Goal: Task Accomplishment & Management: Manage account settings

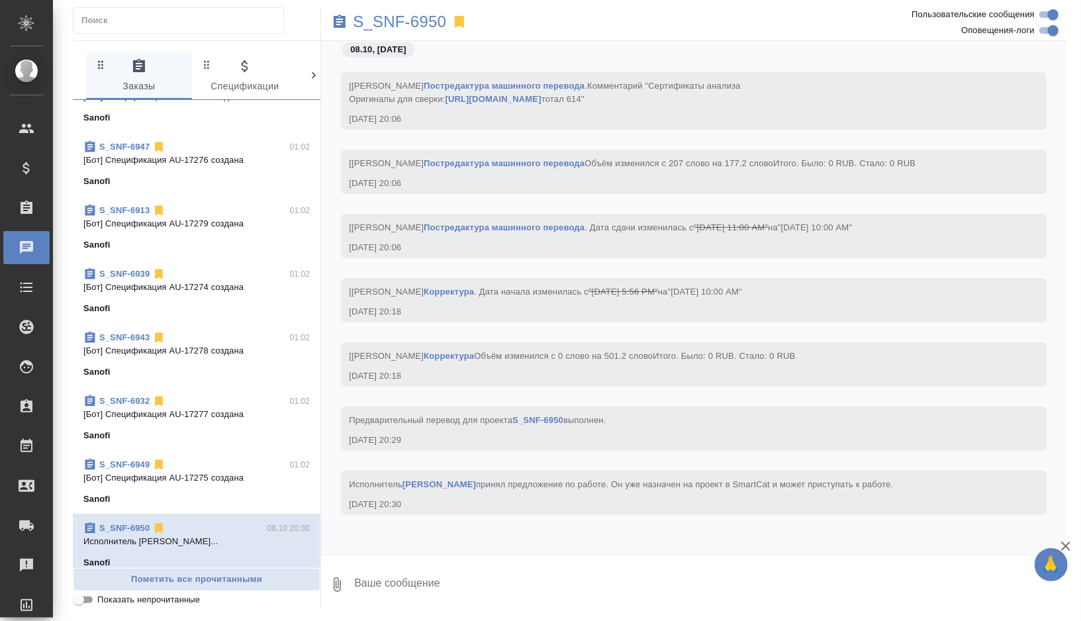
scroll to position [38, 0]
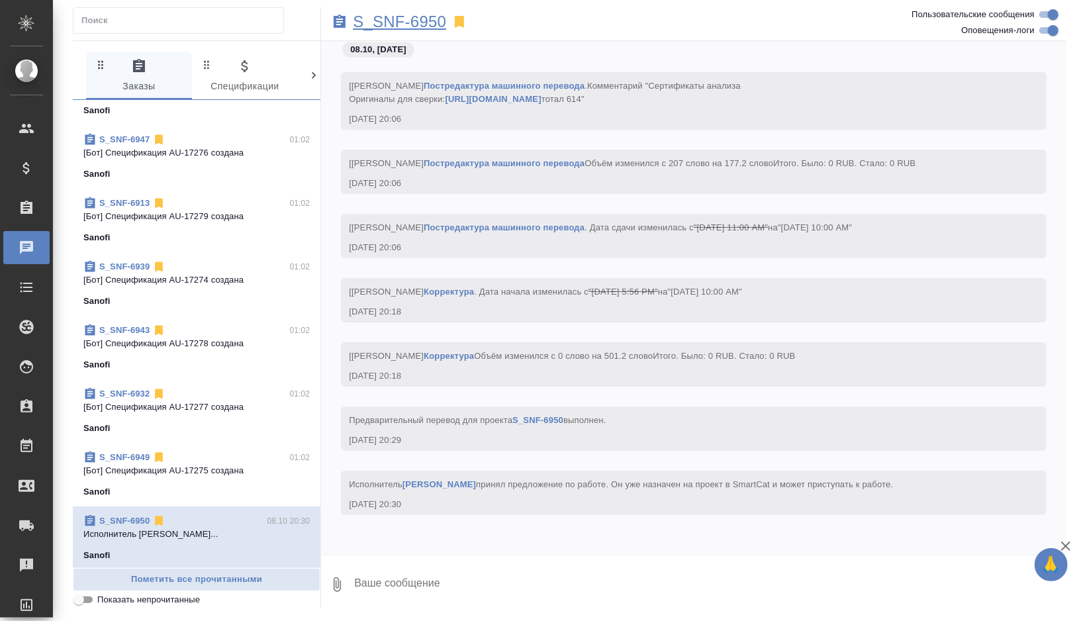
click at [434, 20] on p "S_SNF-6950" at bounding box center [399, 21] width 93 height 13
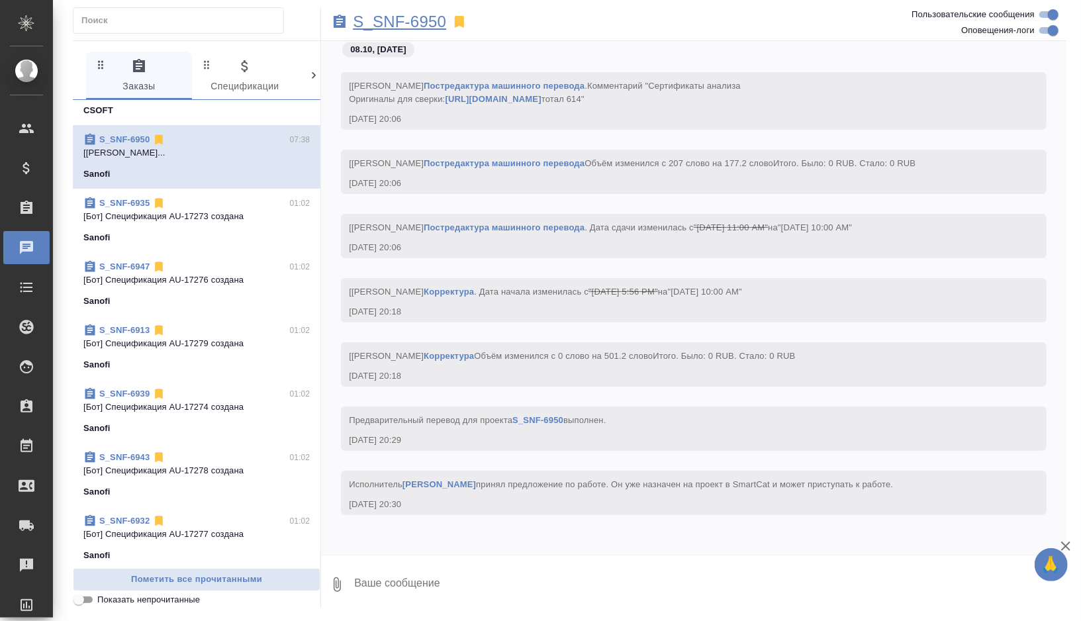
scroll to position [0, 0]
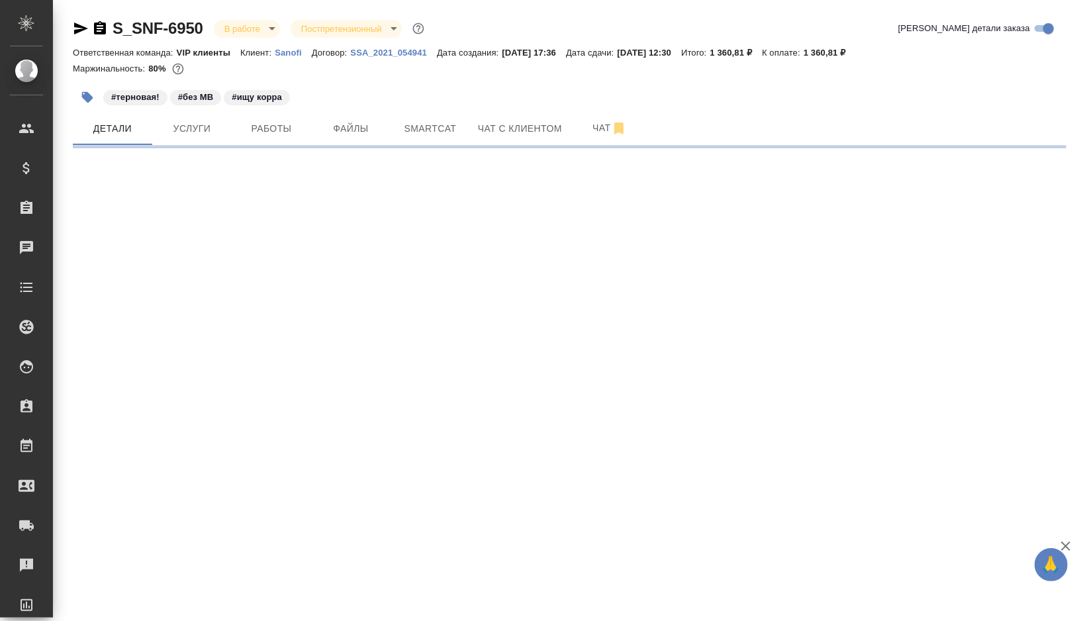
select select "RU"
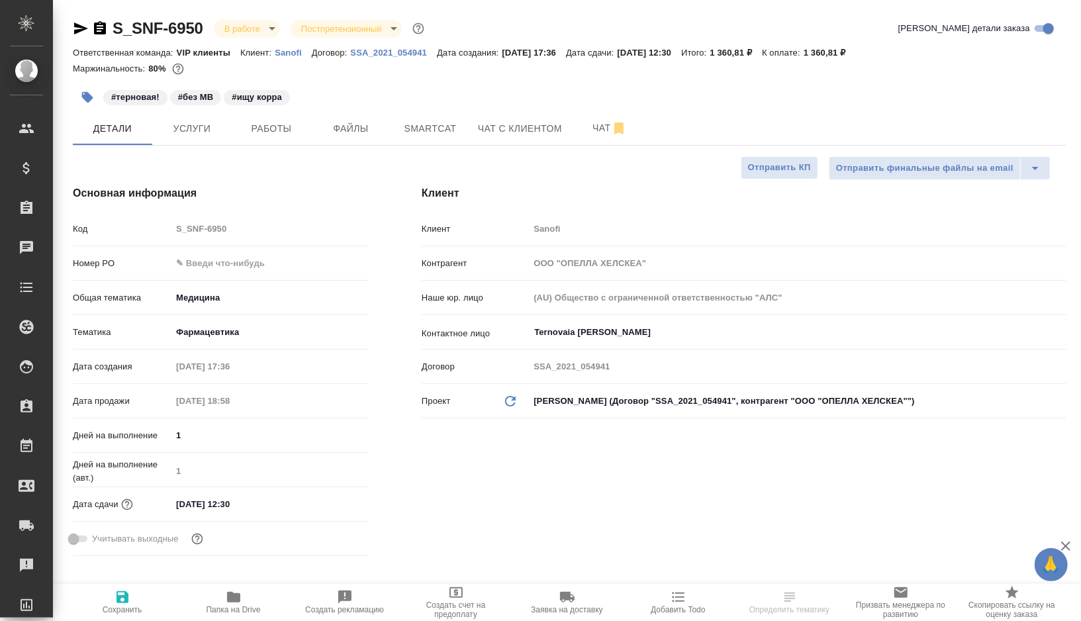
type input "[PERSON_NAME]"
type input "[PERSON_NAME] Валентина"
type input "Комаров Роман"
type textarea "x"
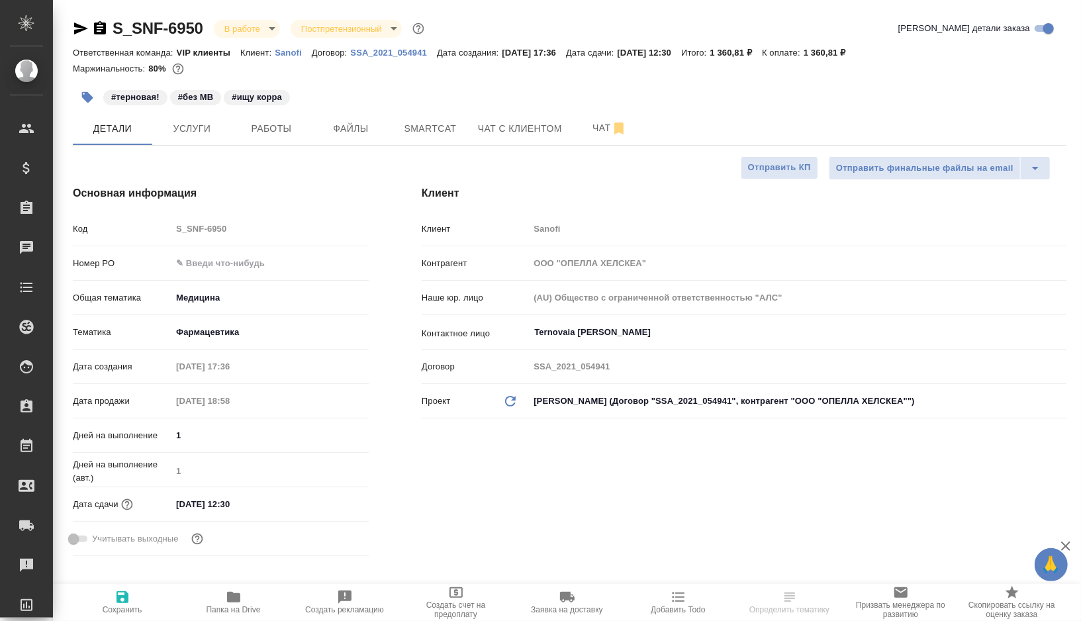
type textarea "x"
click at [451, 130] on span "Smartcat" at bounding box center [431, 128] width 64 height 17
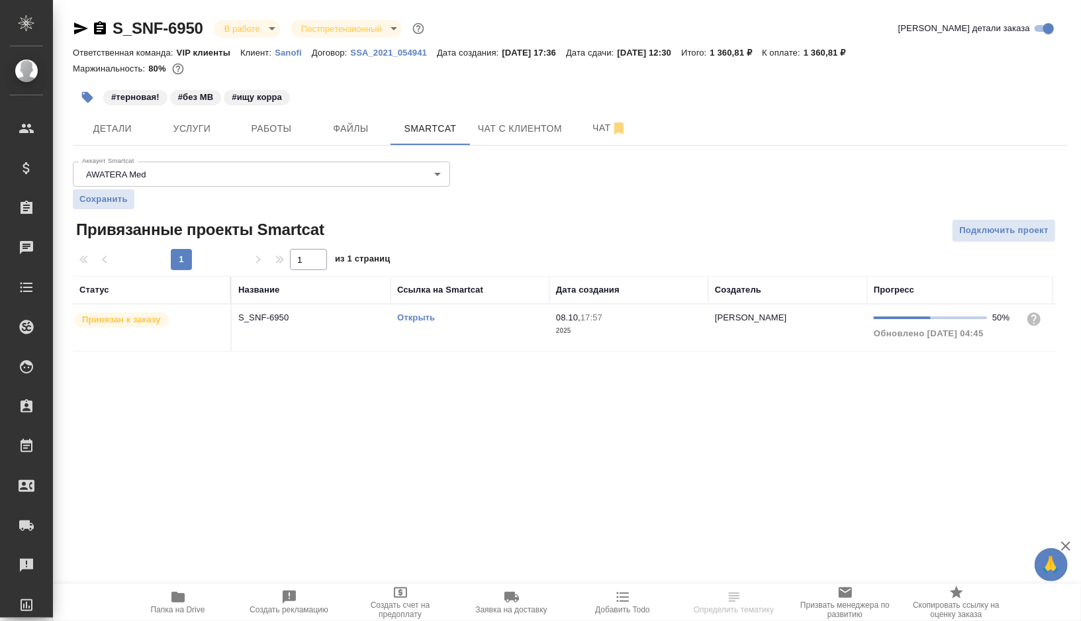
click at [422, 316] on link "Открыть" at bounding box center [416, 317] width 38 height 10
click at [274, 136] on button "Работы" at bounding box center [271, 128] width 79 height 33
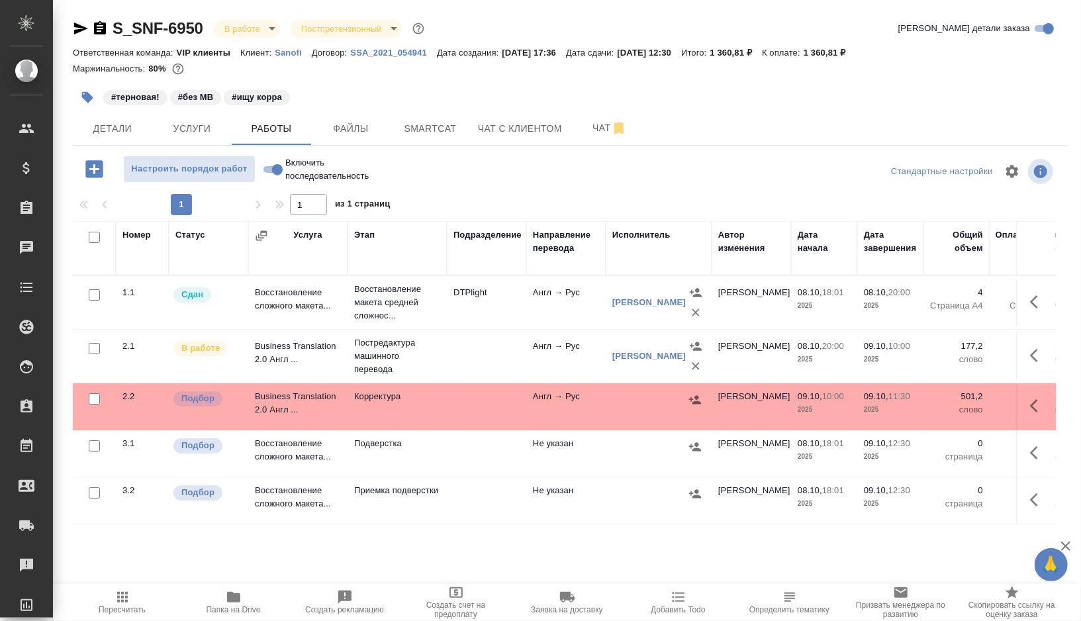
click at [1029, 346] on button "button" at bounding box center [1038, 356] width 32 height 32
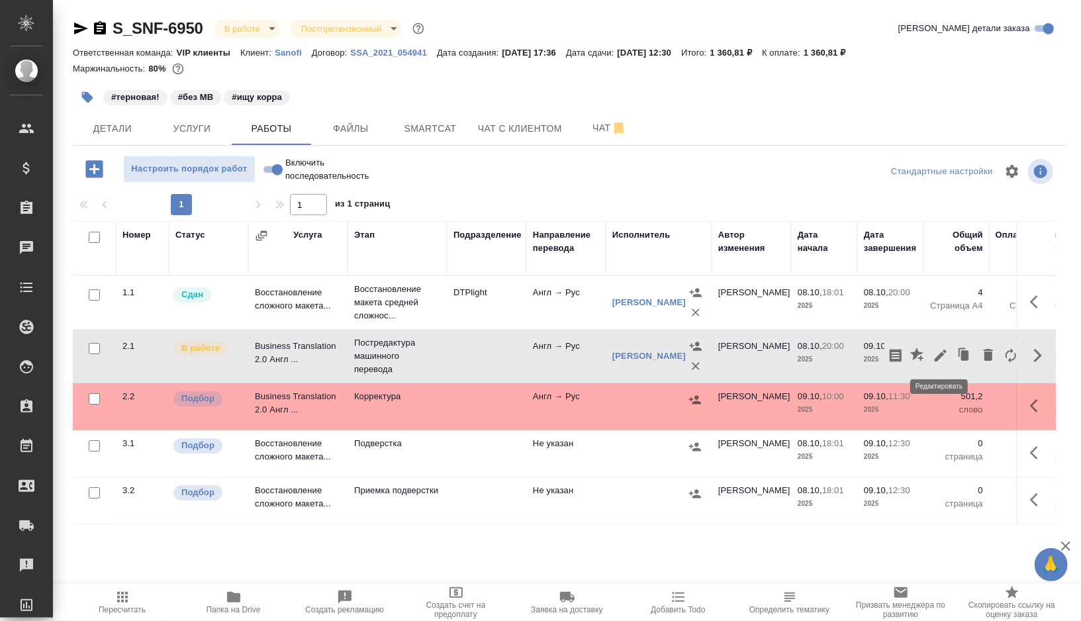
click at [942, 359] on icon "button" at bounding box center [941, 356] width 16 height 16
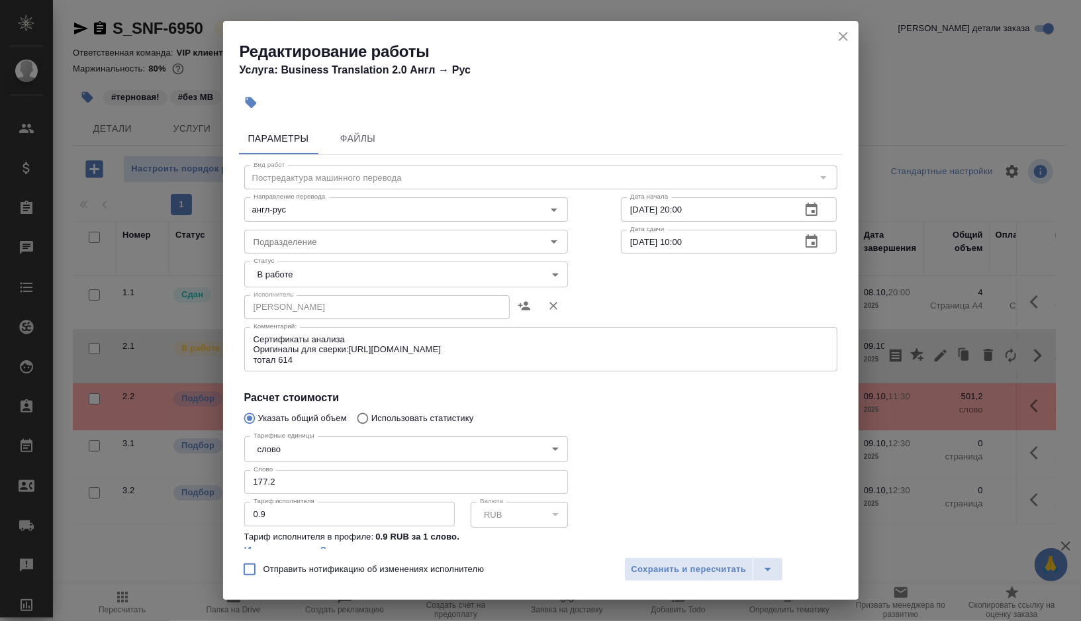
click at [372, 277] on body "🙏 .cls-1 fill:#fff; AWATERA Gorshkova Valentina Клиенты Спецификации Заказы 0 Ч…" at bounding box center [540, 310] width 1081 height 621
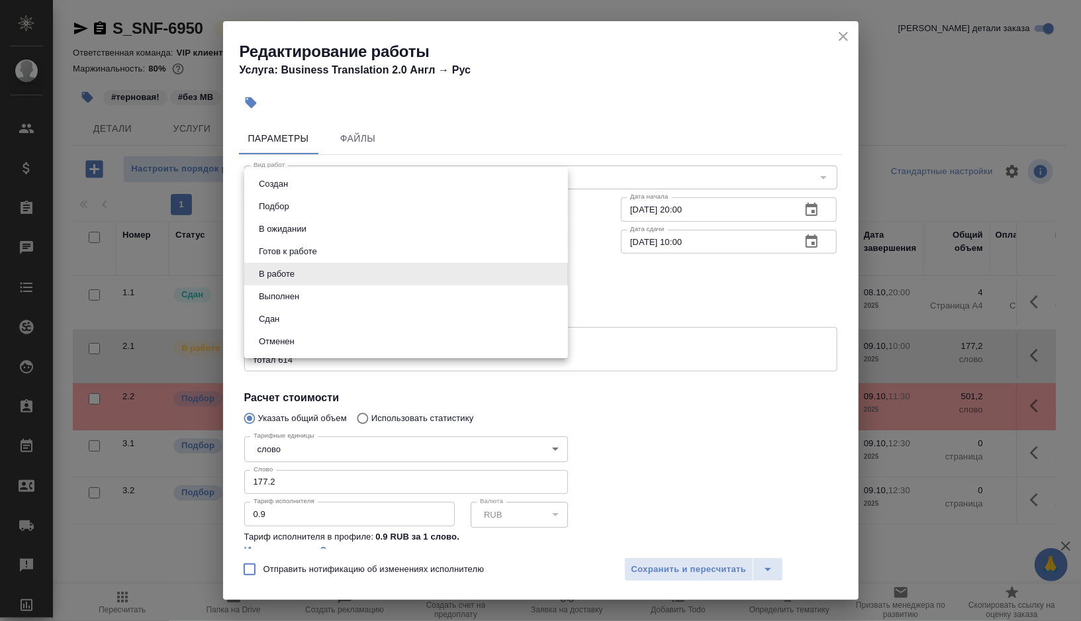
click at [310, 297] on li "Выполнен" at bounding box center [406, 296] width 324 height 23
type input "completed"
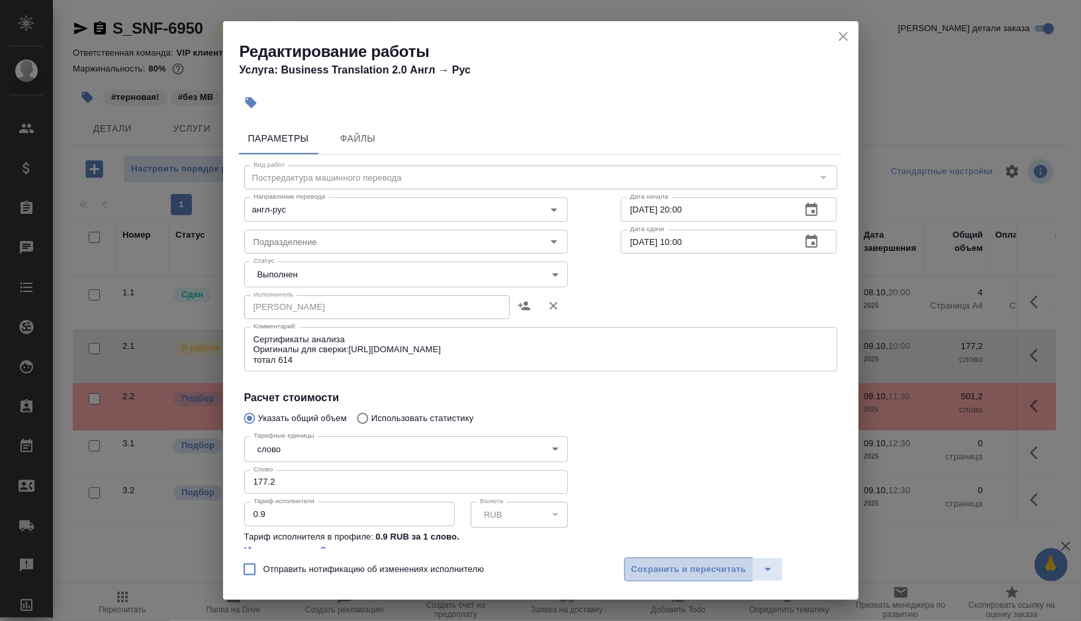
click at [664, 568] on span "Сохранить и пересчитать" at bounding box center [689, 569] width 115 height 15
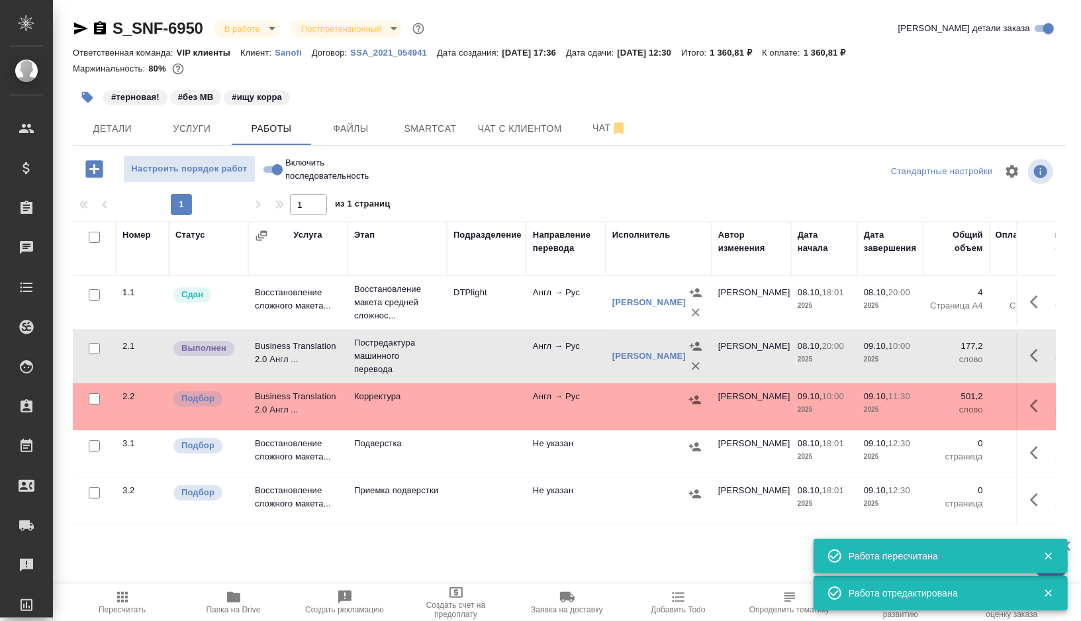
click at [468, 401] on td at bounding box center [486, 406] width 79 height 46
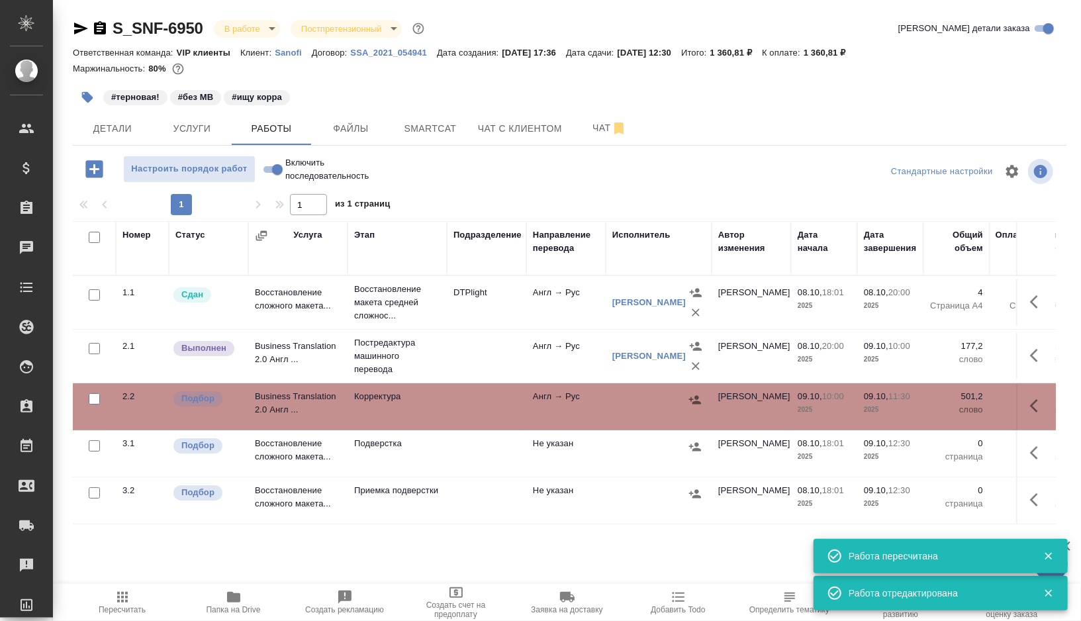
click at [468, 401] on td at bounding box center [486, 406] width 79 height 46
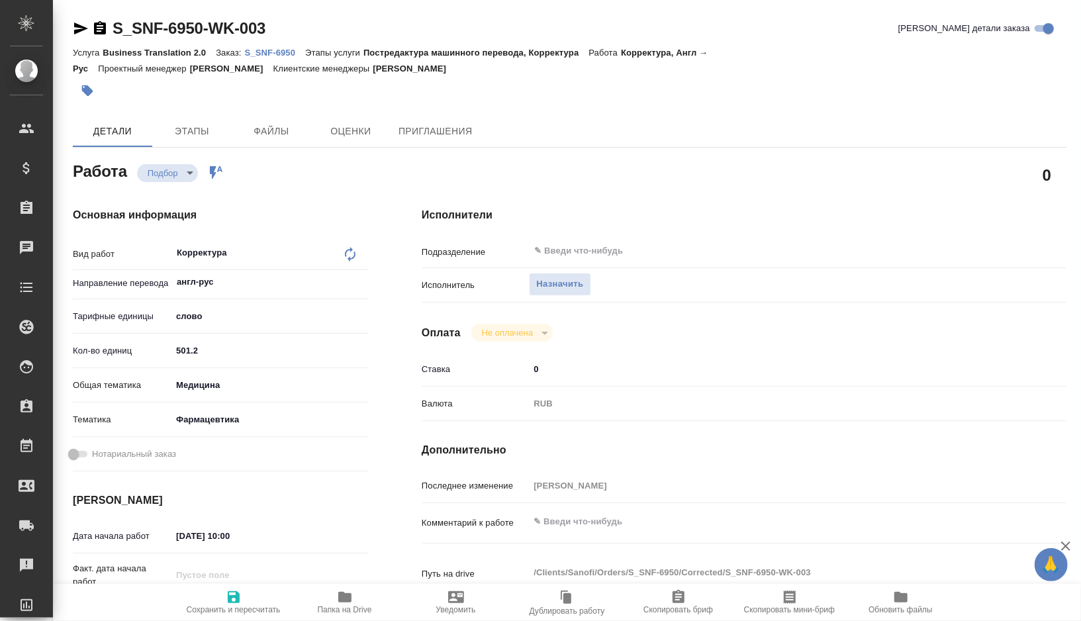
type textarea "x"
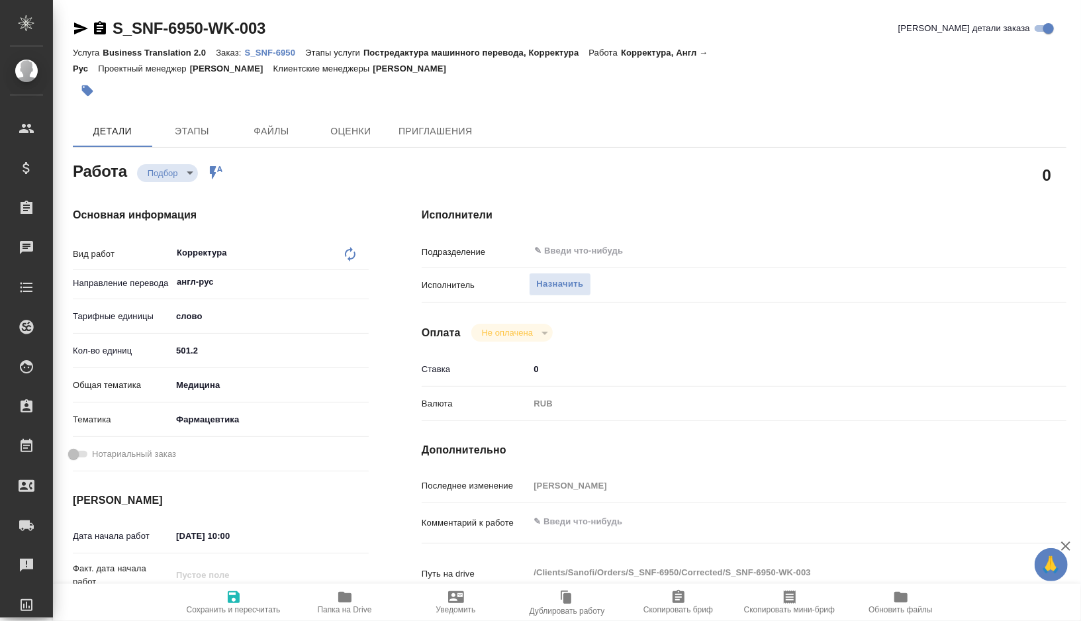
type textarea "x"
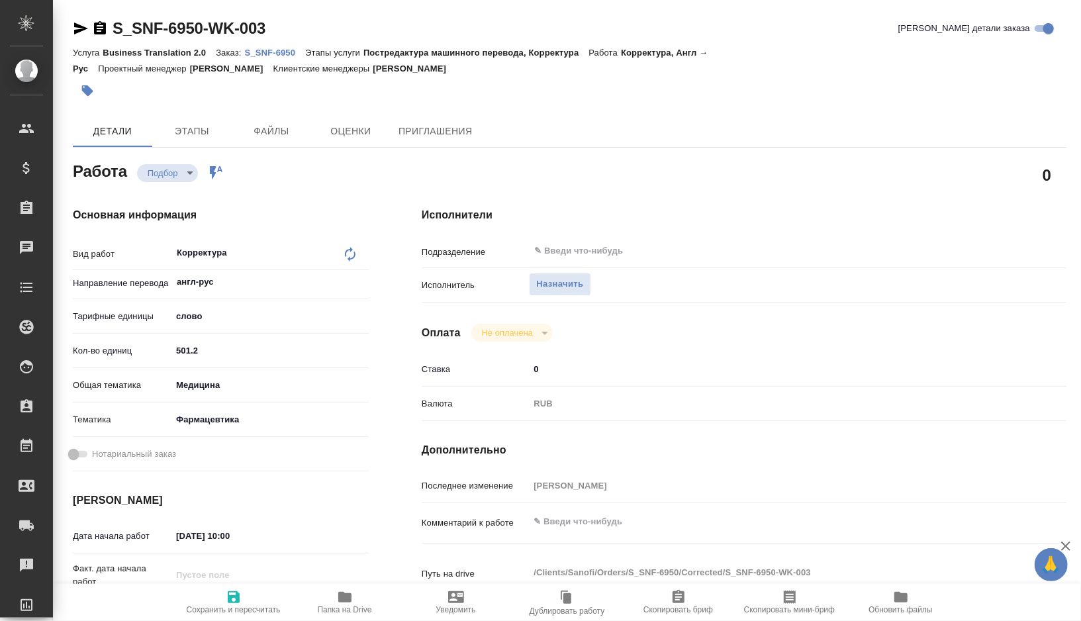
type textarea "x"
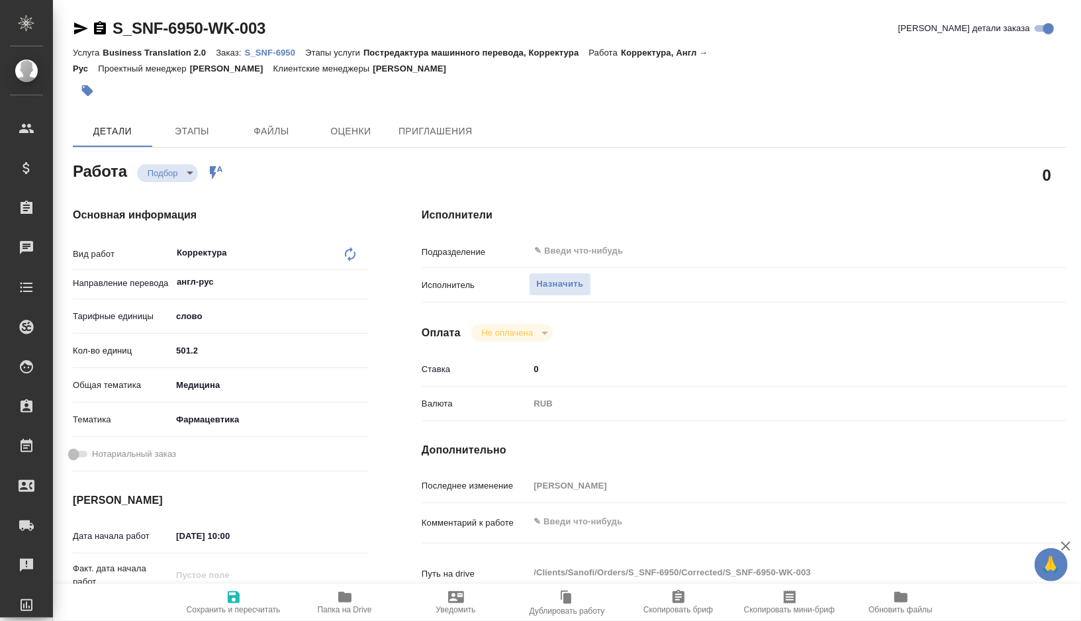
type textarea "x"
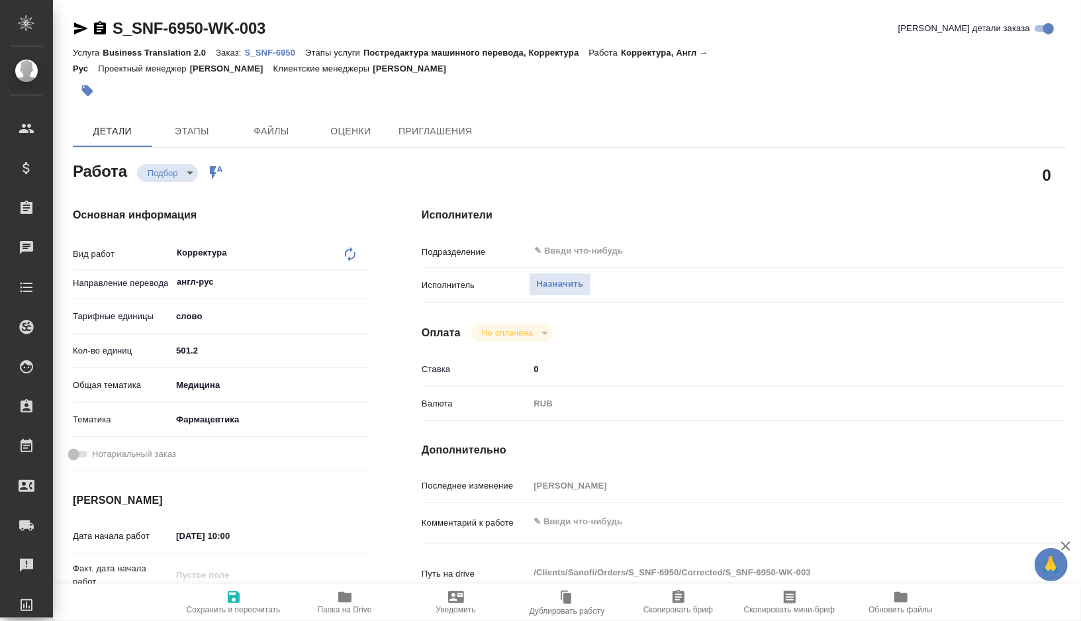
type textarea "x"
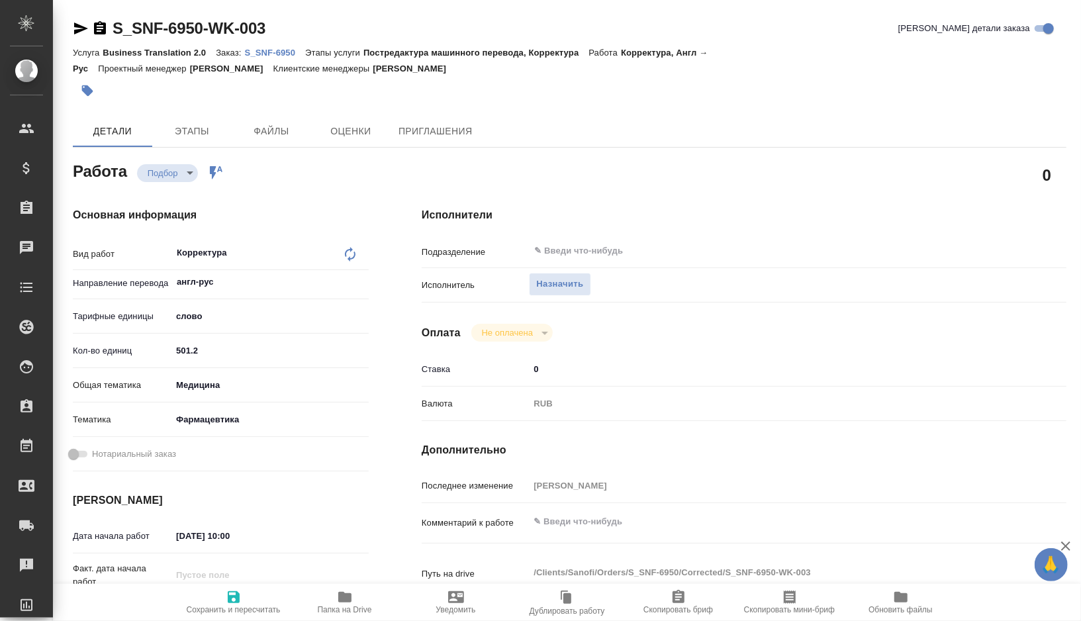
type textarea "x"
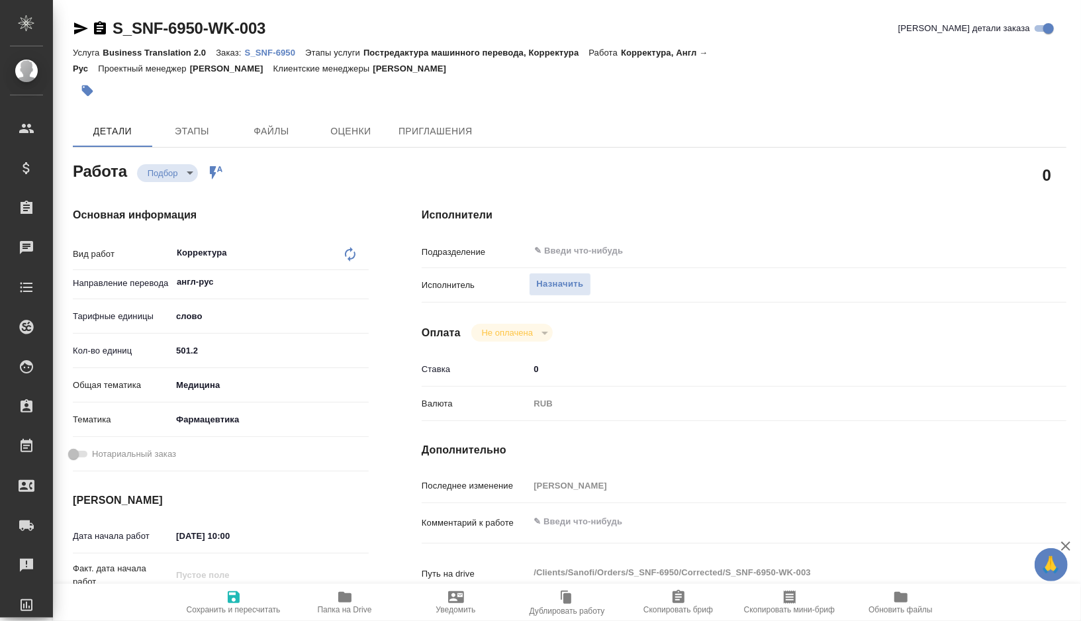
type textarea "x"
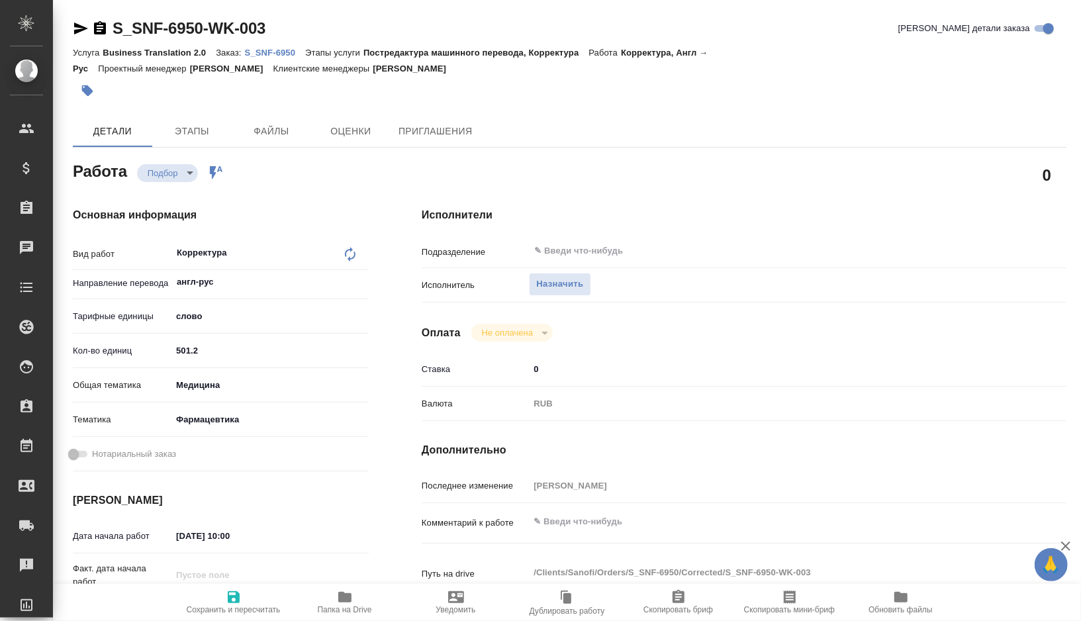
type textarea "x"
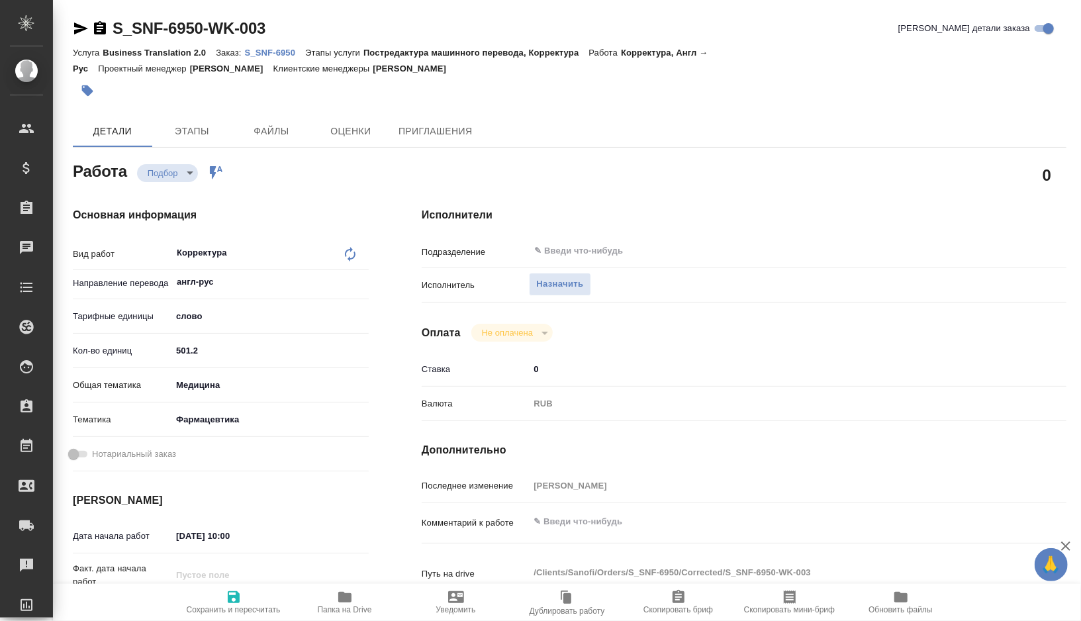
type textarea "x"
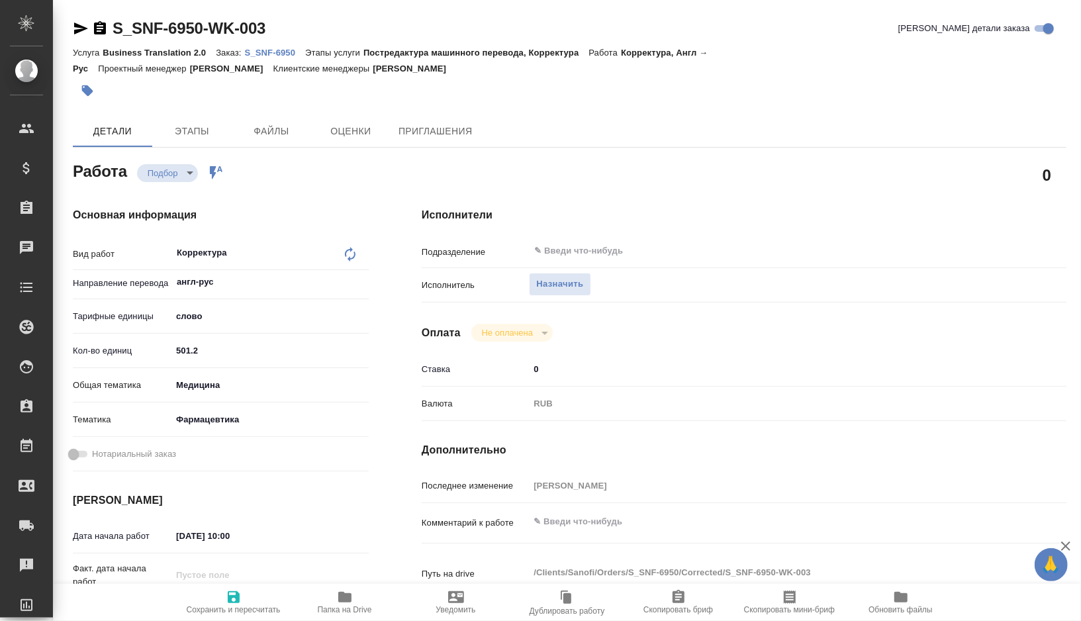
type textarea "x"
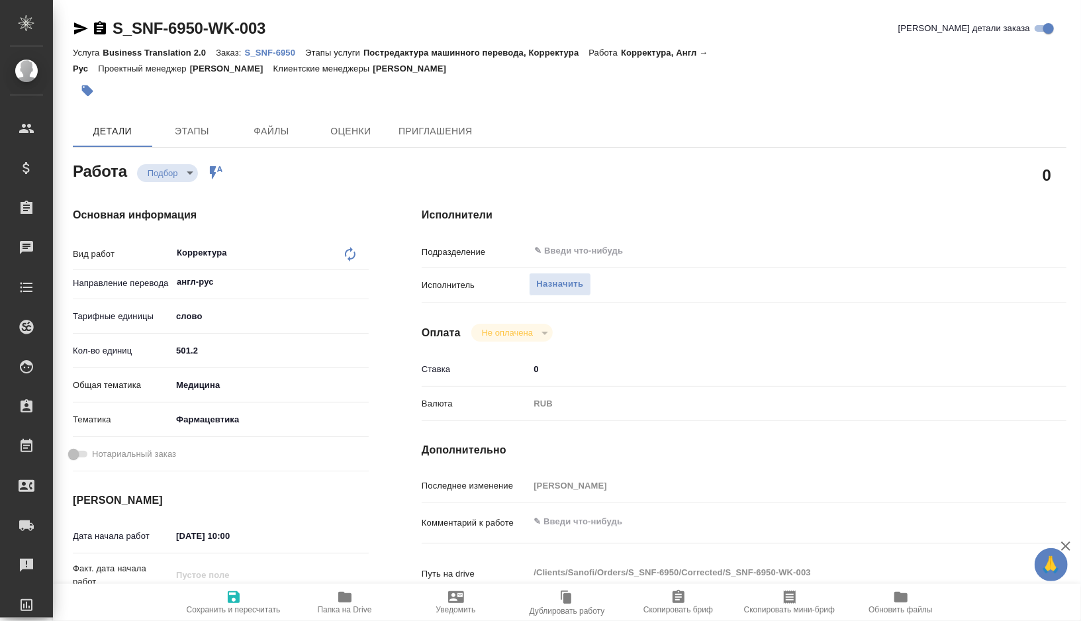
type textarea "x"
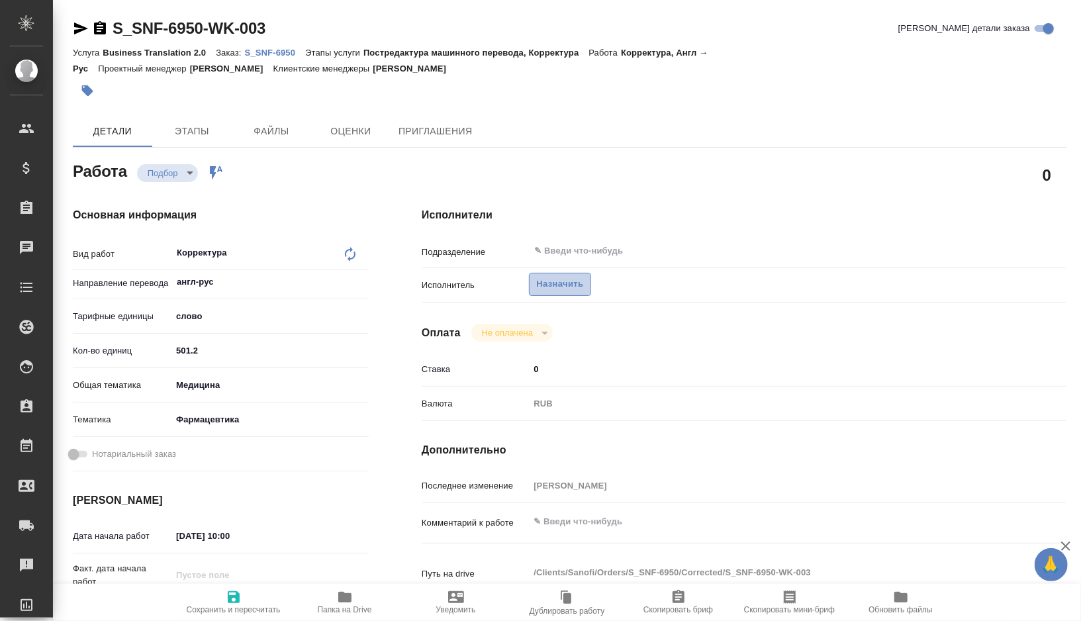
click at [557, 277] on span "Назначить" at bounding box center [559, 284] width 47 height 15
type textarea "x"
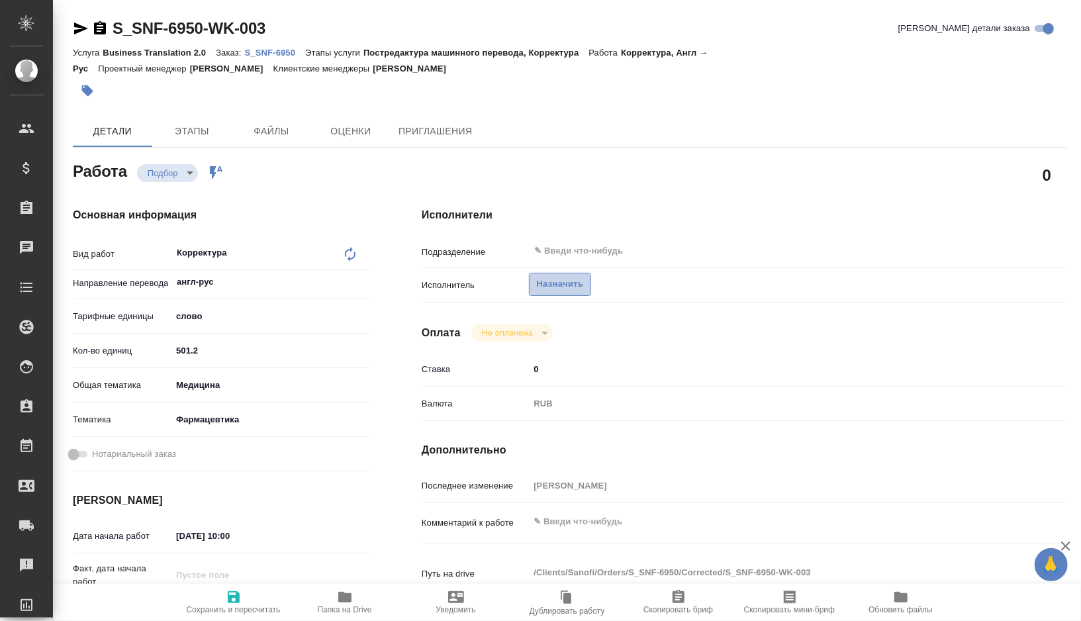
type textarea "x"
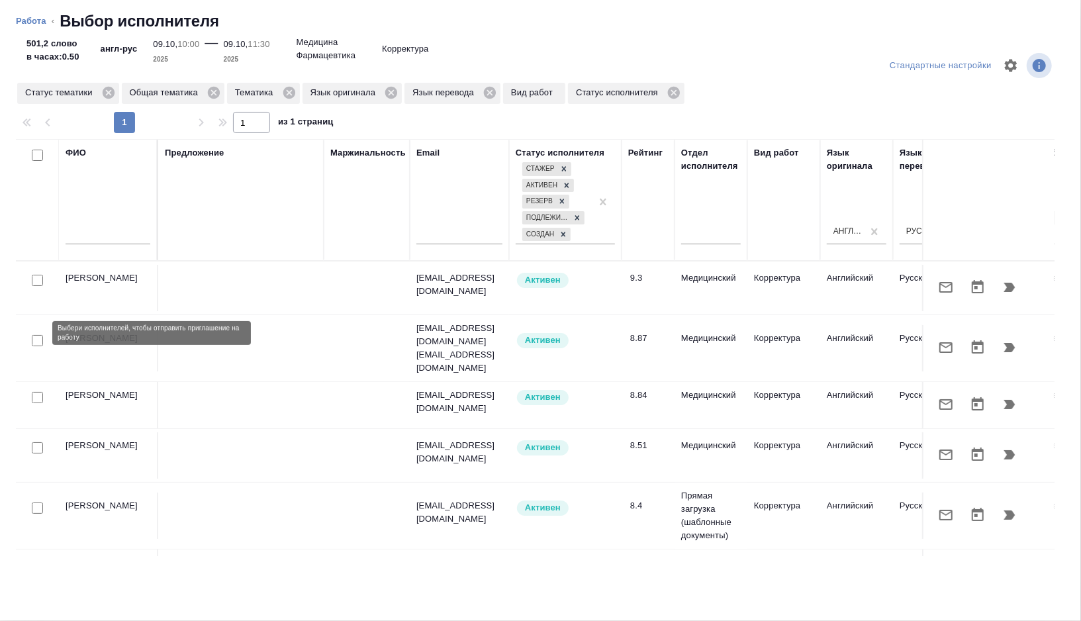
click at [36, 335] on input "checkbox" at bounding box center [37, 340] width 11 height 11
checkbox input "true"
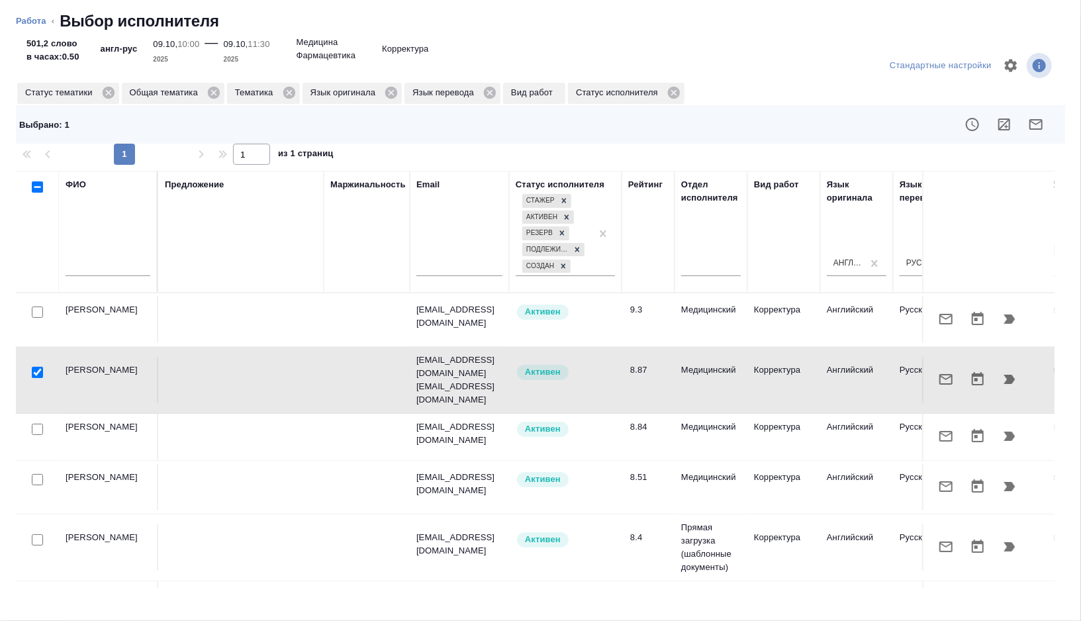
click at [1040, 121] on icon "button" at bounding box center [1035, 124] width 13 height 11
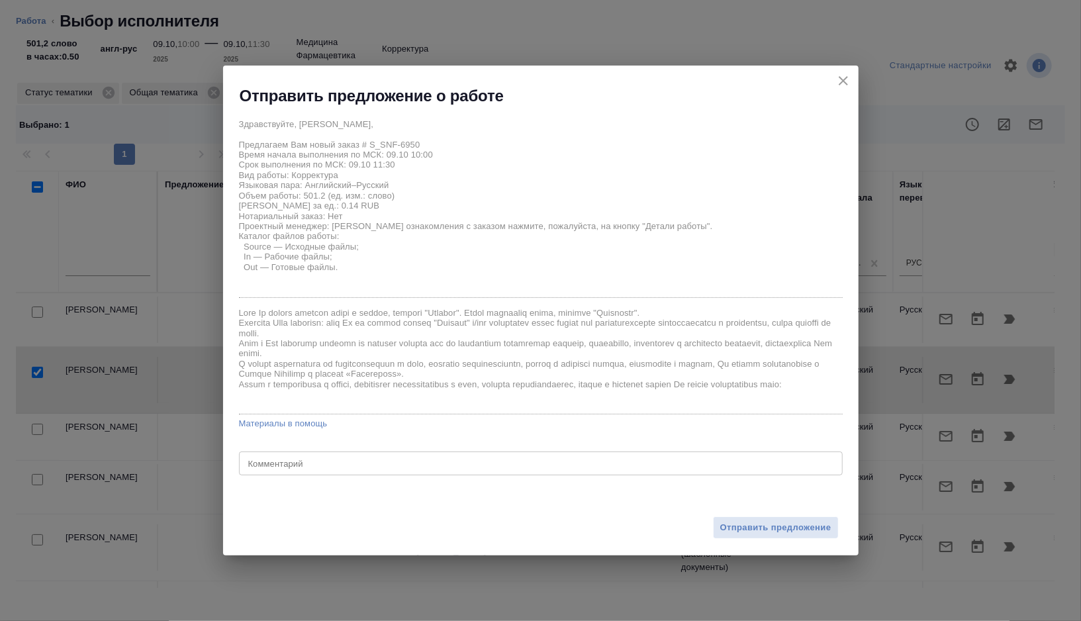
click at [296, 457] on div "x Комментарий" at bounding box center [541, 463] width 604 height 24
click at [361, 458] on textarea "готово к корректуре (Лажтнцева уже перевела)" at bounding box center [540, 463] width 585 height 10
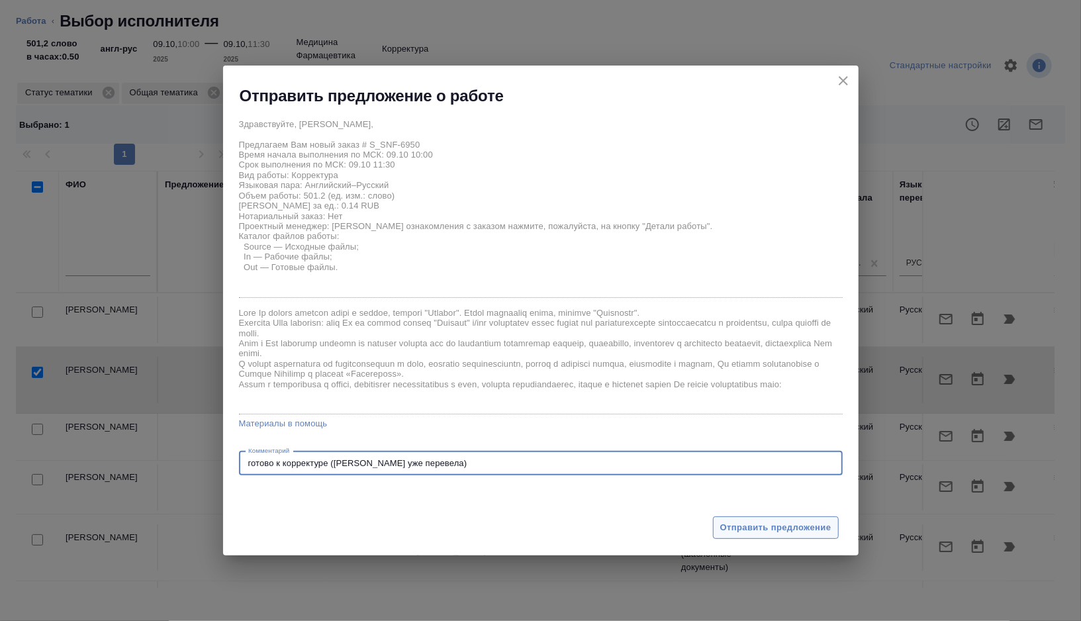
type textarea "готово к корректуре (Лажинцева уже перевела)"
click at [745, 523] on span "Отправить предложение" at bounding box center [775, 527] width 111 height 15
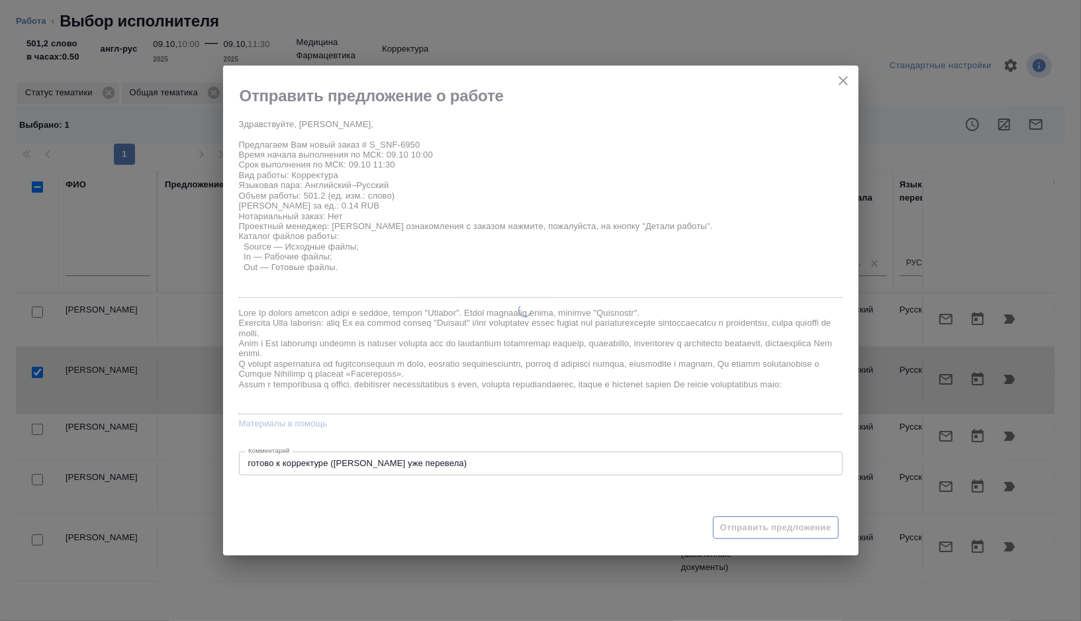
type textarea "x"
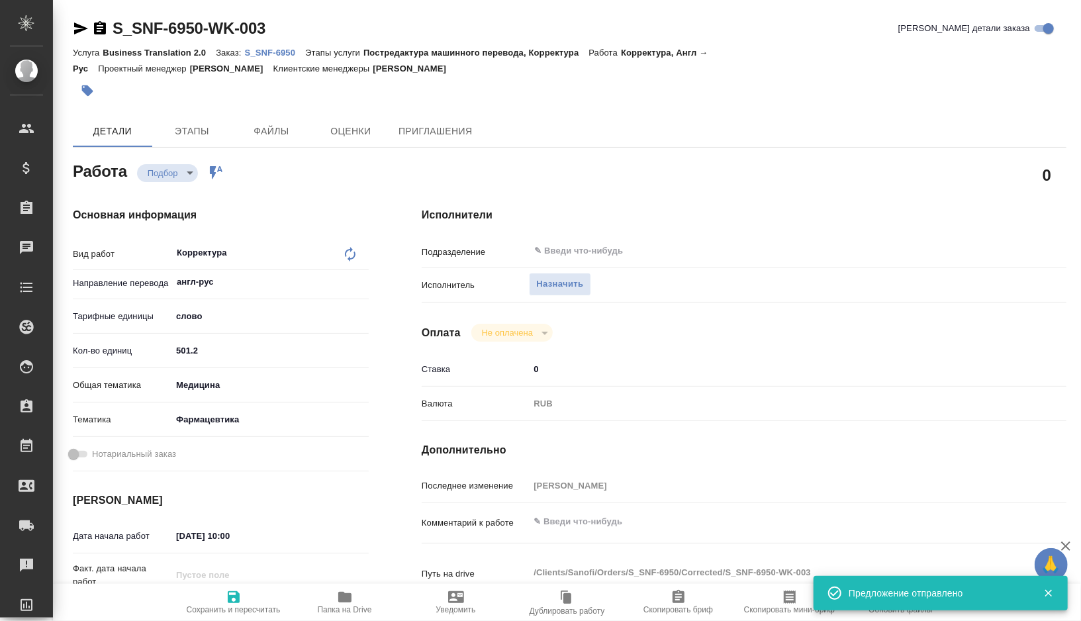
type input "recruiting"
type textarea "Корректура"
type textarea "x"
type input "англ-рус"
type input "5a8b1489cc6b4906c91bfd90"
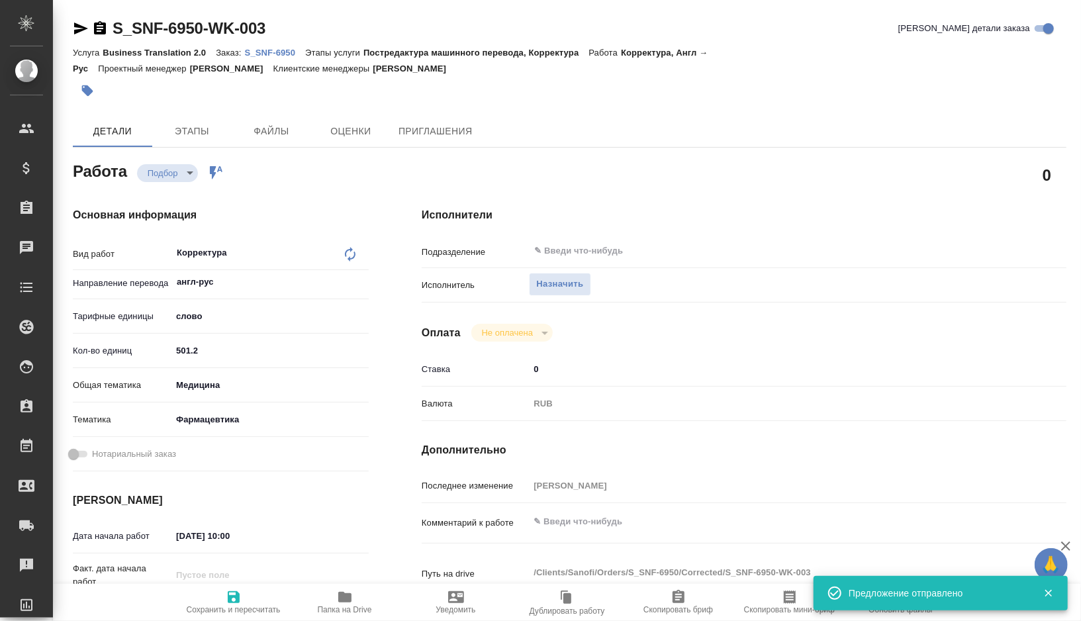
type input "501.2"
type input "med"
type input "6149832f2b7be24903fd7a82"
type input "09.10.2025 10:00"
type input "09.10.2025 11:30"
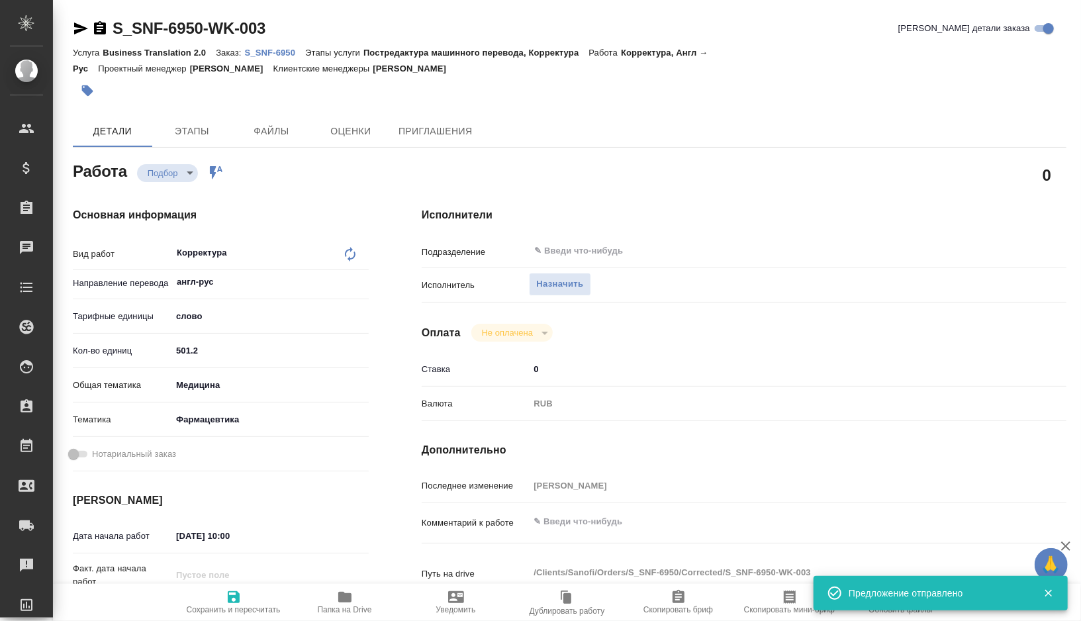
type input "09.10.2025 12:30"
type input "notPayed"
type input "0"
type input "RUB"
type input "[PERSON_NAME]"
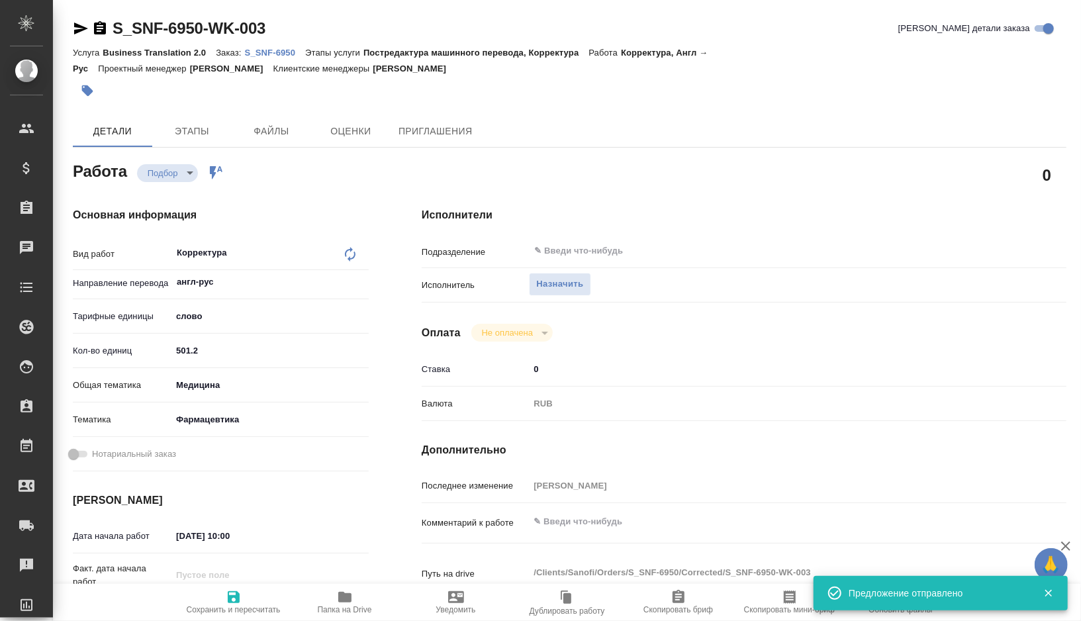
type textarea "x"
type textarea "/Clients/Sanofi/Orders/S_SNF-6950/Corrected/S_SNF-6950-WK-003"
type textarea "x"
type input "S_SNF-6950"
type input "Business Translation 2.0"
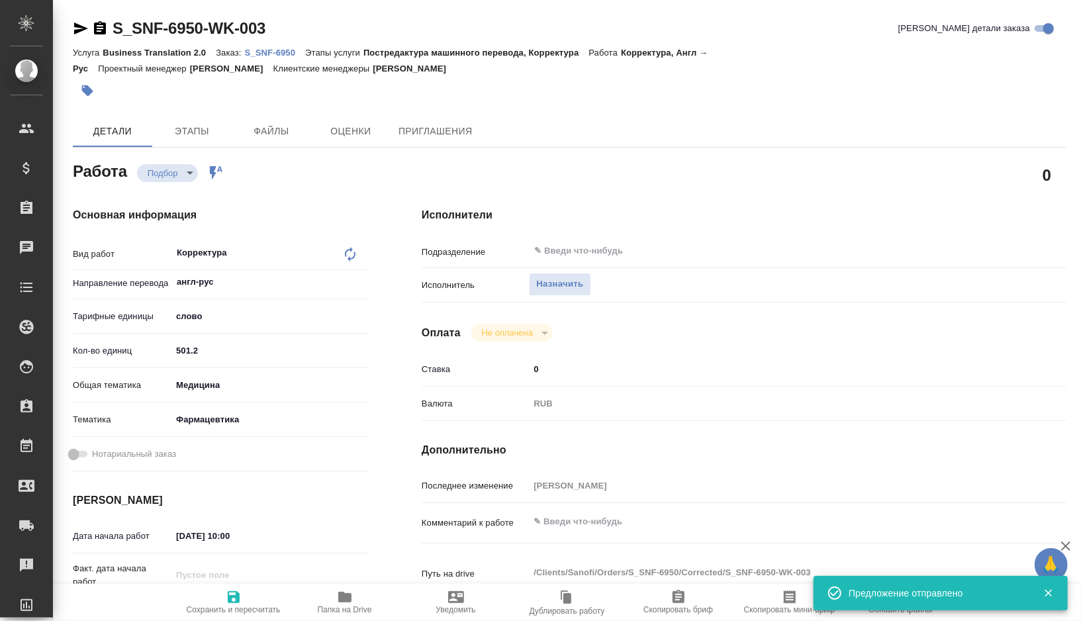
type input "Постредактура машинного перевода, Корректура"
type input "[PERSON_NAME]"
type input "/Clients/Sanofi/Orders/S_SNF-6950"
type textarea "x"
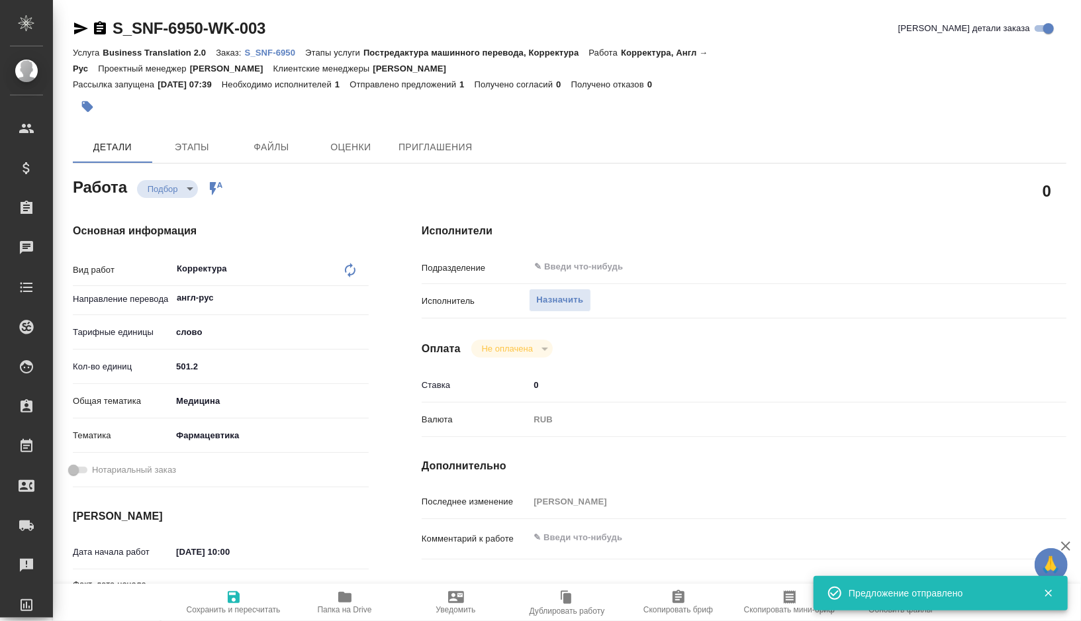
type textarea "x"
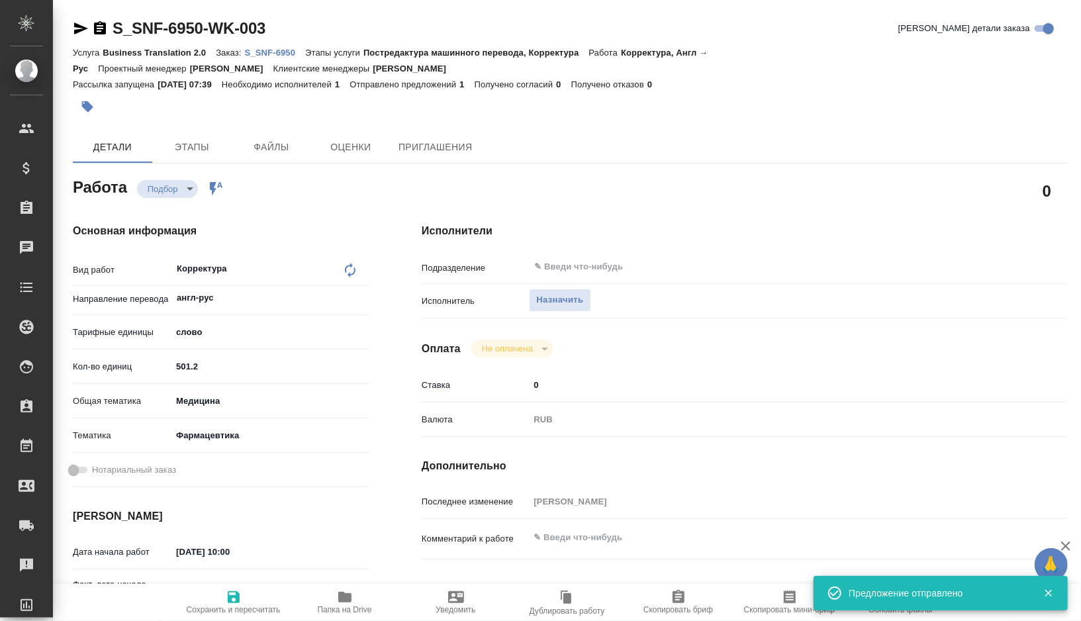
type textarea "x"
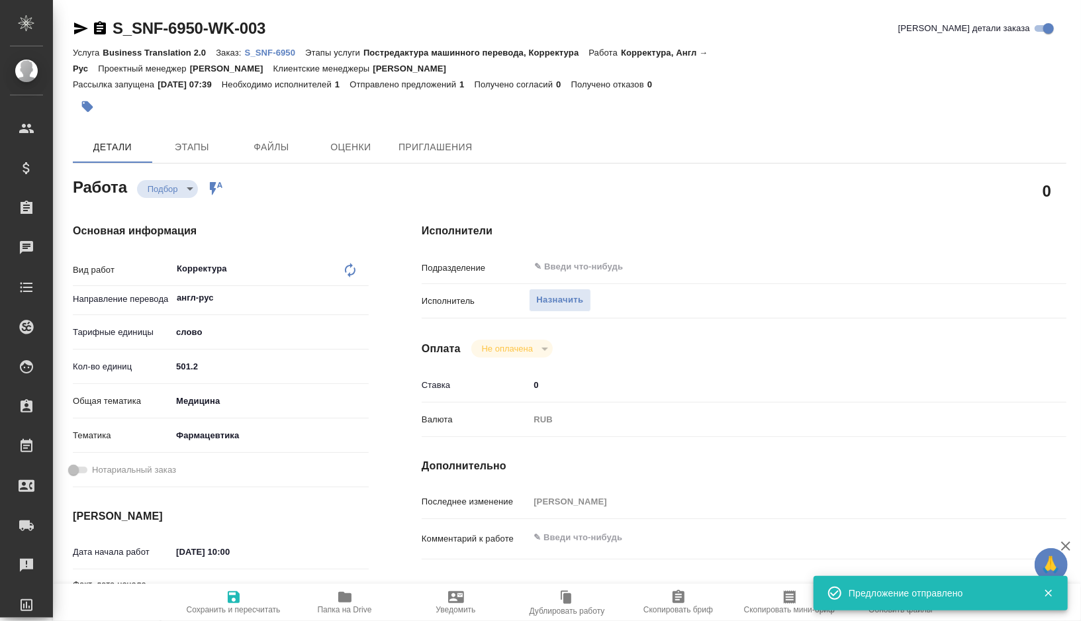
type textarea "x"
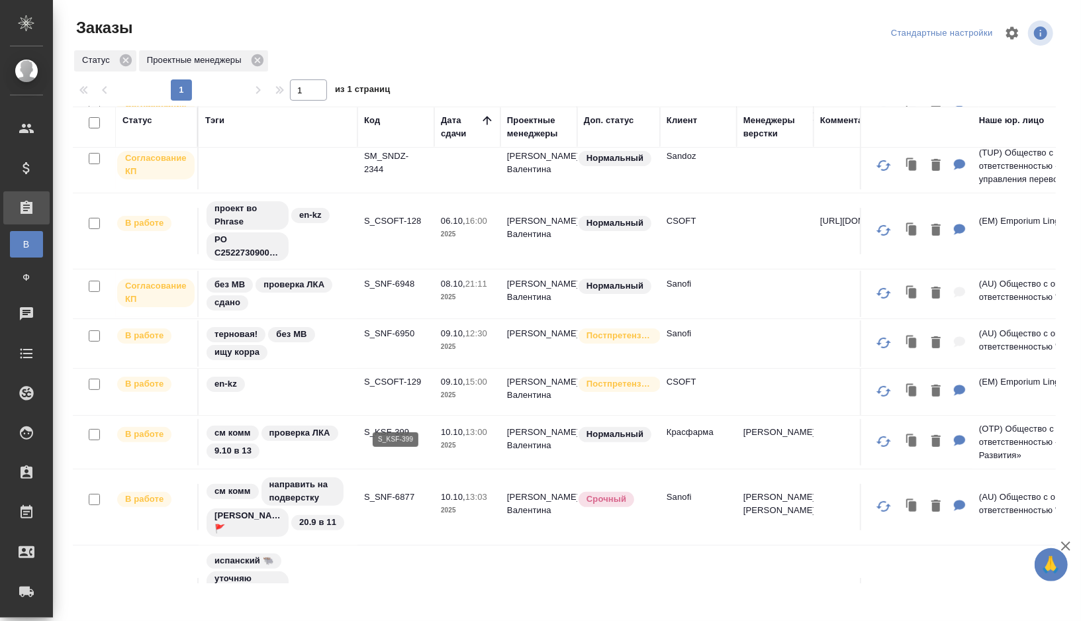
scroll to position [148, 0]
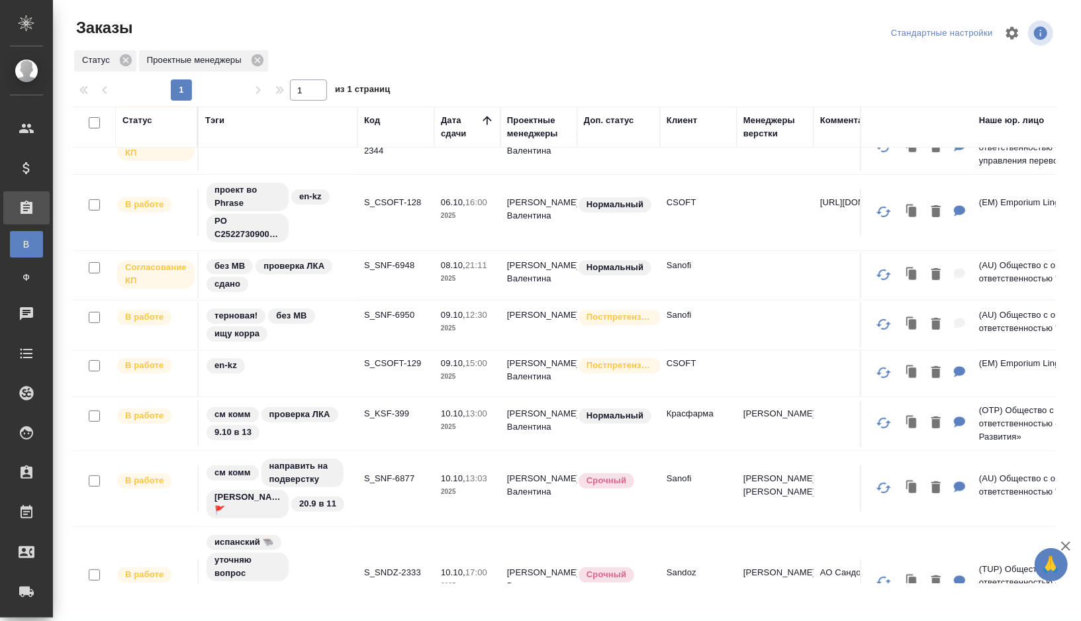
click at [308, 370] on td "en-kz" at bounding box center [278, 373] width 159 height 46
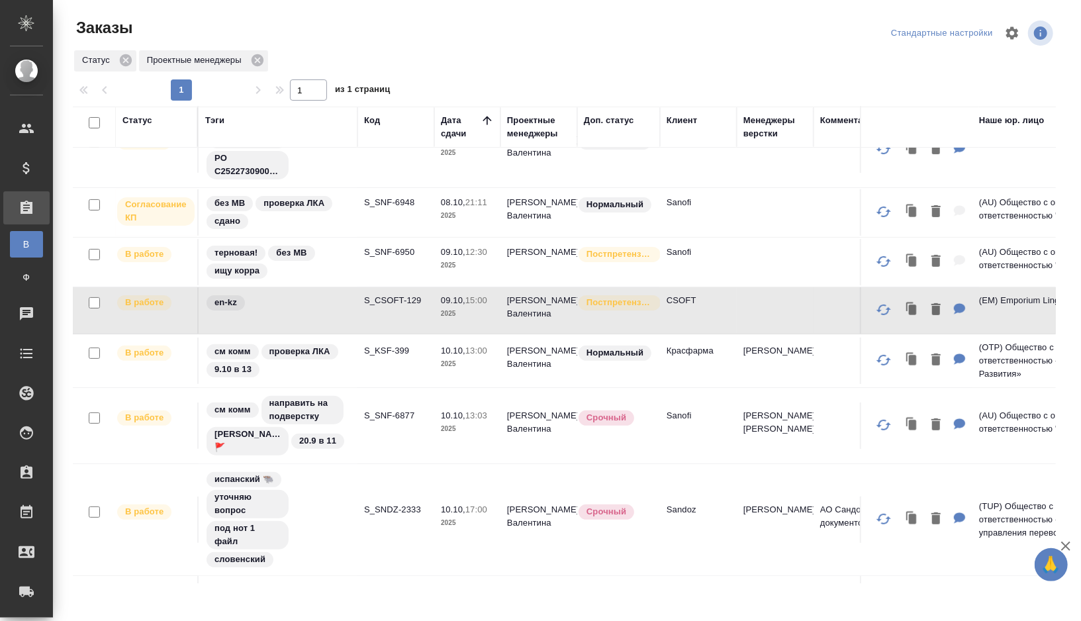
scroll to position [213, 0]
click at [357, 354] on td "S_KSF-399" at bounding box center [395, 359] width 77 height 46
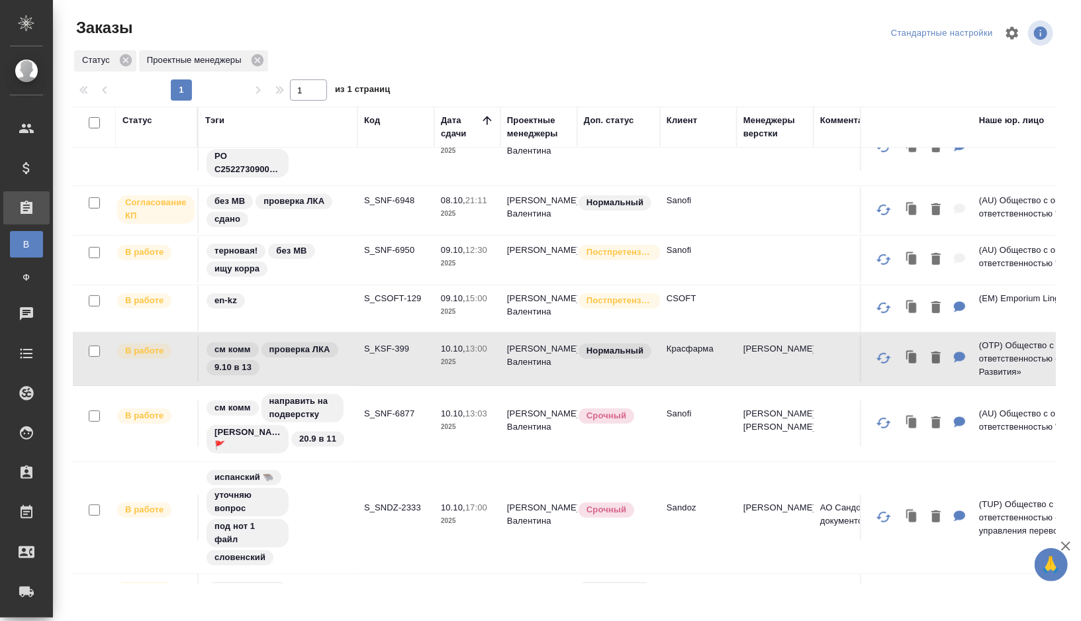
click at [357, 354] on td "S_KSF-399" at bounding box center [395, 359] width 77 height 46
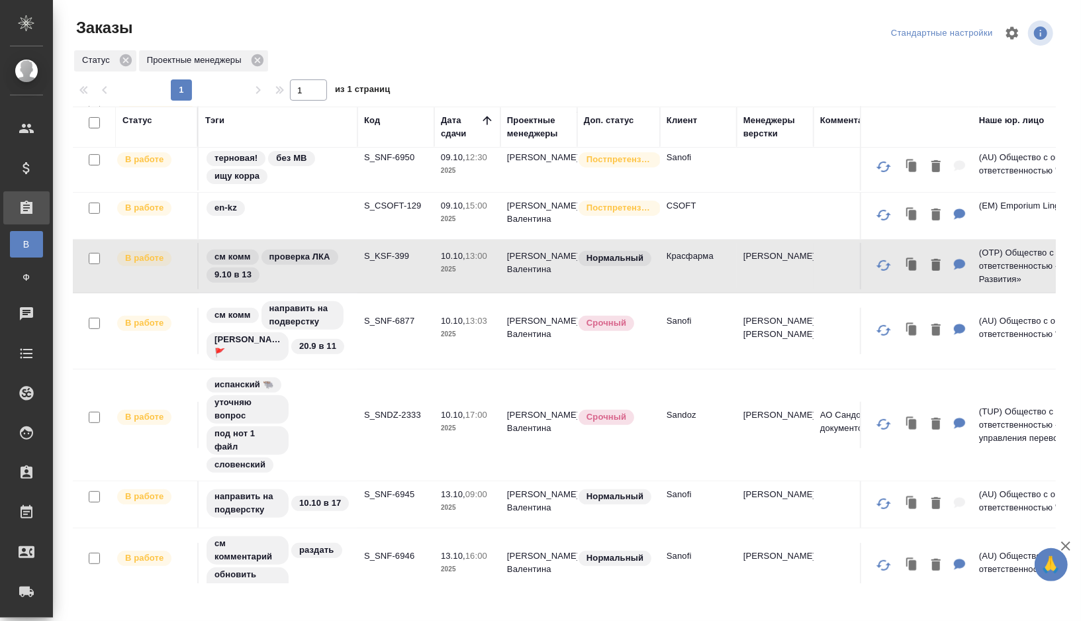
scroll to position [307, 0]
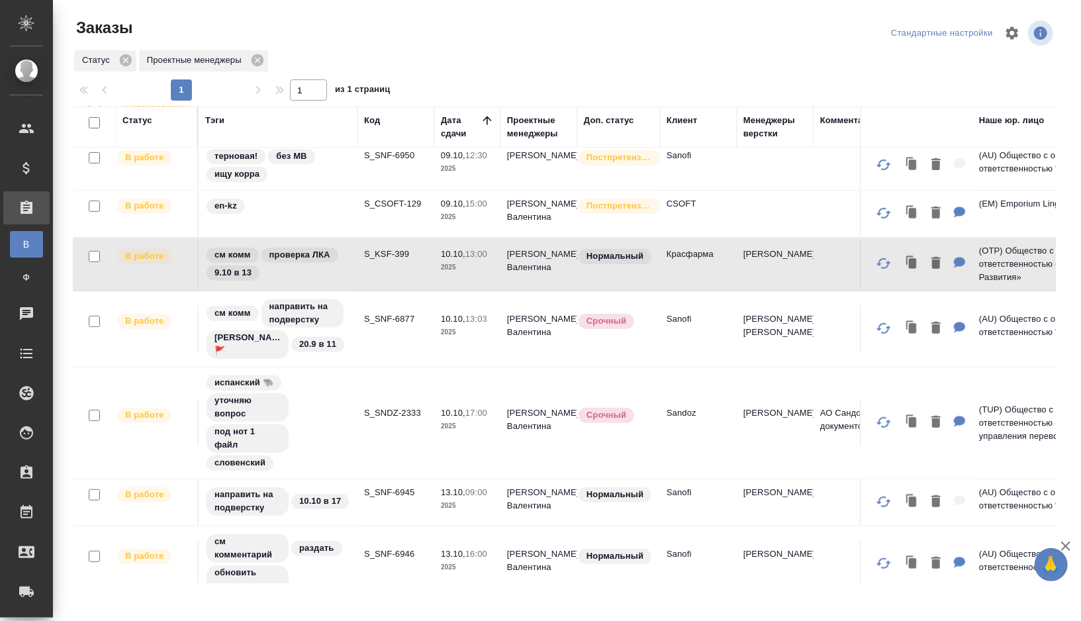
click at [382, 328] on td "S_SNF-6877" at bounding box center [395, 329] width 77 height 46
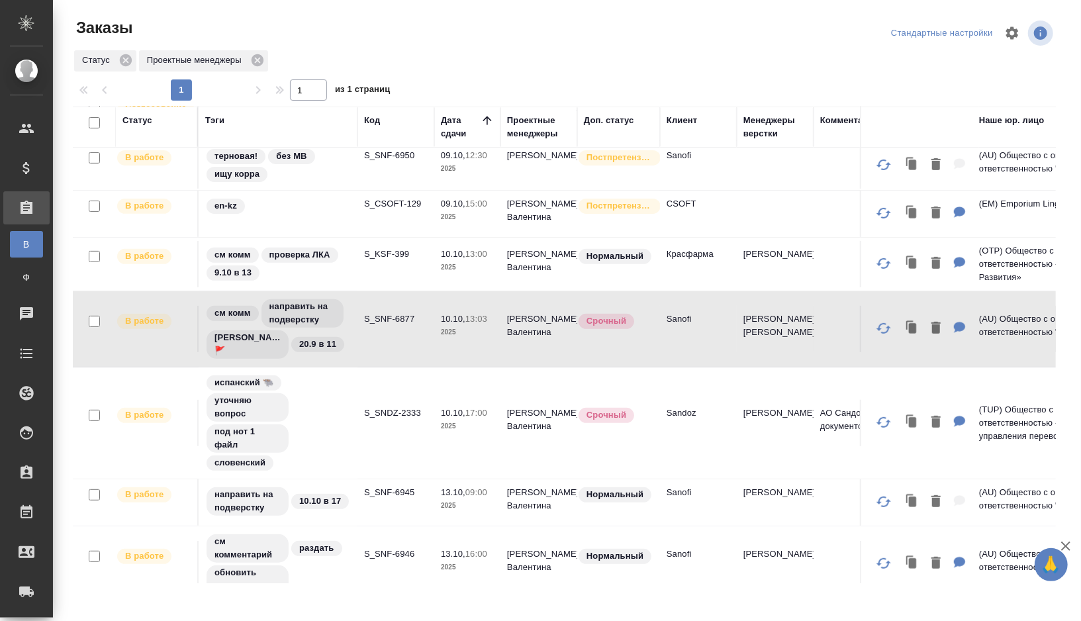
click at [382, 328] on td "S_SNF-6877" at bounding box center [395, 329] width 77 height 46
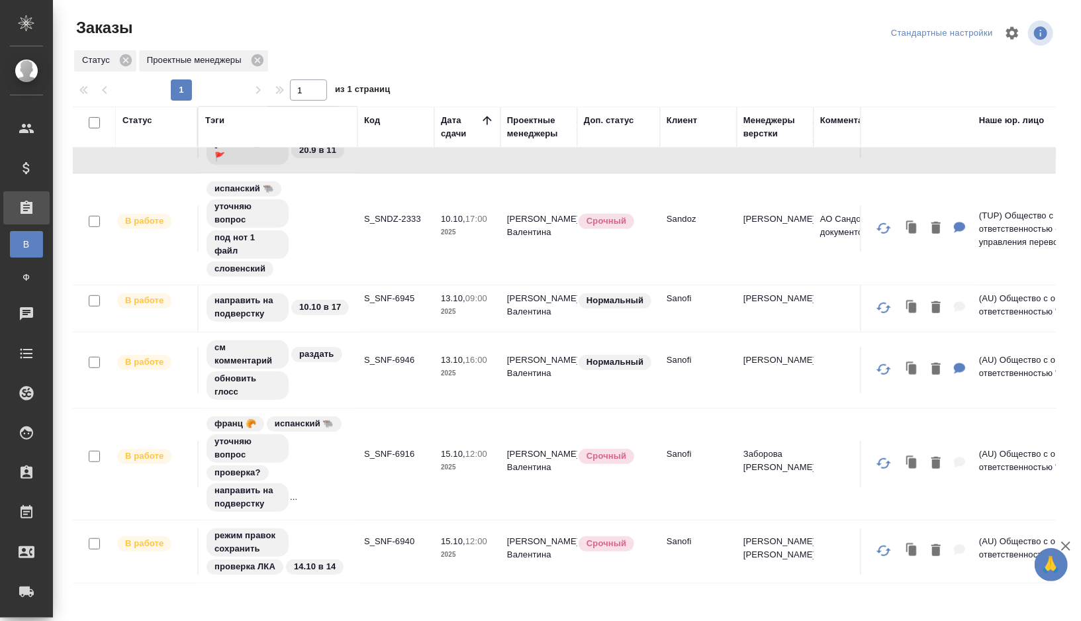
scroll to position [514, 0]
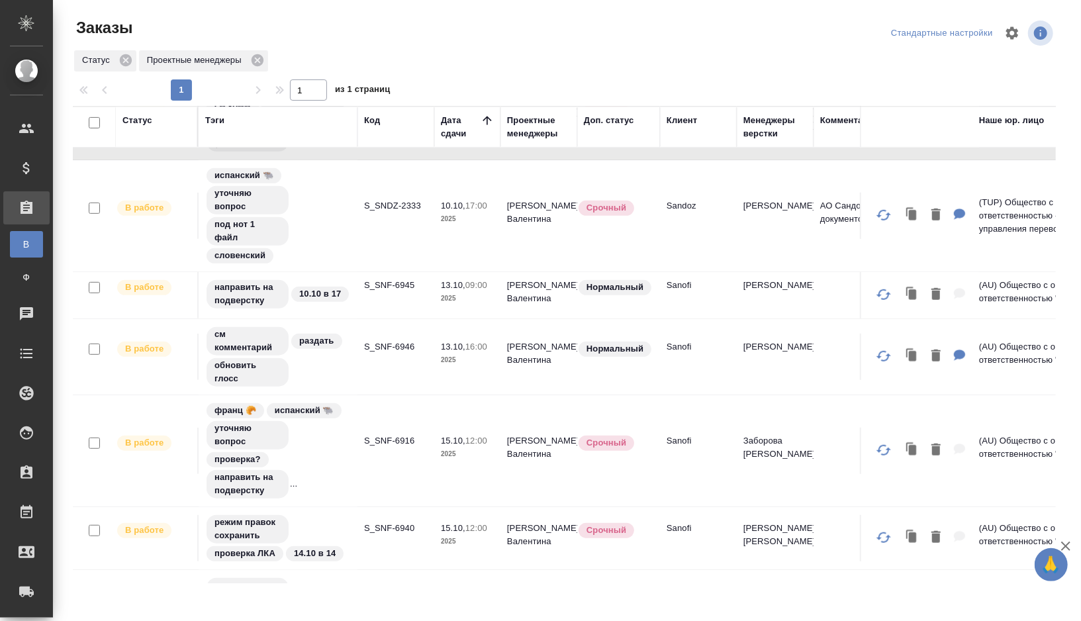
click at [346, 365] on div "см комментарий раздать обновить глосс" at bounding box center [278, 357] width 146 height 62
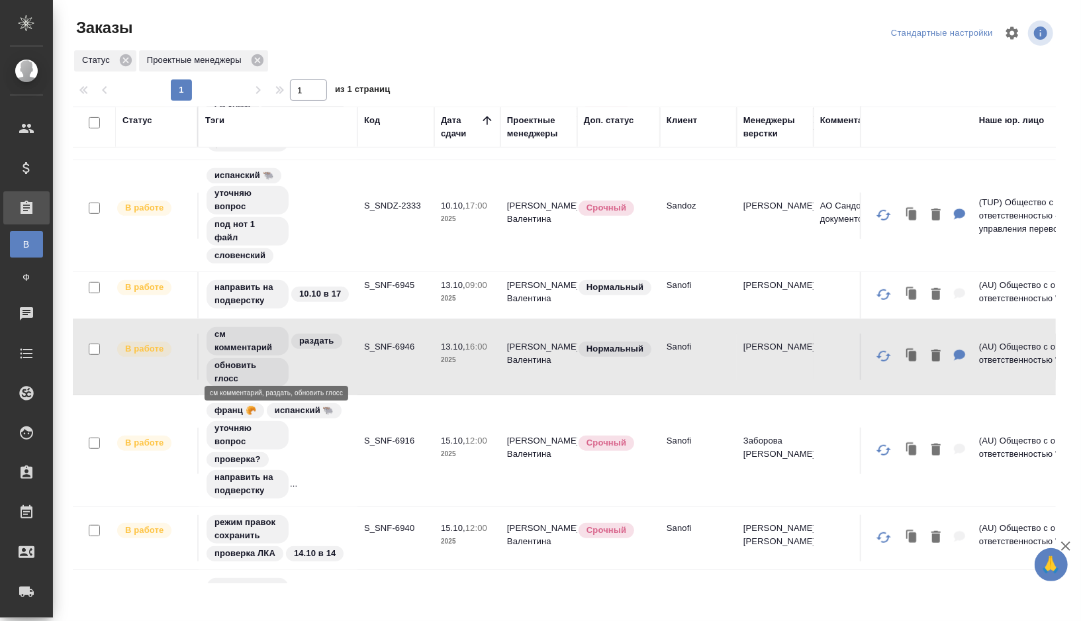
click at [346, 365] on div "см комментарий раздать обновить глосс" at bounding box center [278, 357] width 146 height 62
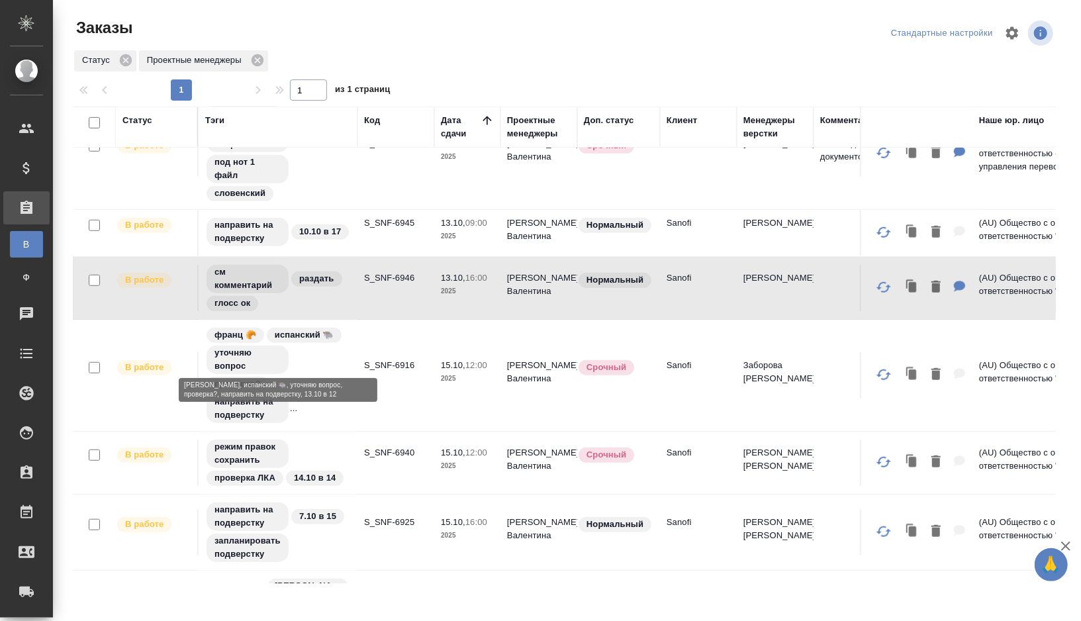
scroll to position [632, 0]
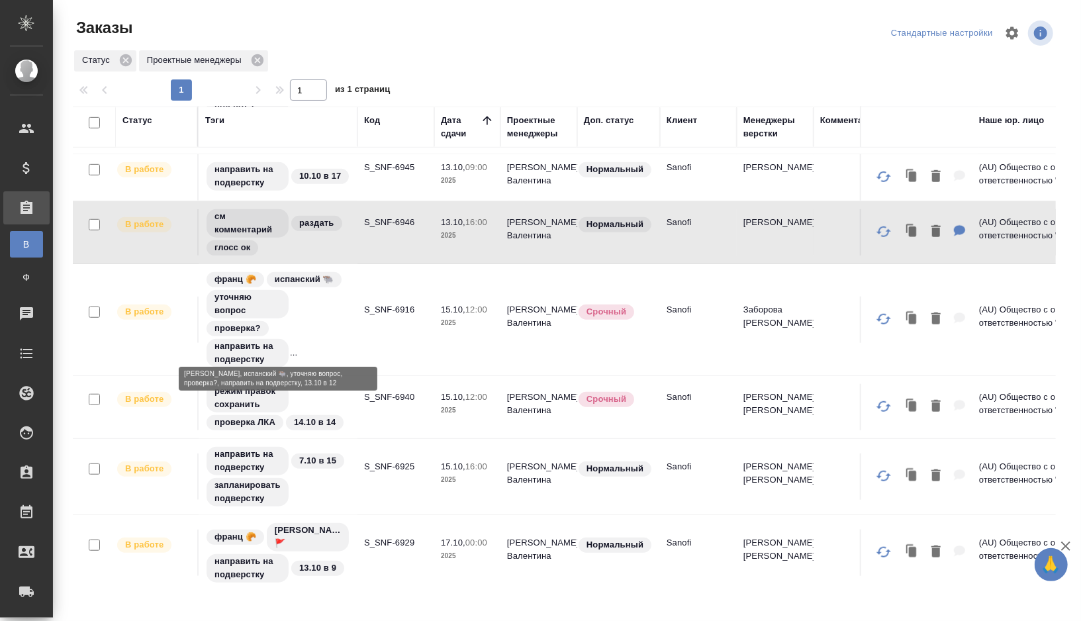
click at [322, 330] on div "франц 🥐 испанский 🐃 уточняю вопрос проверка? направить на подверстку ..." at bounding box center [278, 320] width 146 height 98
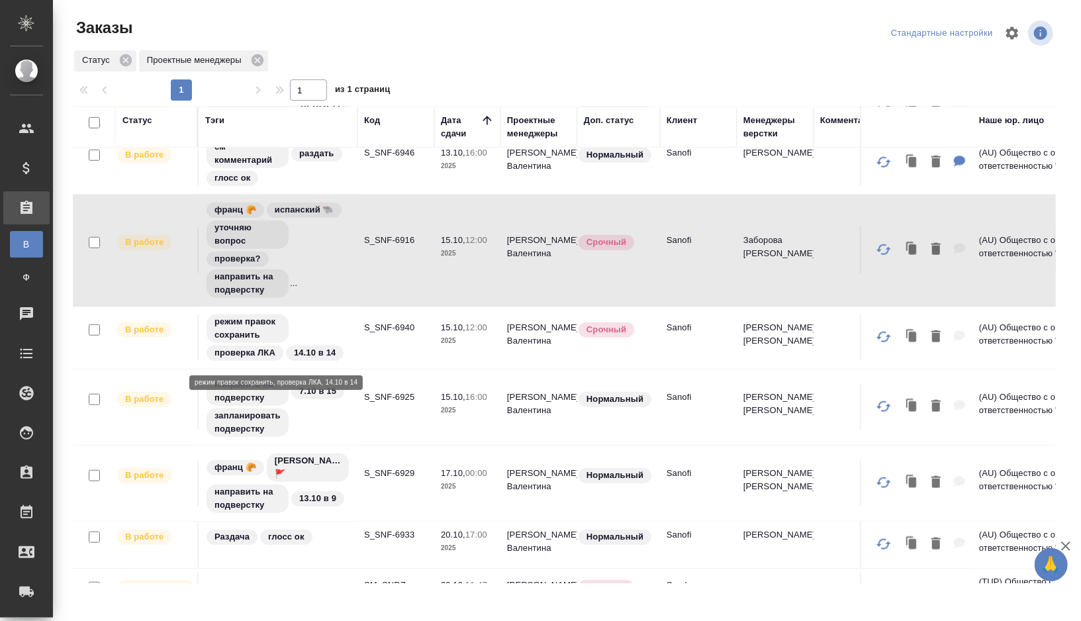
scroll to position [728, 0]
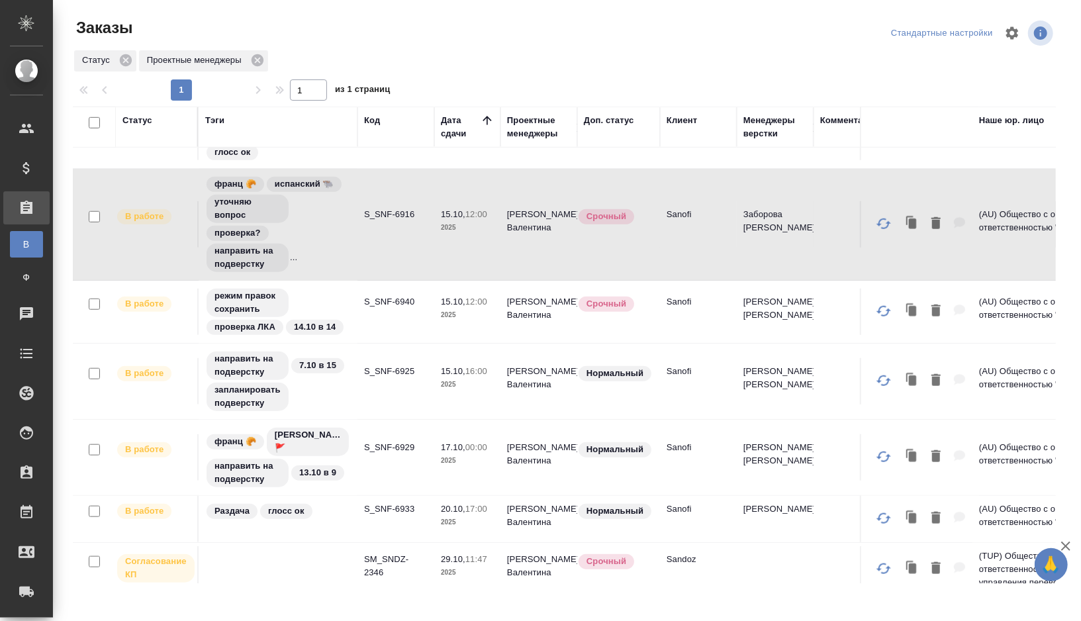
click at [353, 518] on td "Раздача глосс ок" at bounding box center [278, 519] width 159 height 46
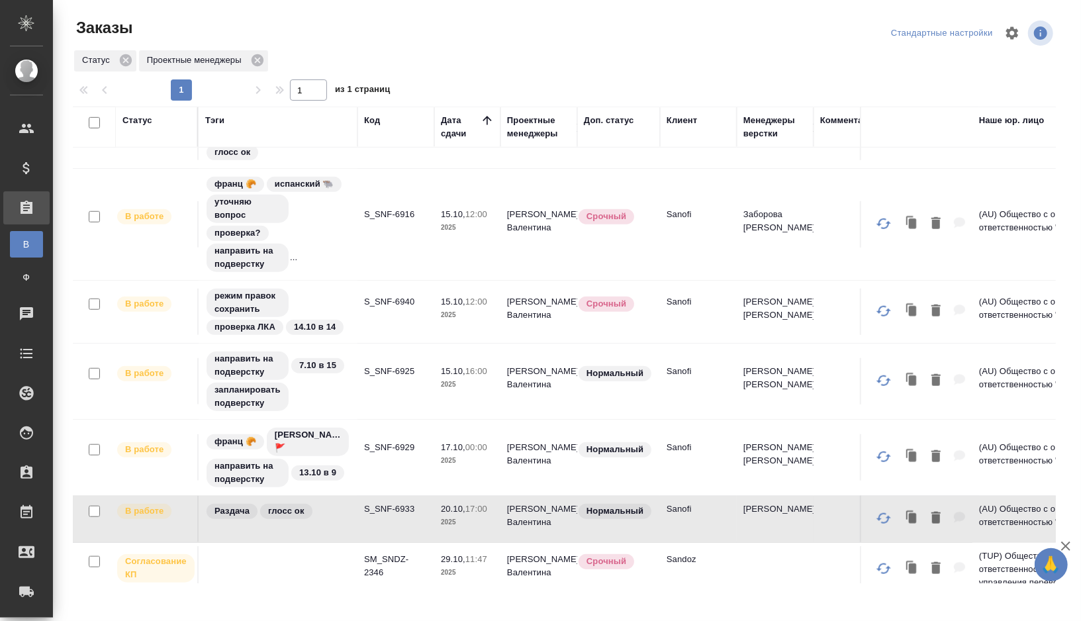
click at [350, 514] on td "Раздача глосс ок" at bounding box center [278, 519] width 159 height 46
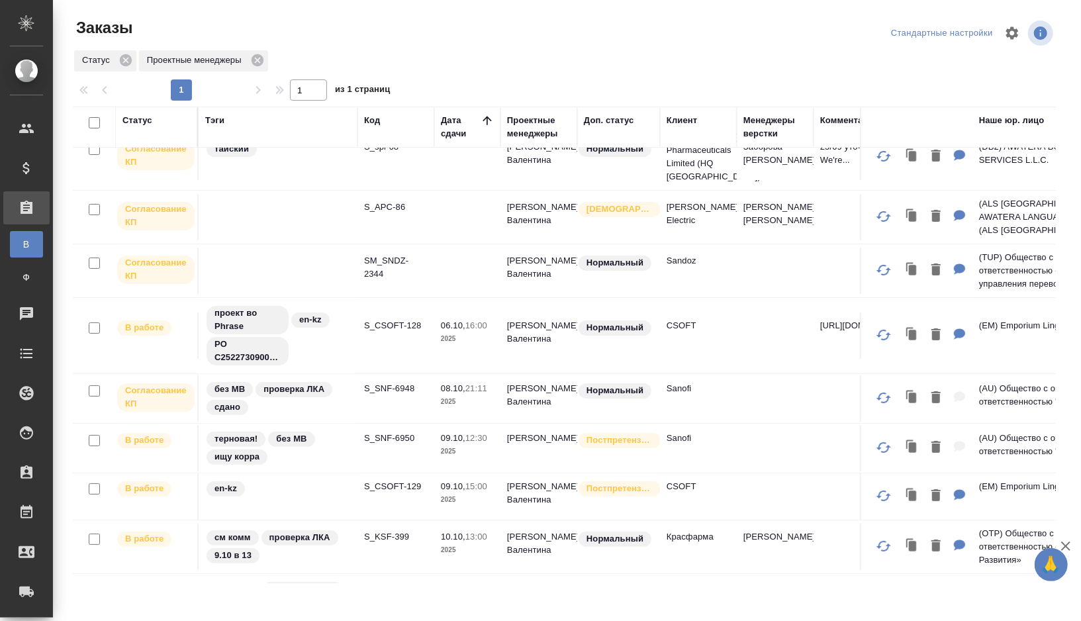
scroll to position [0, 0]
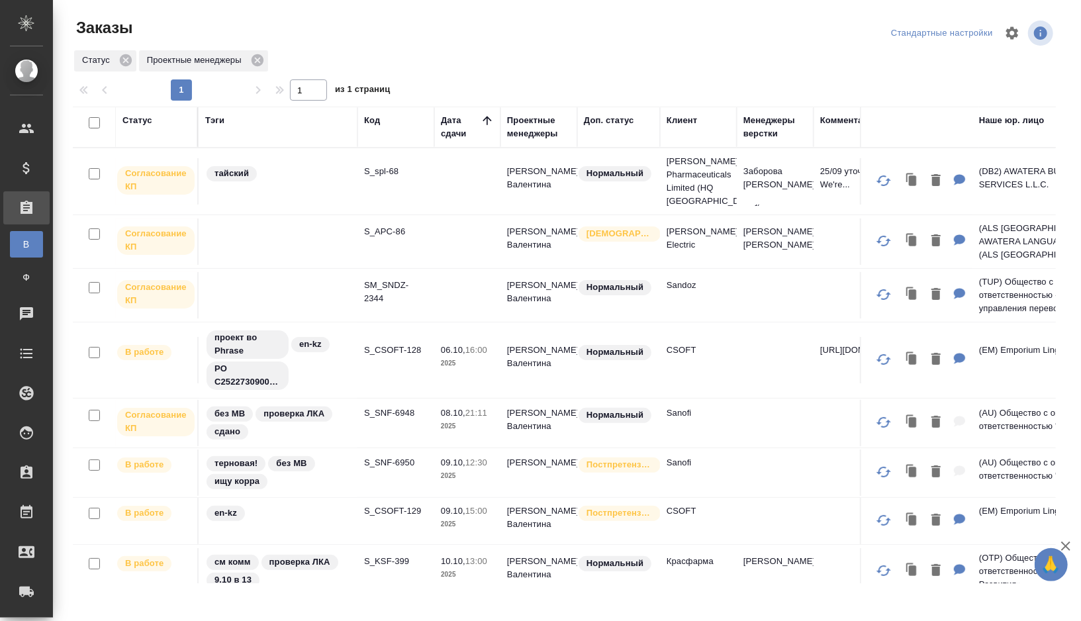
click at [354, 359] on td "проект во Phrase en-kz PO C25227309002KAZ201" at bounding box center [278, 359] width 159 height 75
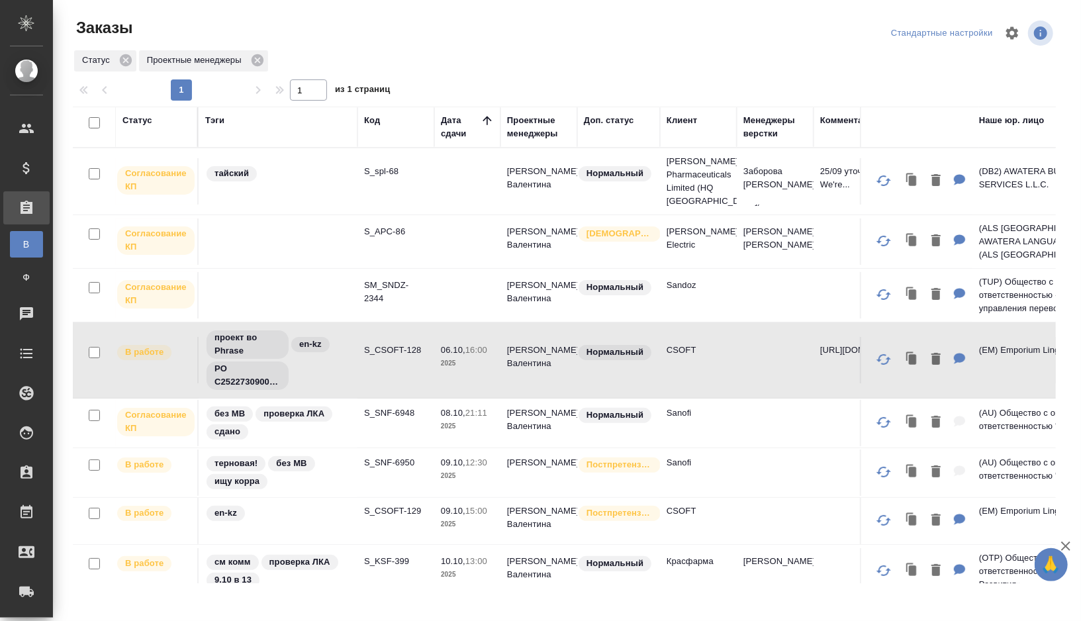
click at [354, 359] on td "проект во Phrase en-kz PO C25227309002KAZ201" at bounding box center [278, 359] width 159 height 75
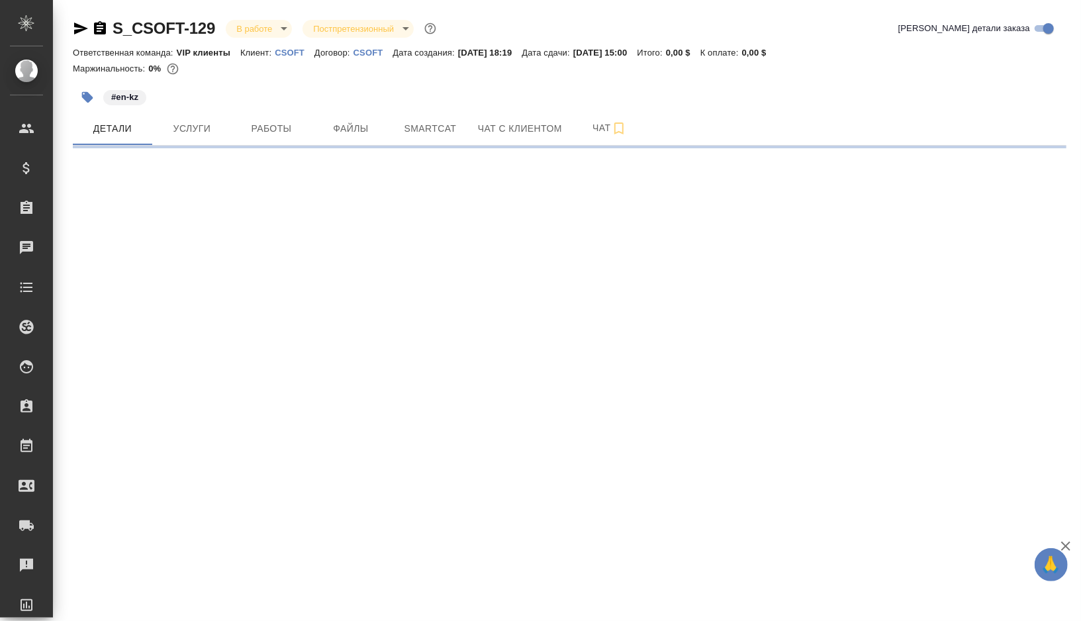
select select "RU"
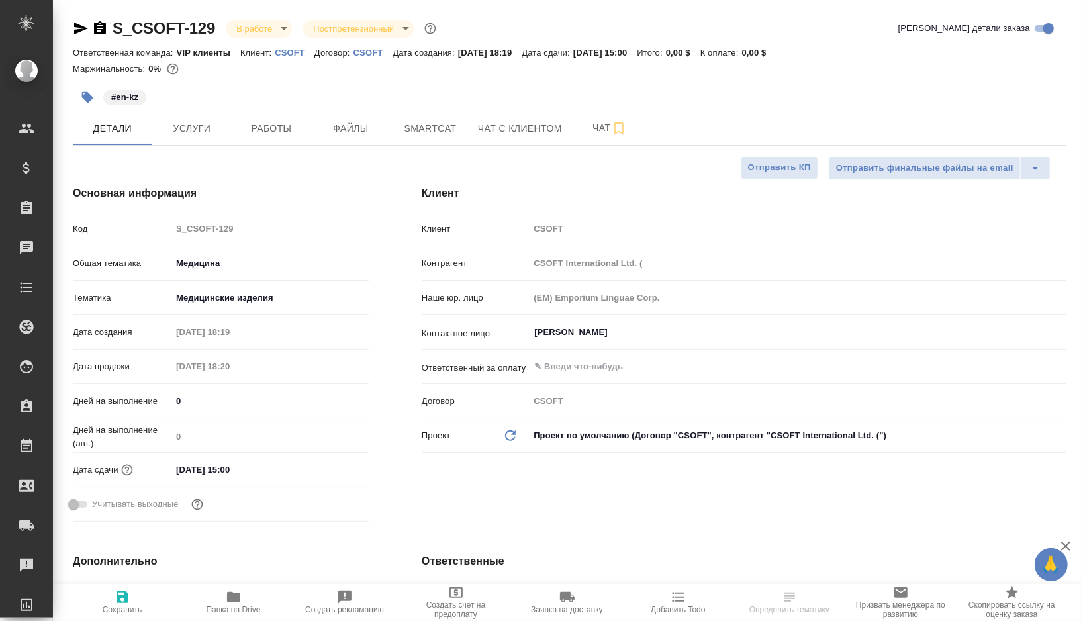
type textarea "x"
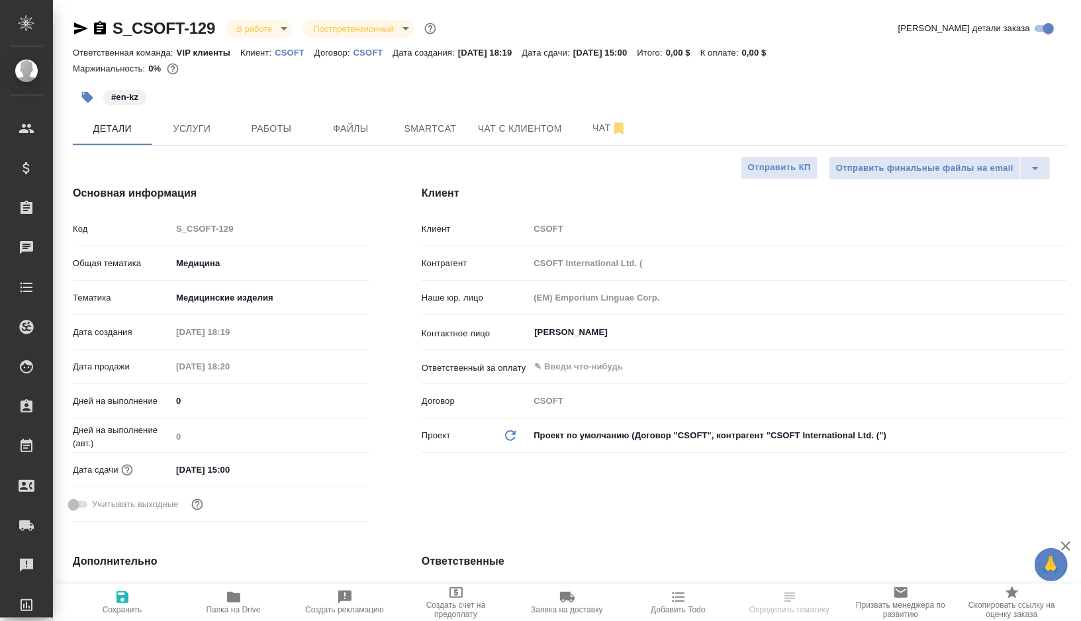
type textarea "x"
click at [261, 121] on span "Работы" at bounding box center [272, 128] width 64 height 17
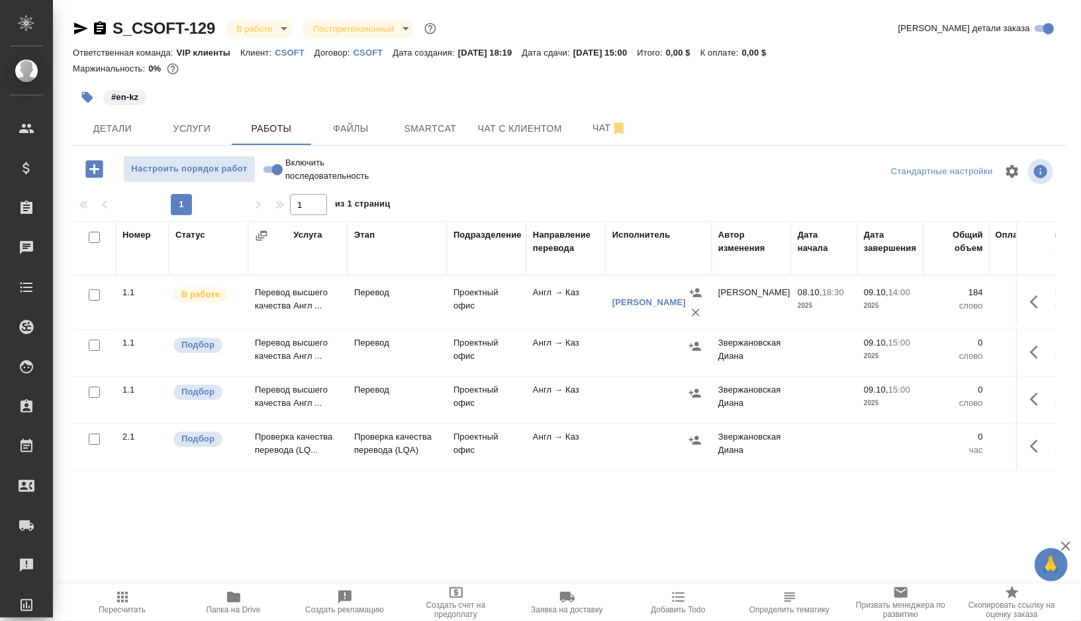
click at [97, 346] on input "checkbox" at bounding box center [94, 345] width 11 height 11
checkbox input "true"
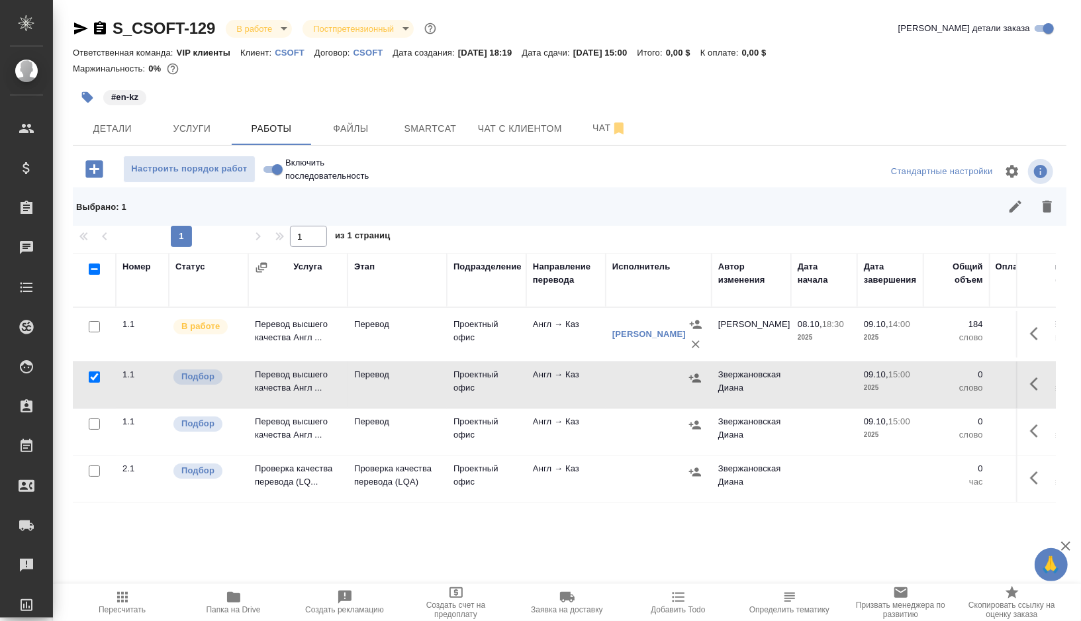
click at [90, 423] on input "checkbox" at bounding box center [94, 423] width 11 height 11
checkbox input "true"
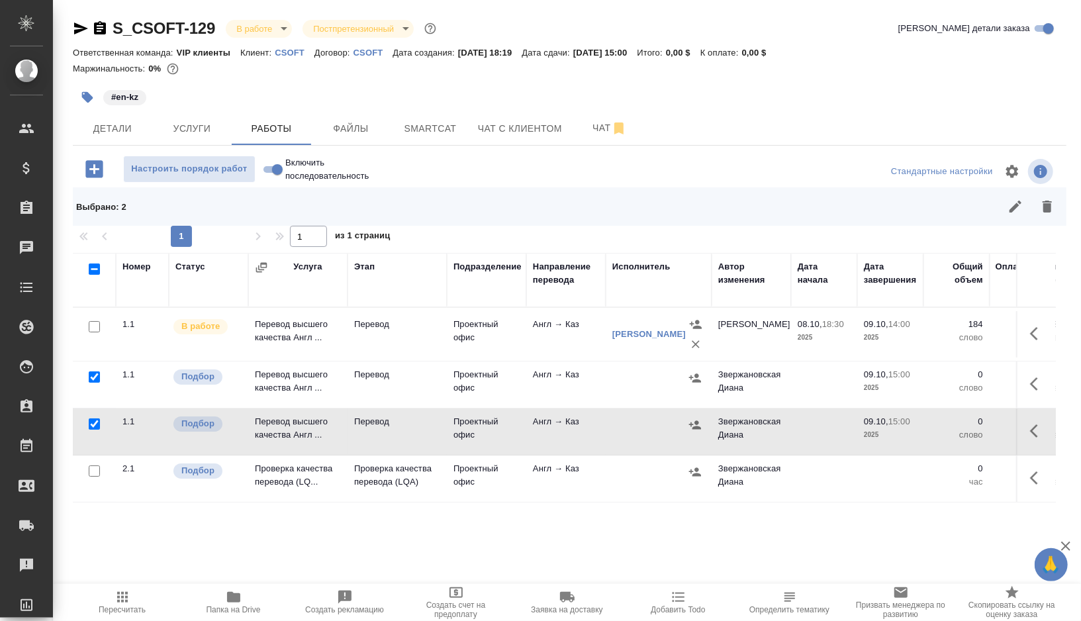
click at [93, 471] on input "checkbox" at bounding box center [94, 470] width 11 height 11
checkbox input "true"
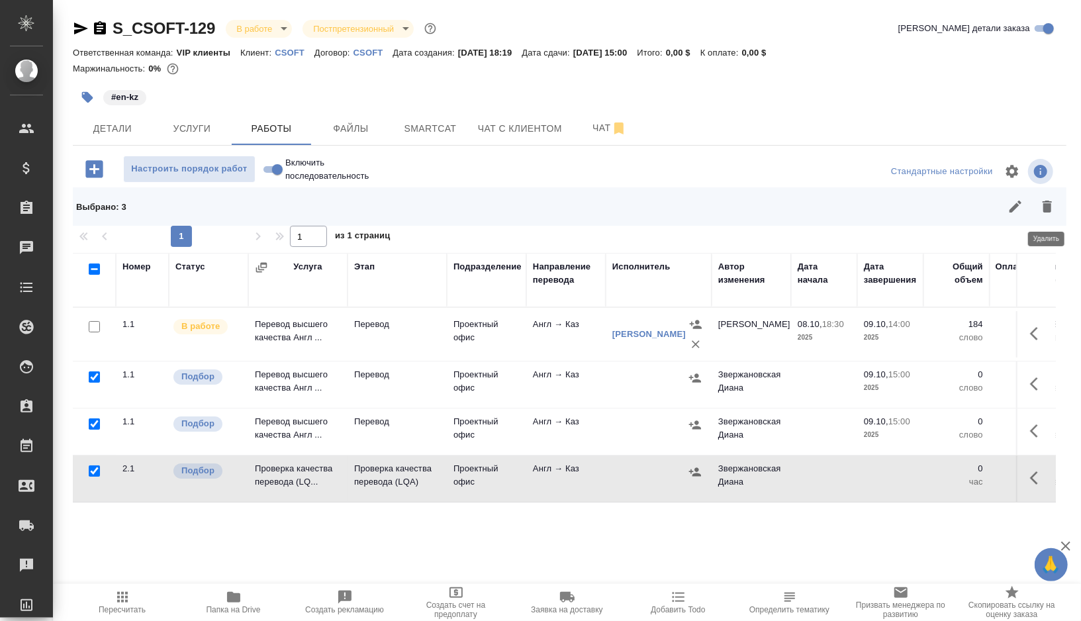
click at [1041, 207] on icon "button" at bounding box center [1047, 207] width 16 height 16
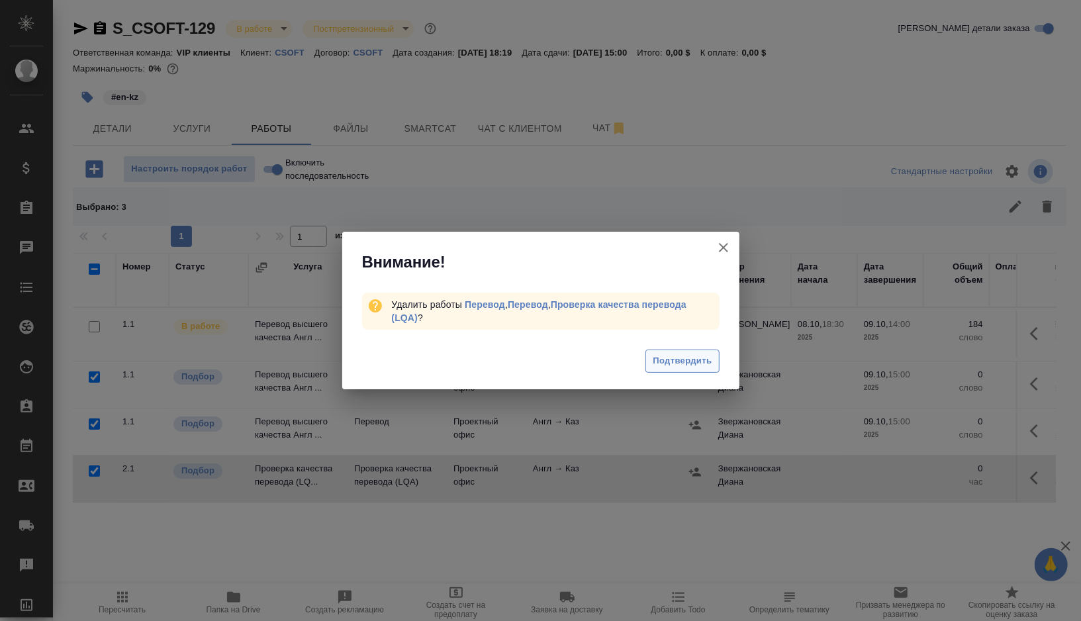
click at [692, 364] on span "Подтвердить" at bounding box center [682, 361] width 59 height 15
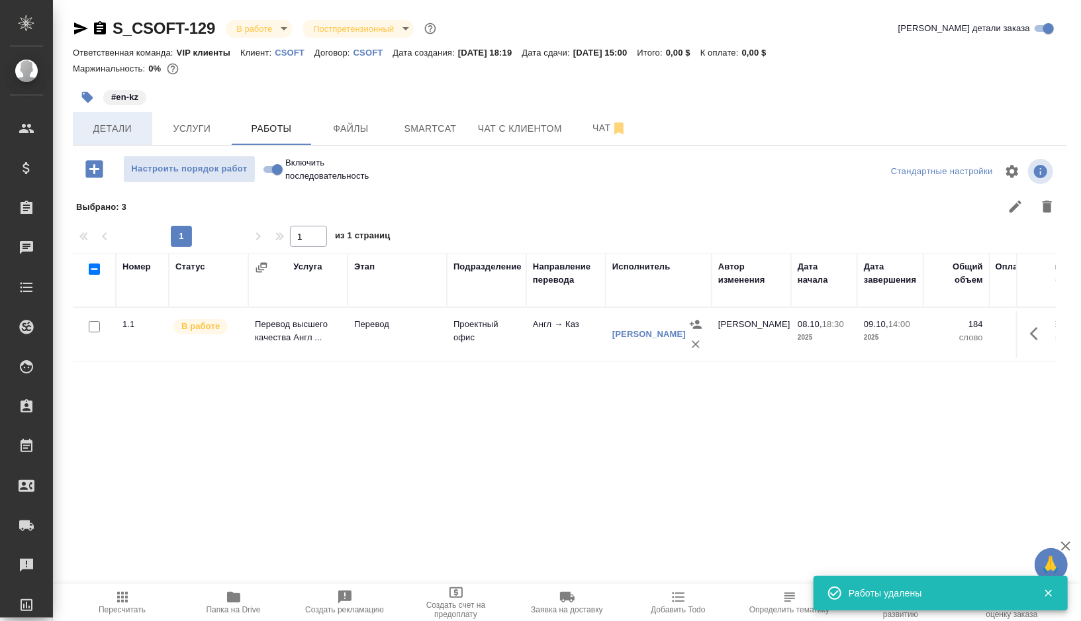
click at [115, 121] on span "Детали" at bounding box center [113, 128] width 64 height 17
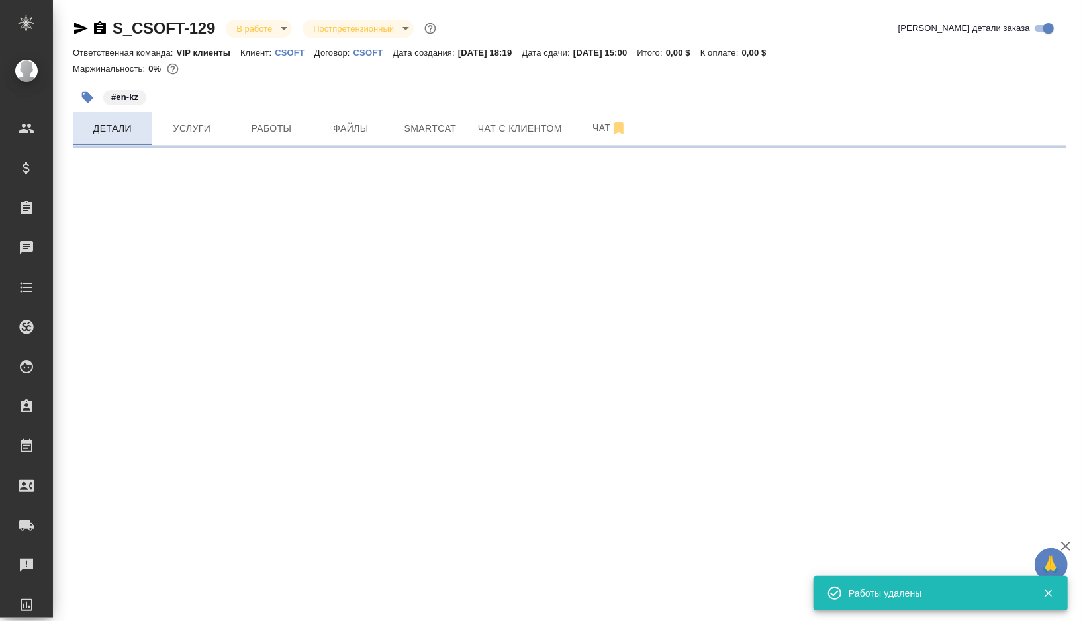
select select "RU"
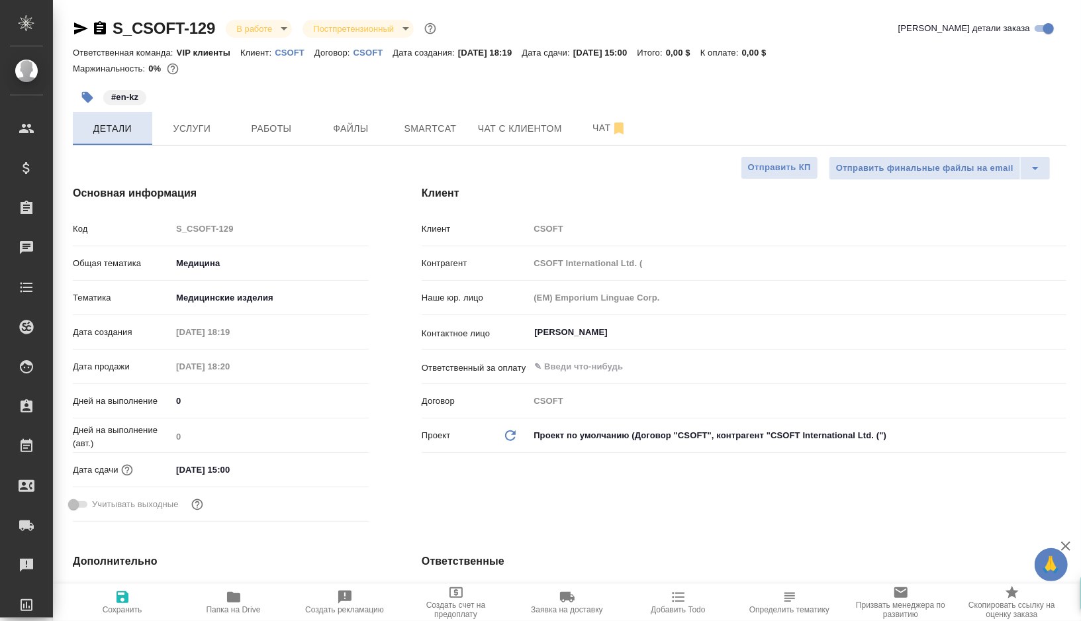
type textarea "x"
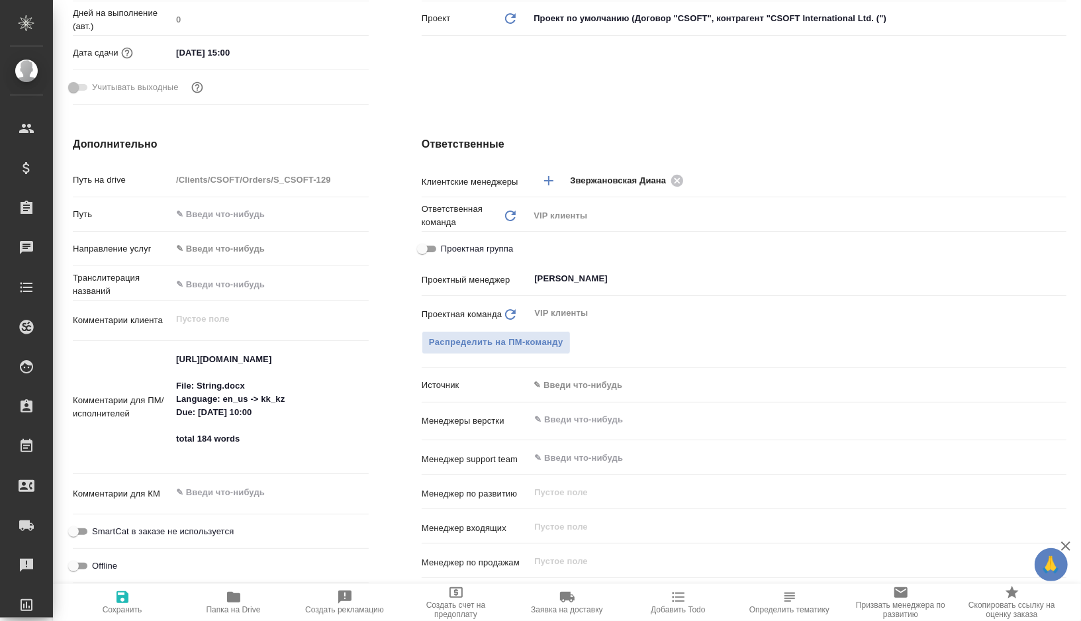
scroll to position [418, 0]
click at [185, 355] on textarea "[URL][DOMAIN_NAME] File: String.docx Language: en_us -> kk_kz Due: [DATE] 10:00…" at bounding box center [269, 405] width 197 height 115
drag, startPoint x: 185, startPoint y: 355, endPoint x: 311, endPoint y: 369, distance: 126.6
click at [311, 369] on textarea "[URL][DOMAIN_NAME] File: String.docx Language: en_us -> kk_kz Due: [DATE] 10:00…" at bounding box center [270, 405] width 196 height 115
type textarea "x"
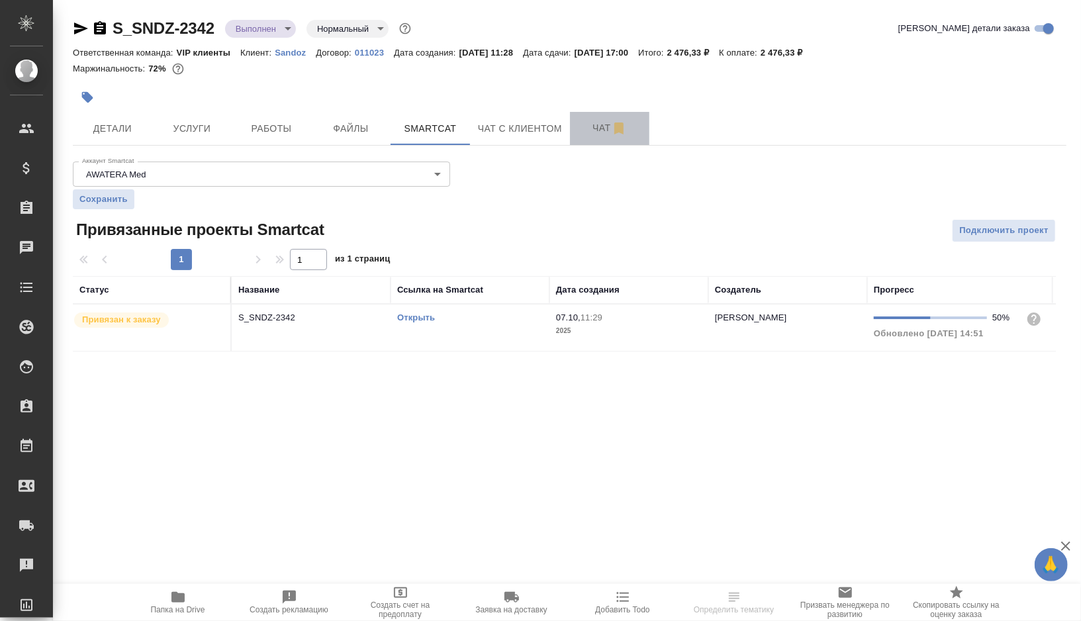
click at [601, 138] on button "Чат" at bounding box center [609, 128] width 79 height 33
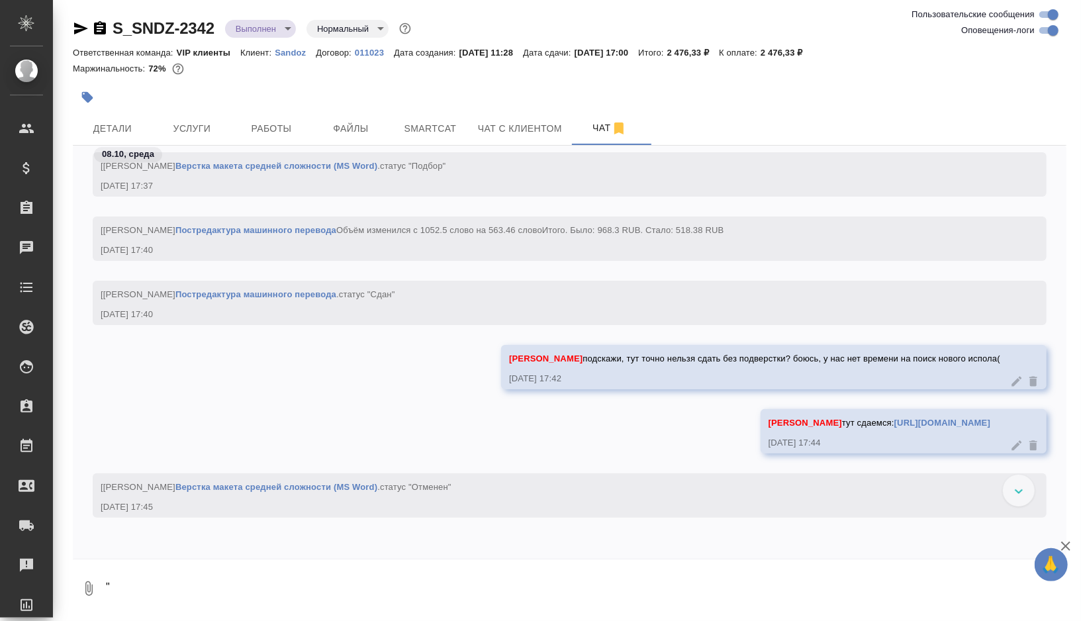
scroll to position [15701, 0]
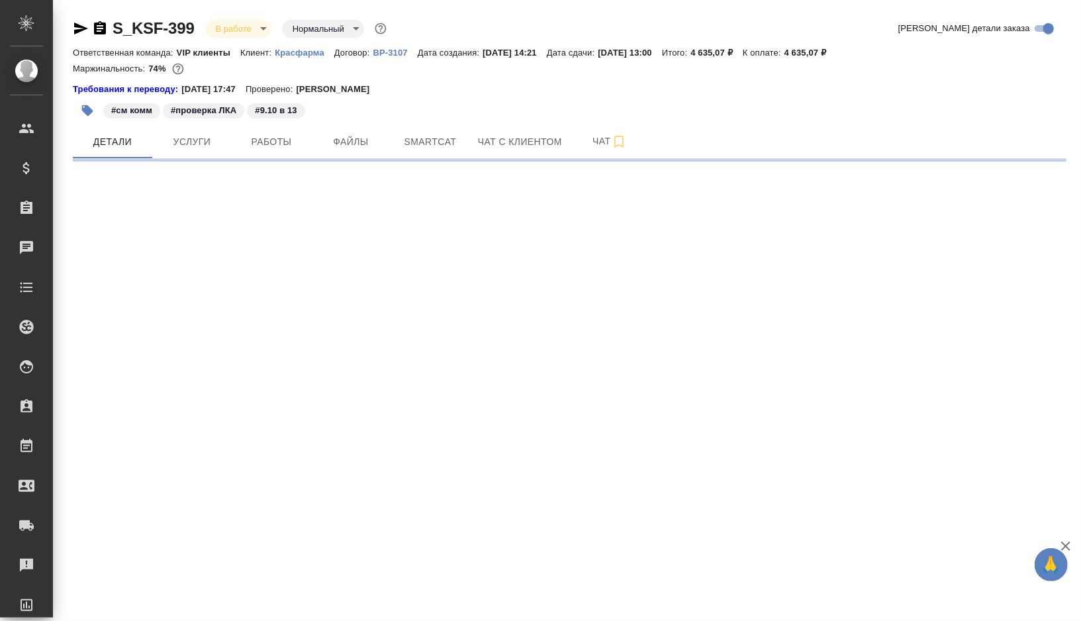
select select "RU"
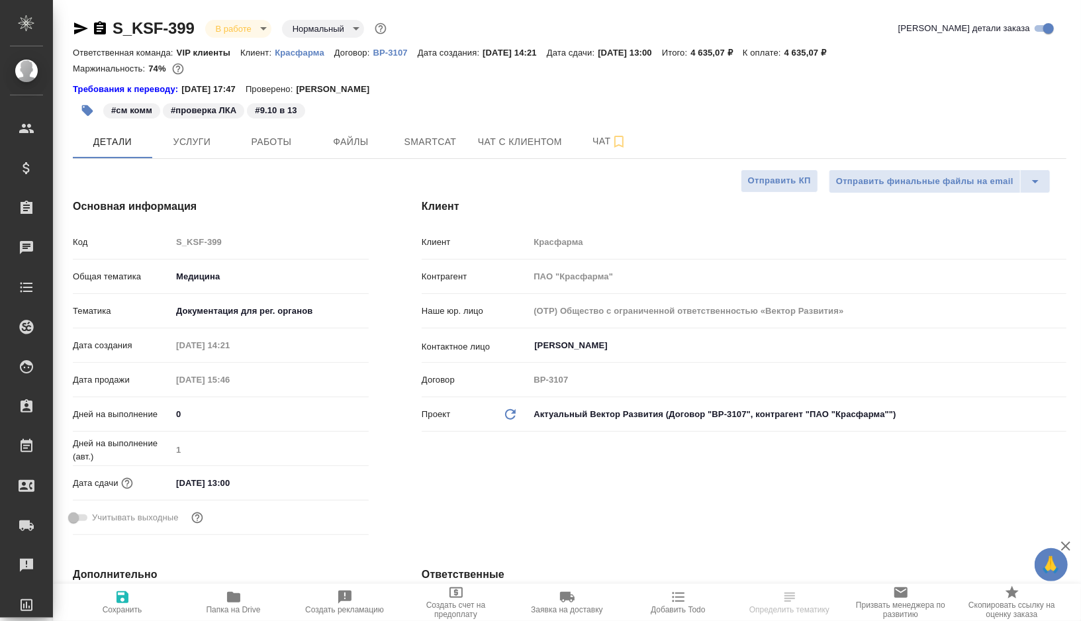
type textarea "x"
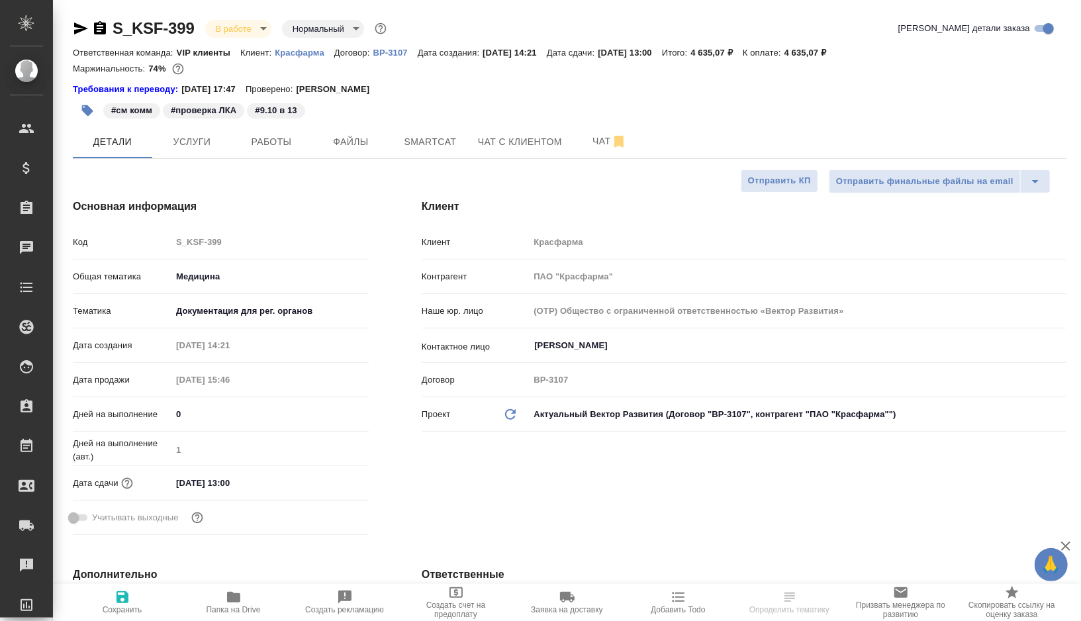
type textarea "x"
click at [451, 154] on button "Smartcat" at bounding box center [430, 141] width 79 height 33
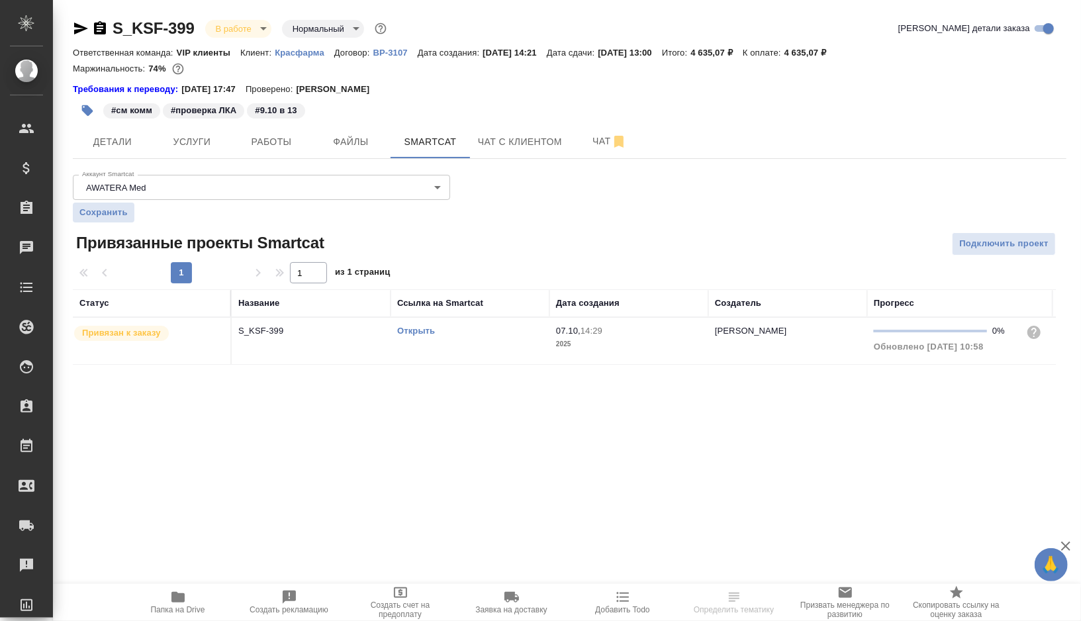
click at [416, 328] on link "Открыть" at bounding box center [416, 331] width 38 height 10
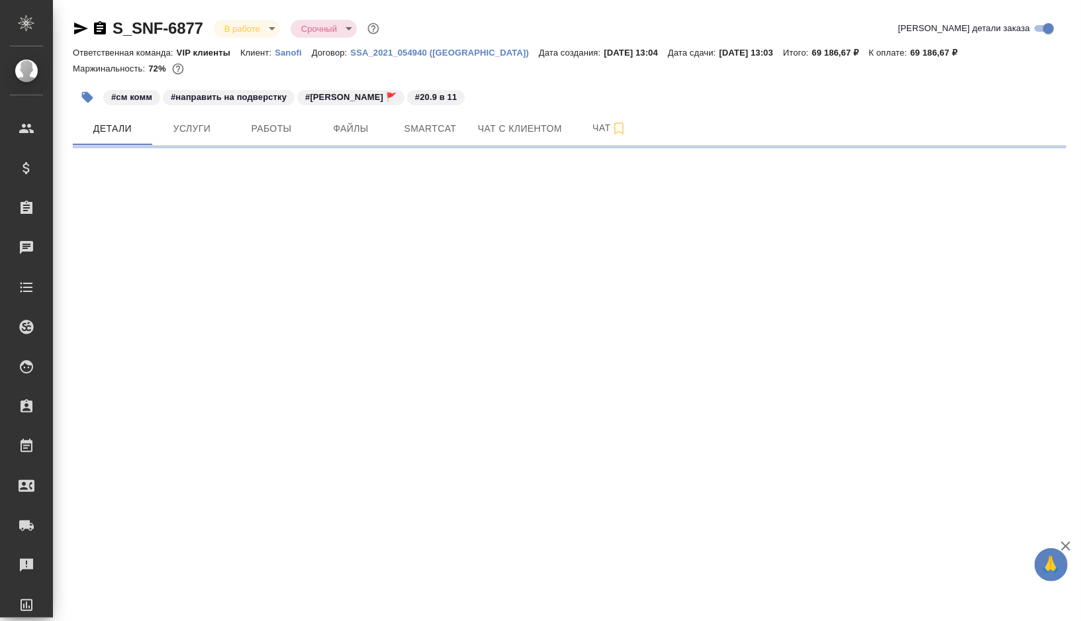
select select "RU"
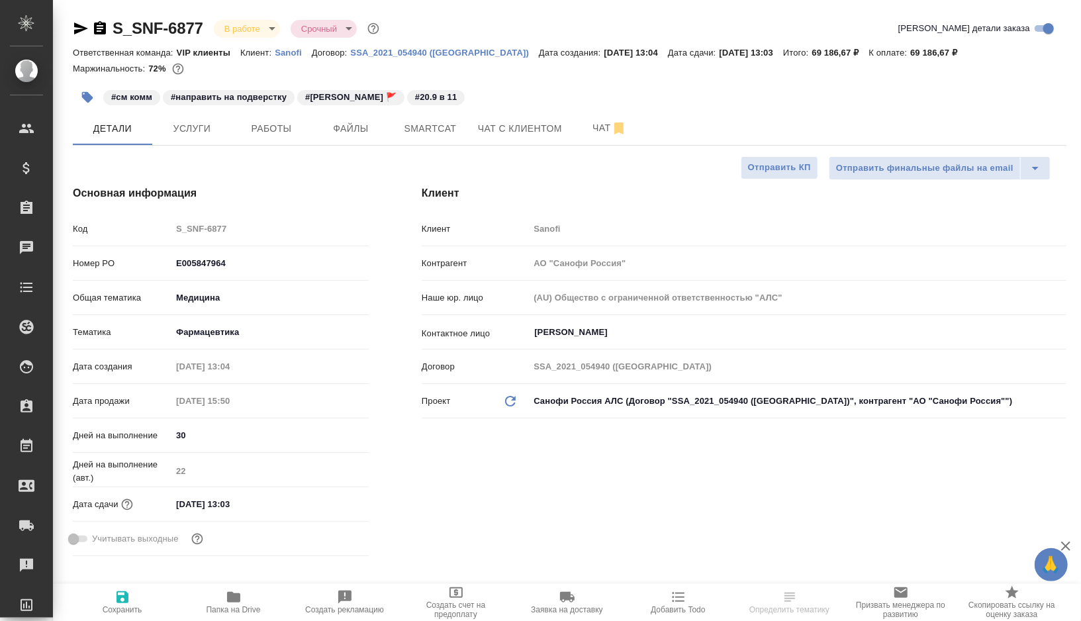
type textarea "x"
click at [426, 139] on button "Smartcat" at bounding box center [430, 128] width 79 height 33
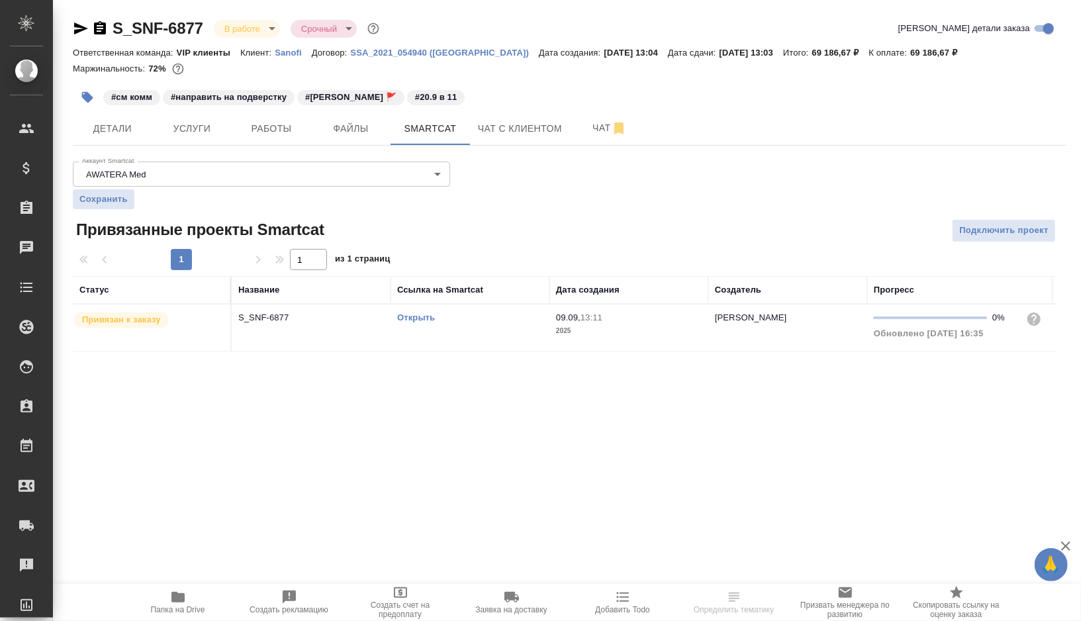
click at [416, 315] on link "Открыть" at bounding box center [416, 317] width 38 height 10
click at [267, 129] on span "Работы" at bounding box center [272, 128] width 64 height 17
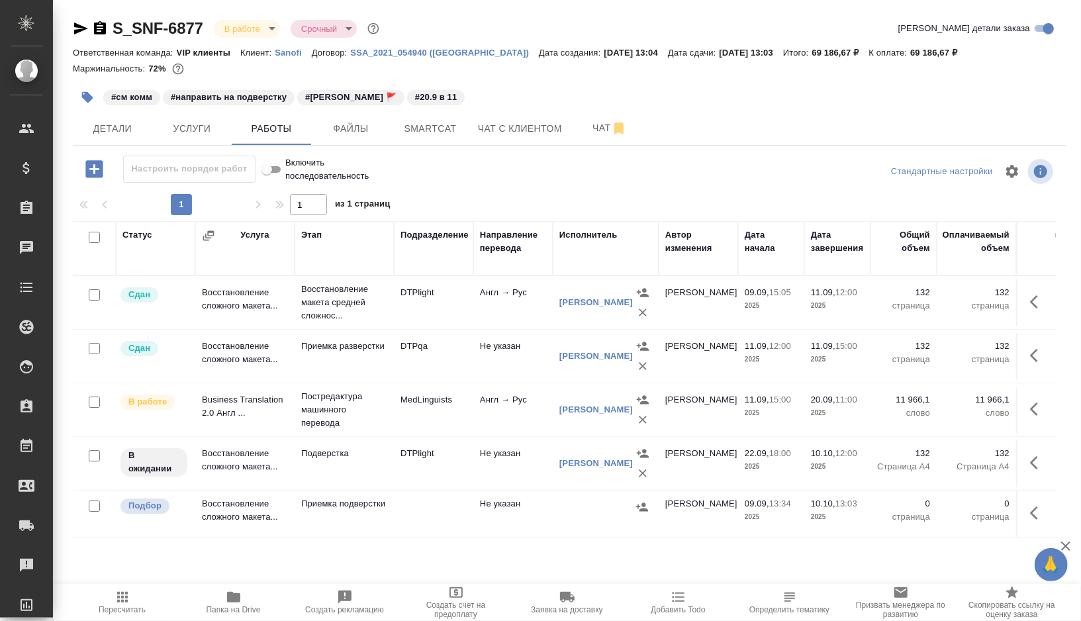
click at [451, 426] on td "MedLinguists" at bounding box center [433, 410] width 79 height 46
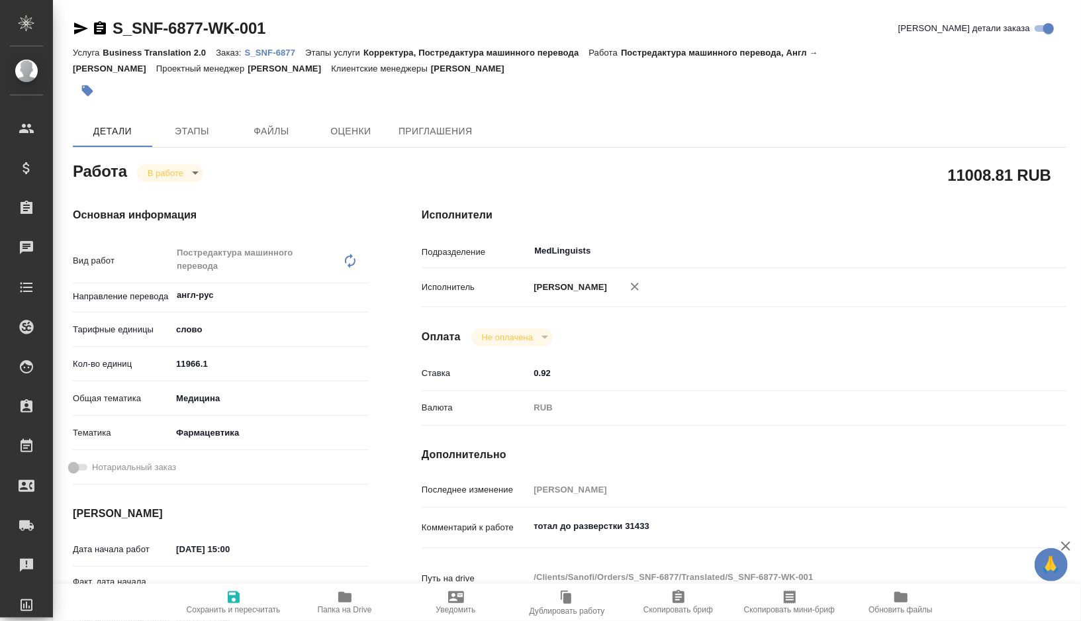
type textarea "x"
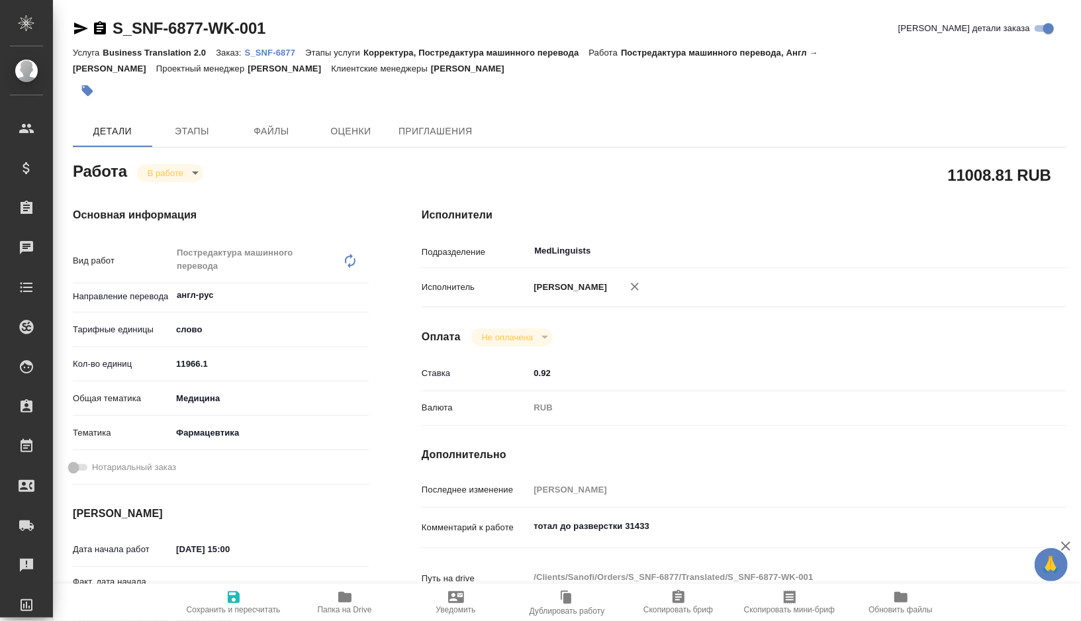
type textarea "x"
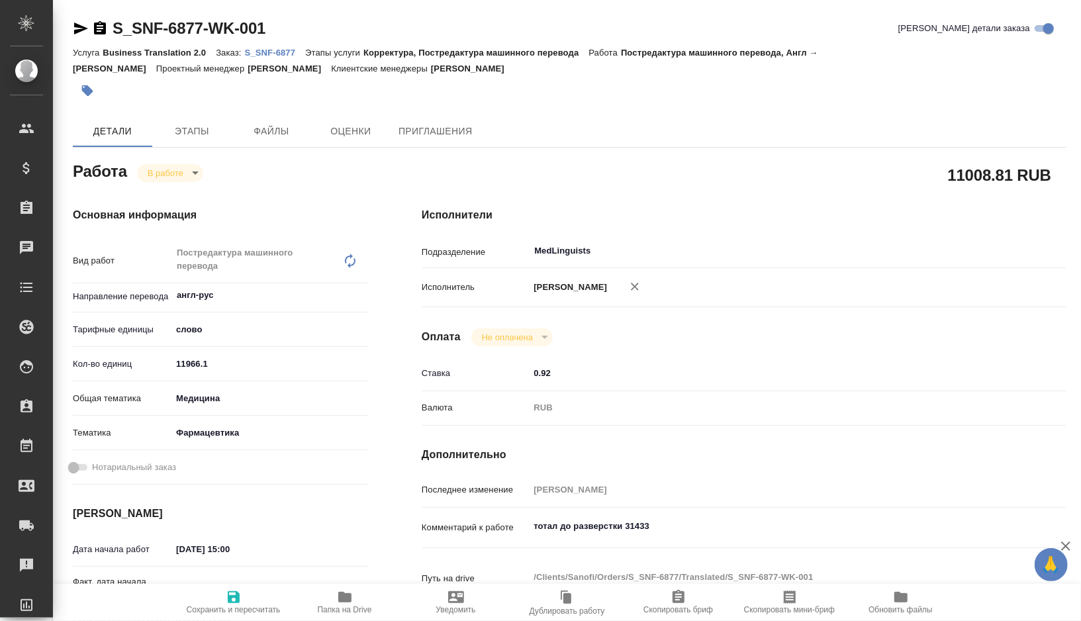
type textarea "x"
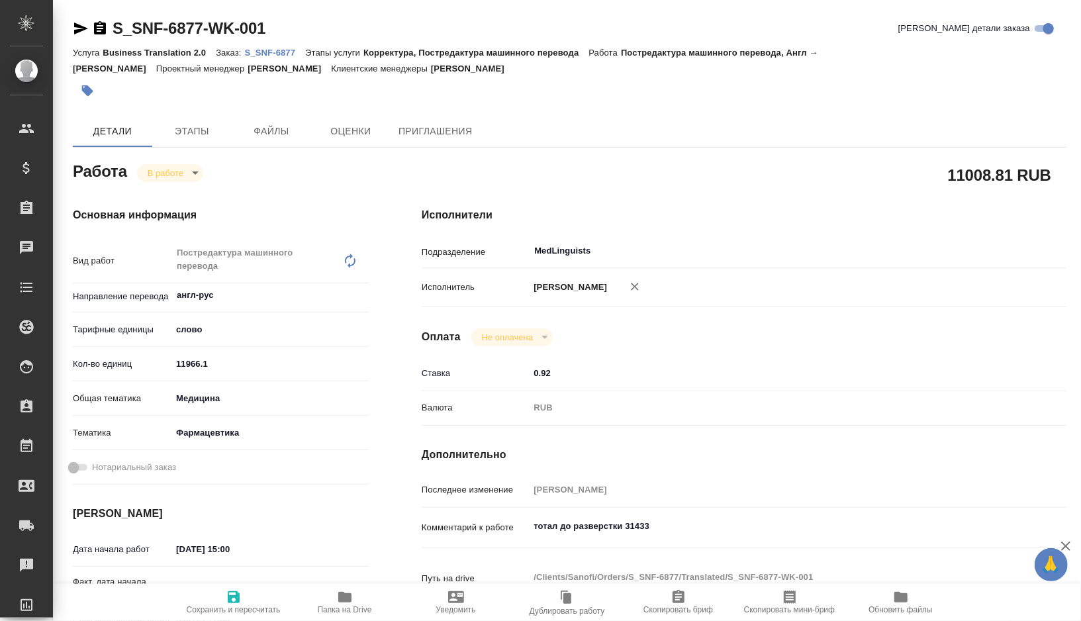
type textarea "x"
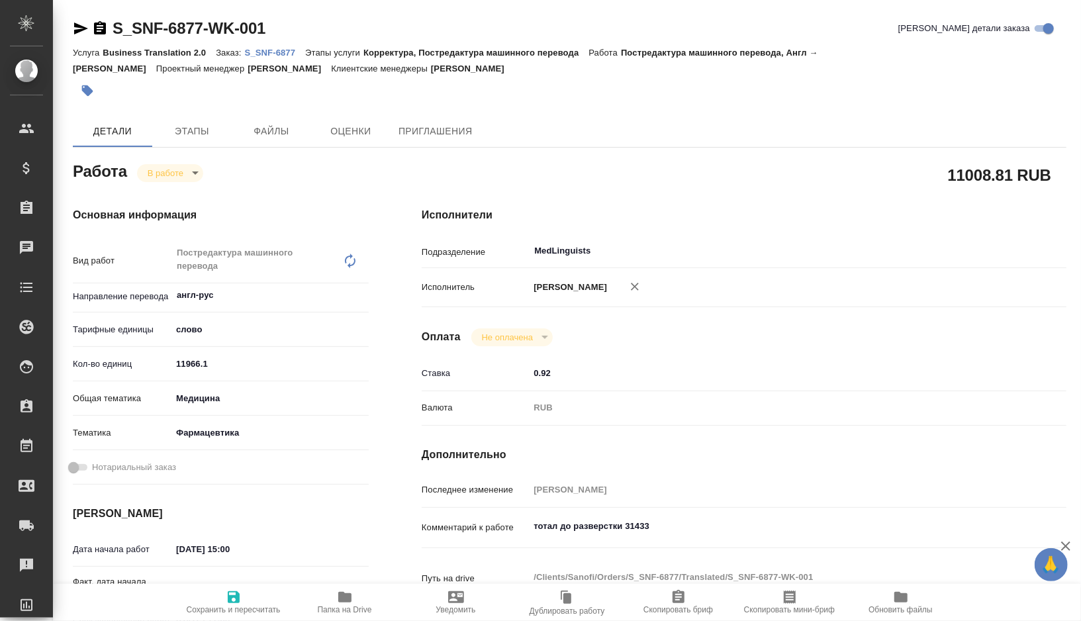
type textarea "x"
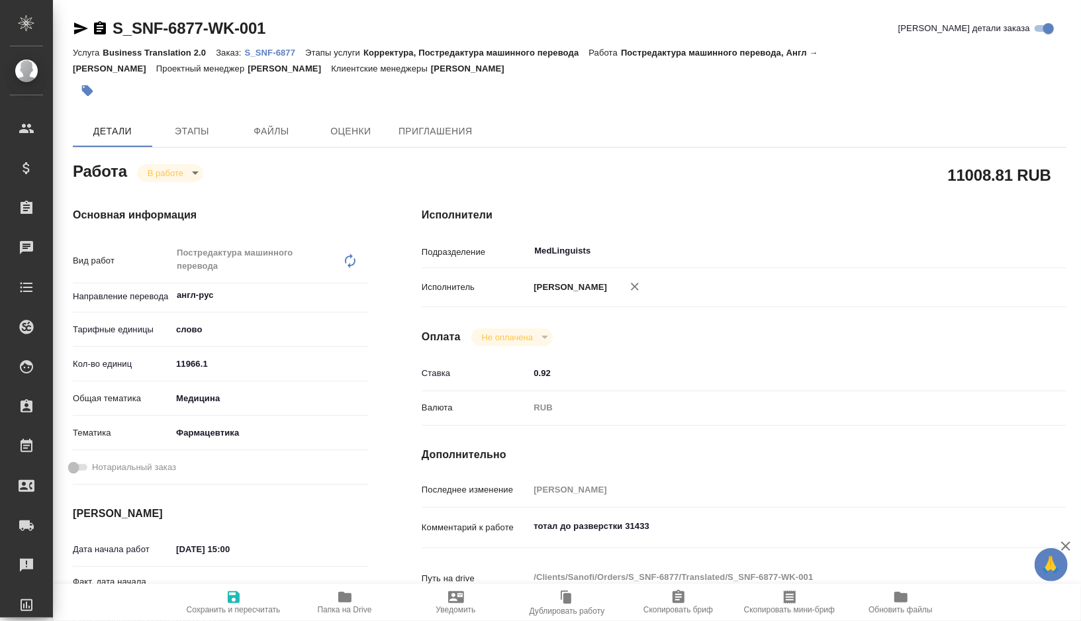
type textarea "x"
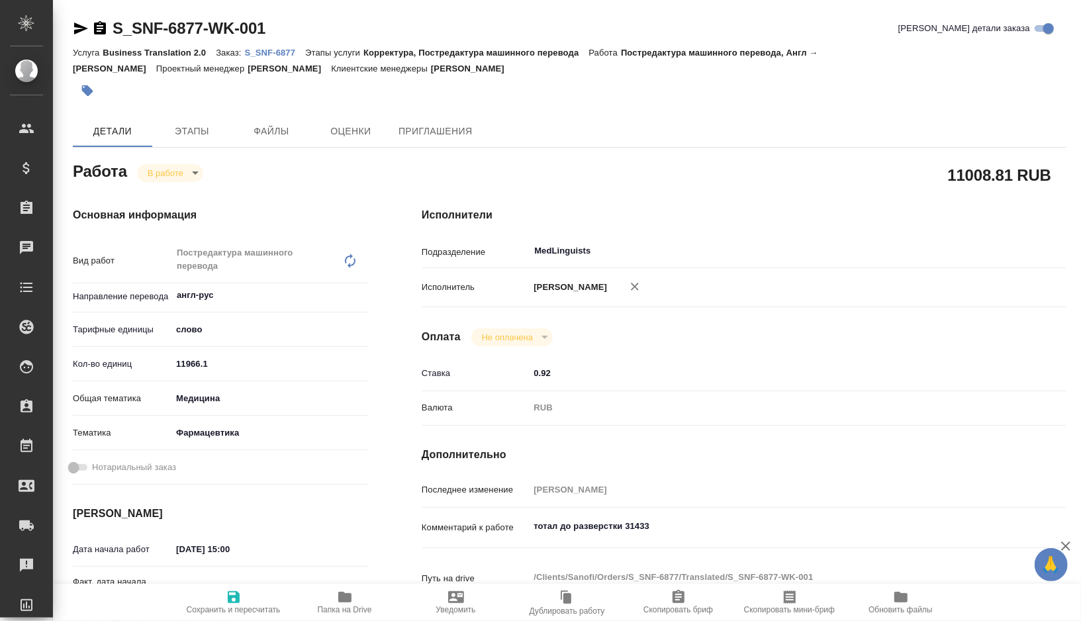
click at [334, 602] on span "Папка на Drive" at bounding box center [344, 601] width 95 height 25
type textarea "x"
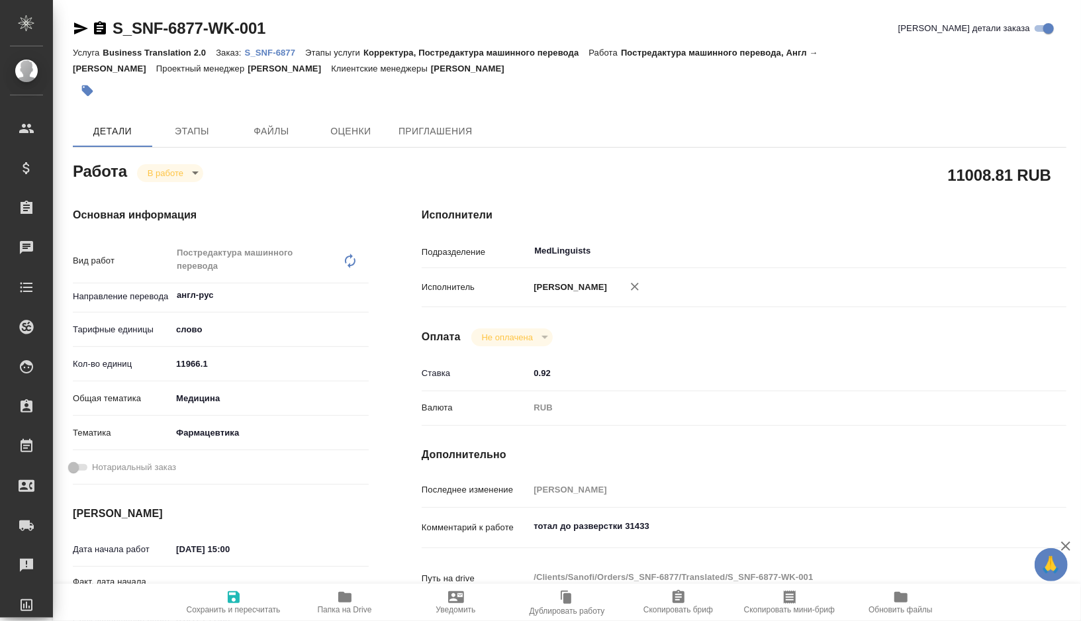
type textarea "x"
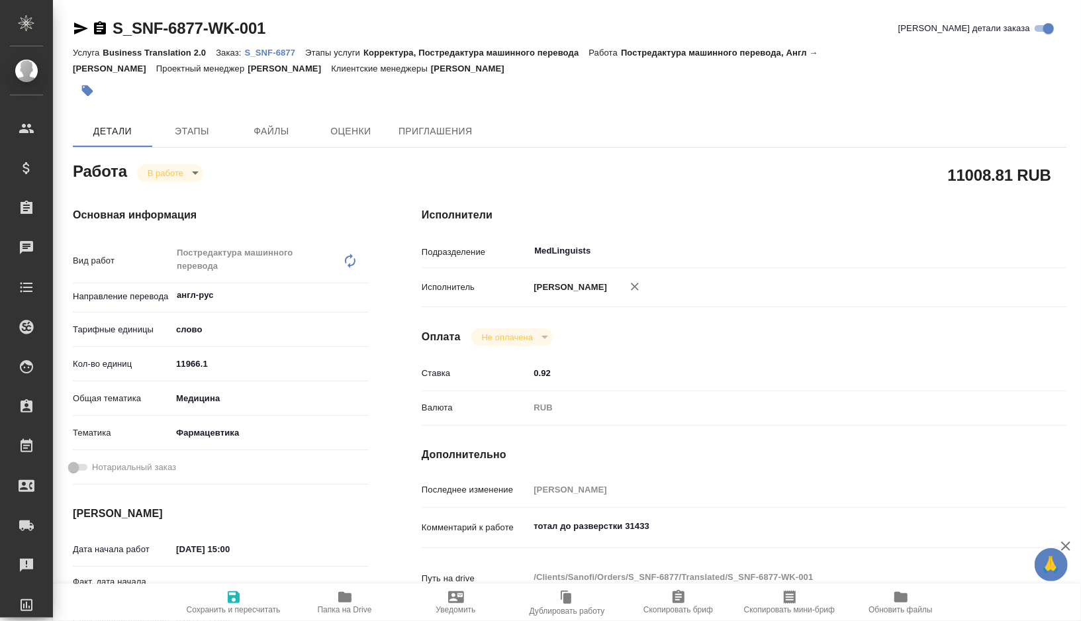
type textarea "x"
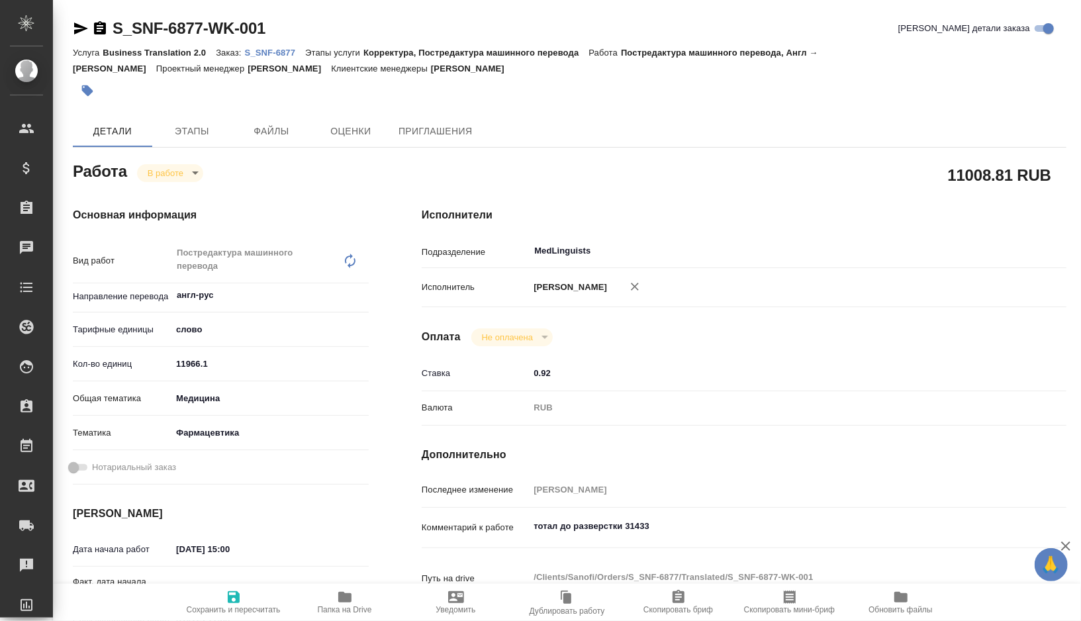
type textarea "x"
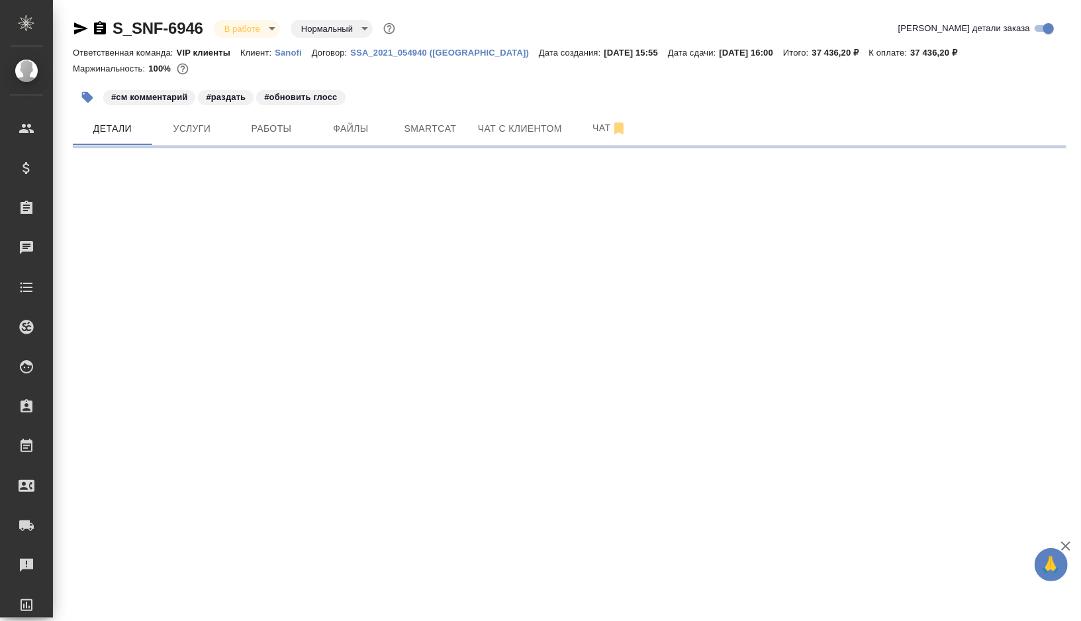
select select "RU"
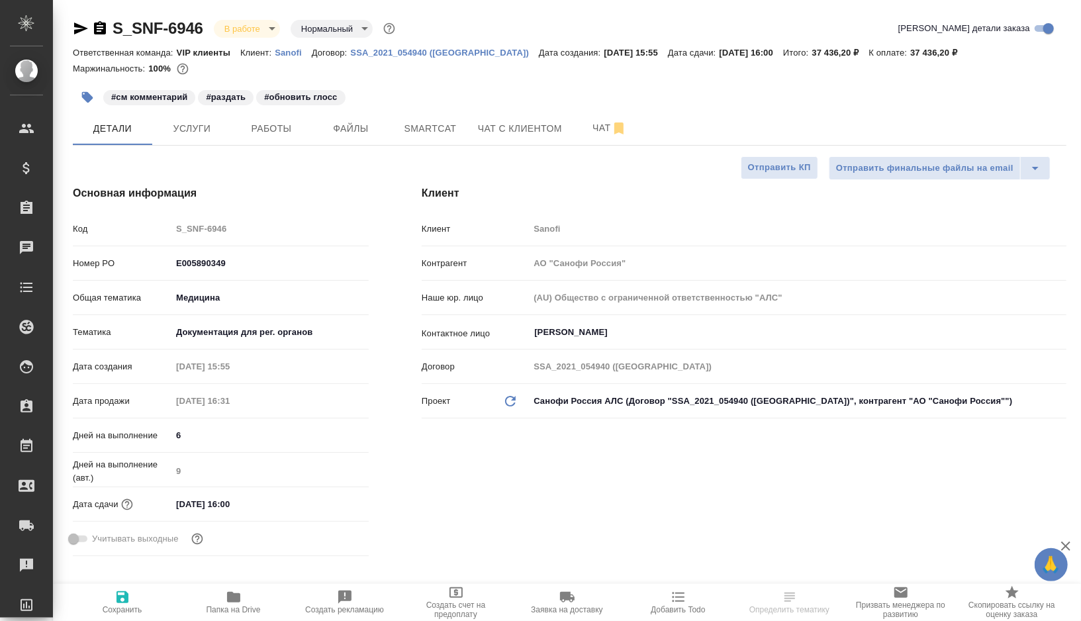
type textarea "x"
type input "VIP клиенты"
click at [261, 132] on span "Работы" at bounding box center [272, 128] width 64 height 17
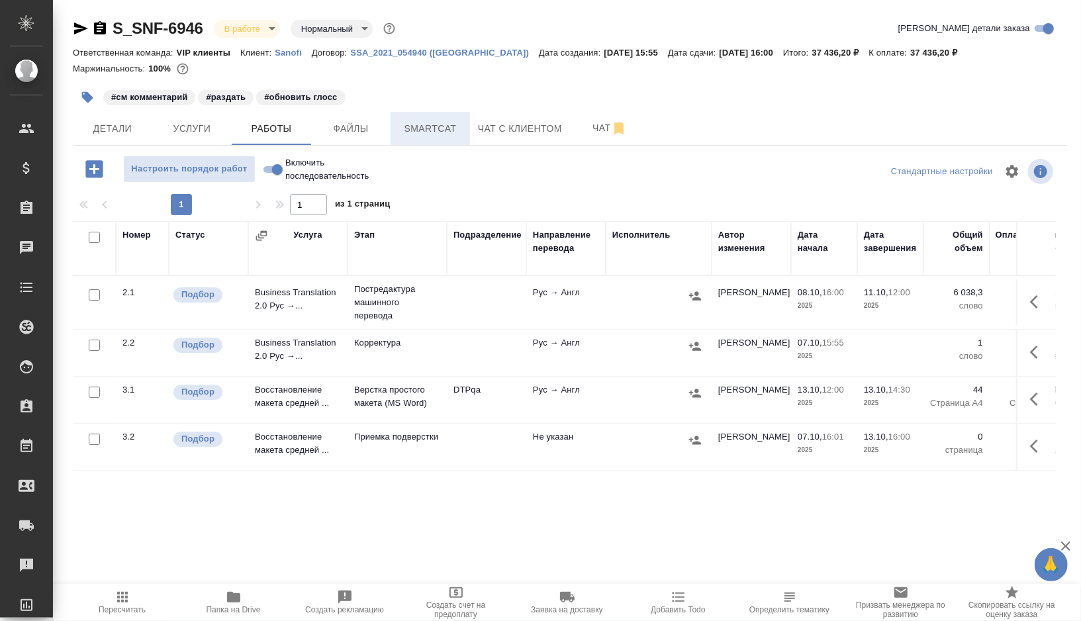
click at [443, 124] on span "Smartcat" at bounding box center [431, 128] width 64 height 17
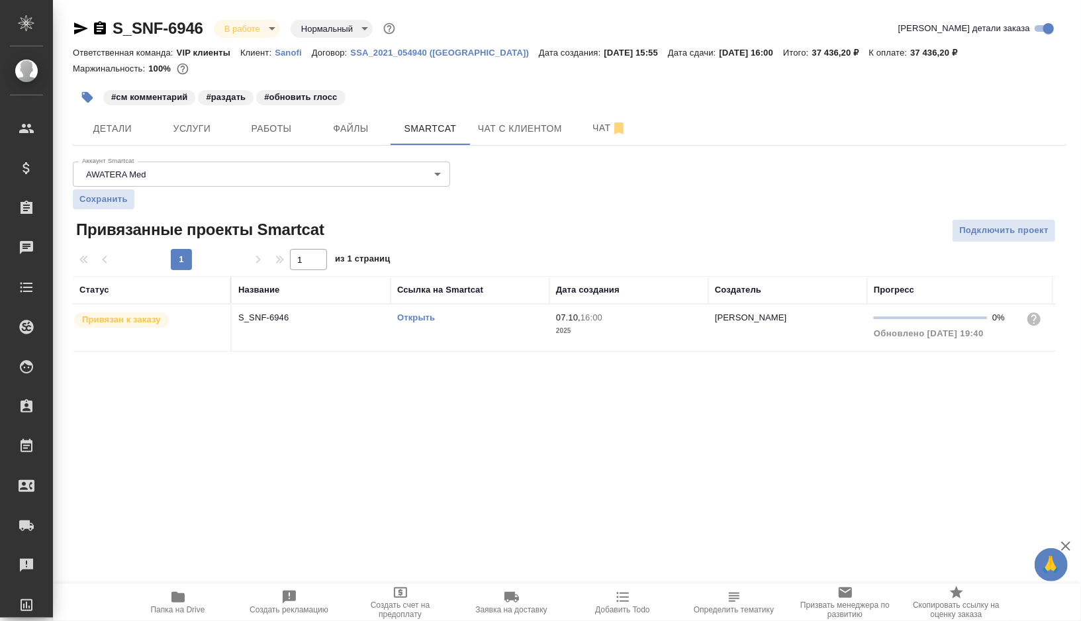
click at [481, 326] on td "Открыть" at bounding box center [470, 328] width 159 height 46
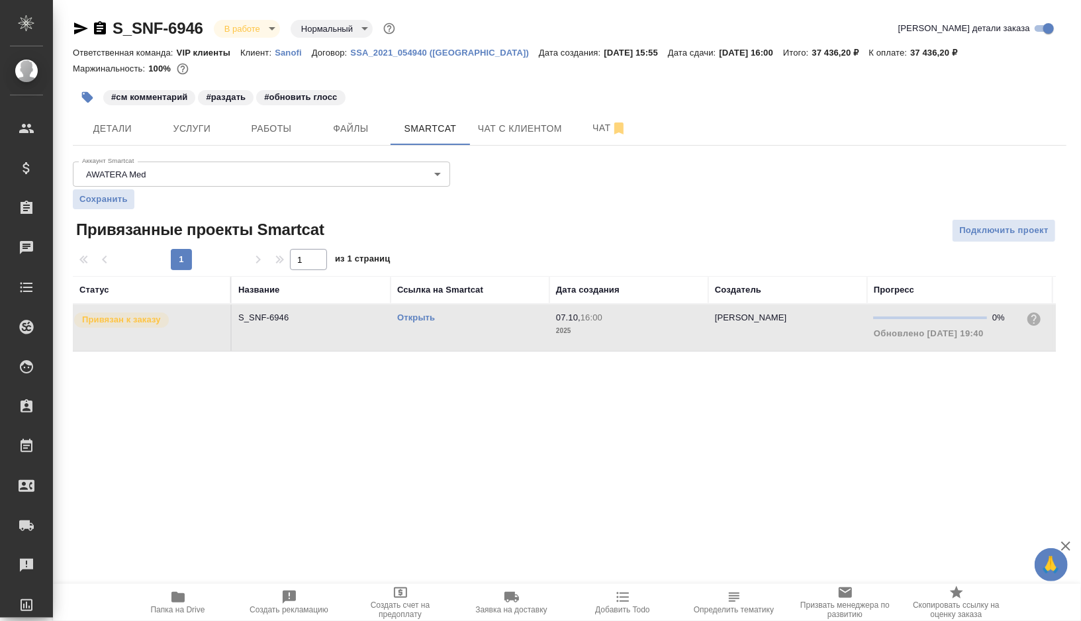
click at [481, 326] on td "Открыть" at bounding box center [470, 328] width 159 height 46
click at [573, 130] on button "Чат" at bounding box center [609, 128] width 79 height 33
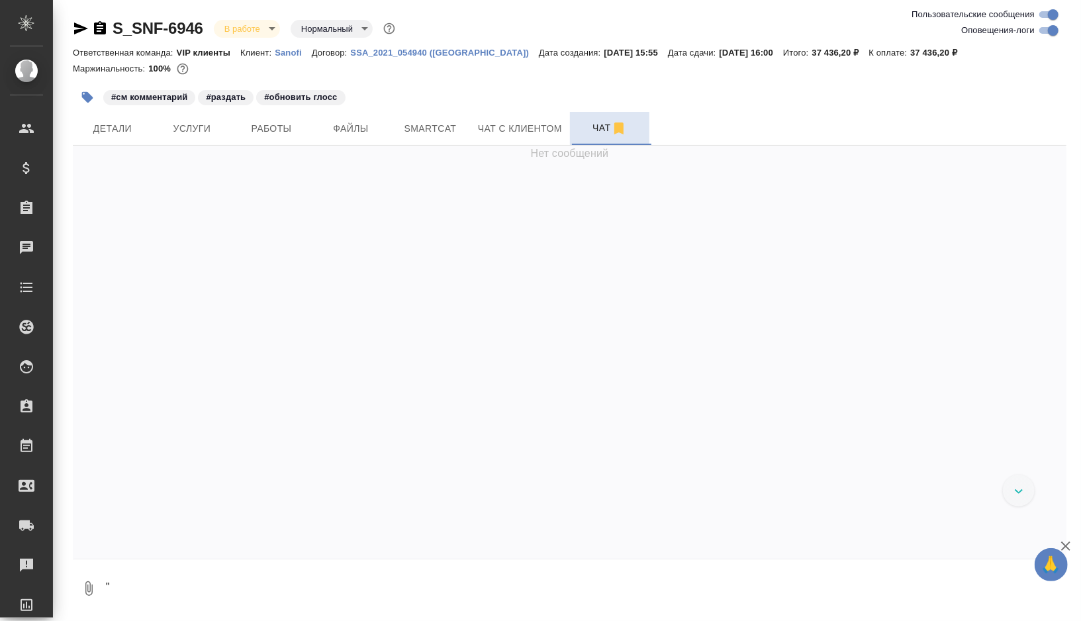
scroll to position [25425, 0]
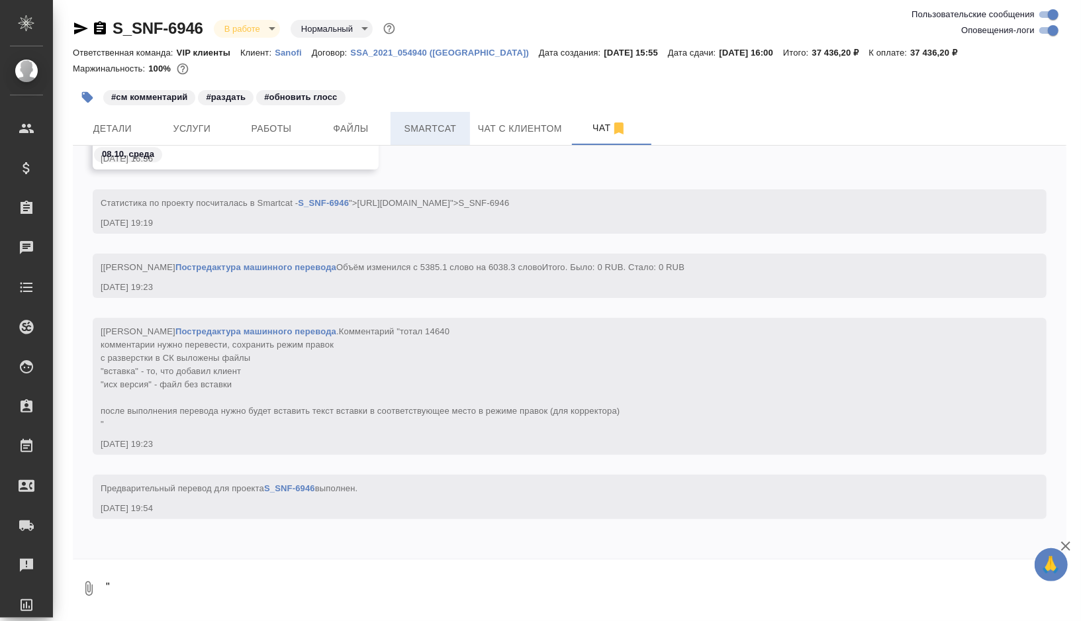
click at [410, 133] on span "Smartcat" at bounding box center [431, 128] width 64 height 17
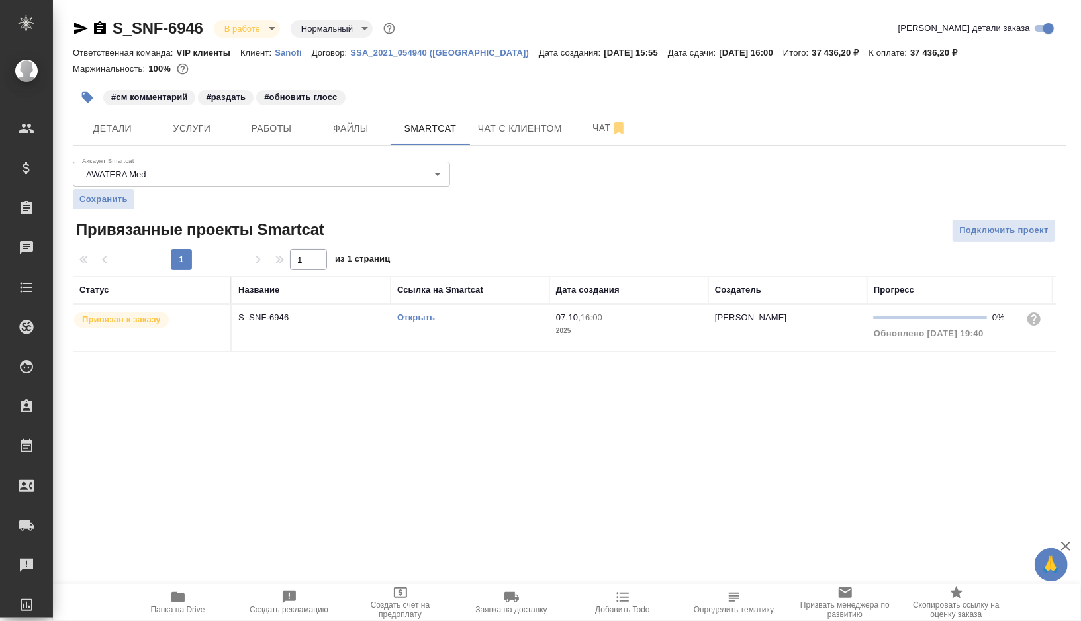
click at [415, 317] on link "Открыть" at bounding box center [416, 317] width 38 height 10
click at [90, 97] on icon "button" at bounding box center [87, 97] width 11 height 11
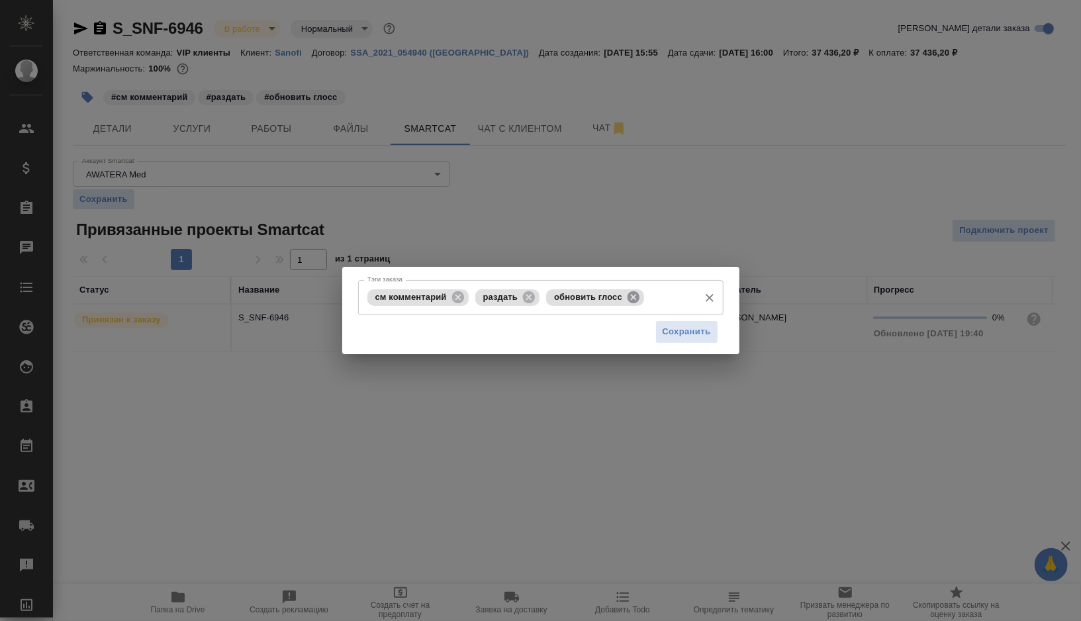
click at [638, 299] on icon at bounding box center [634, 297] width 12 height 12
click at [647, 299] on input "Тэги заказа" at bounding box center [669, 297] width 45 height 23
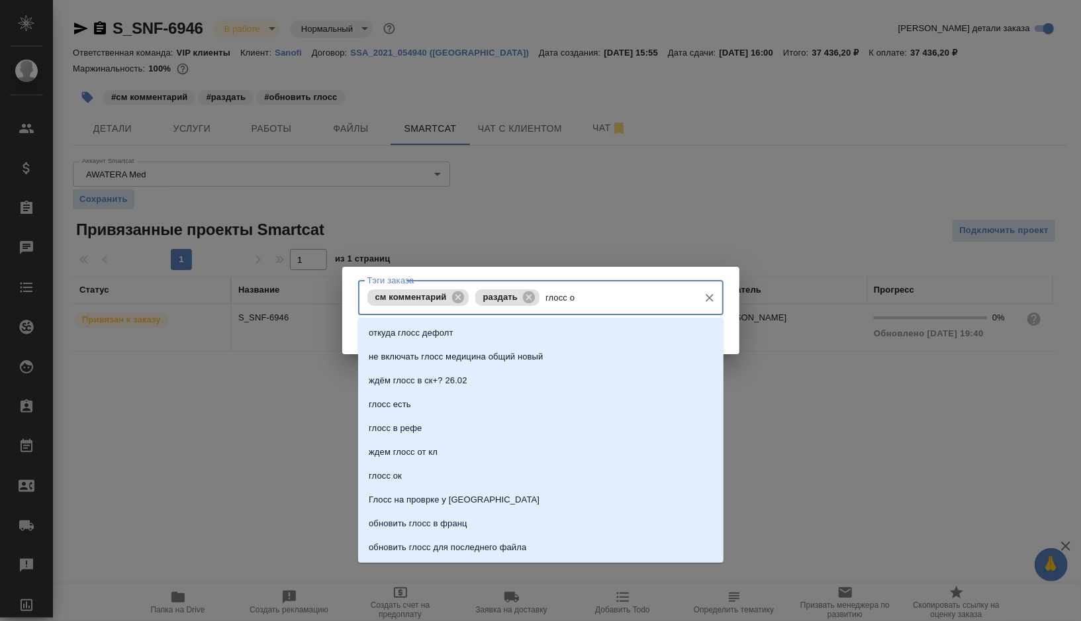
type input "глосс ок"
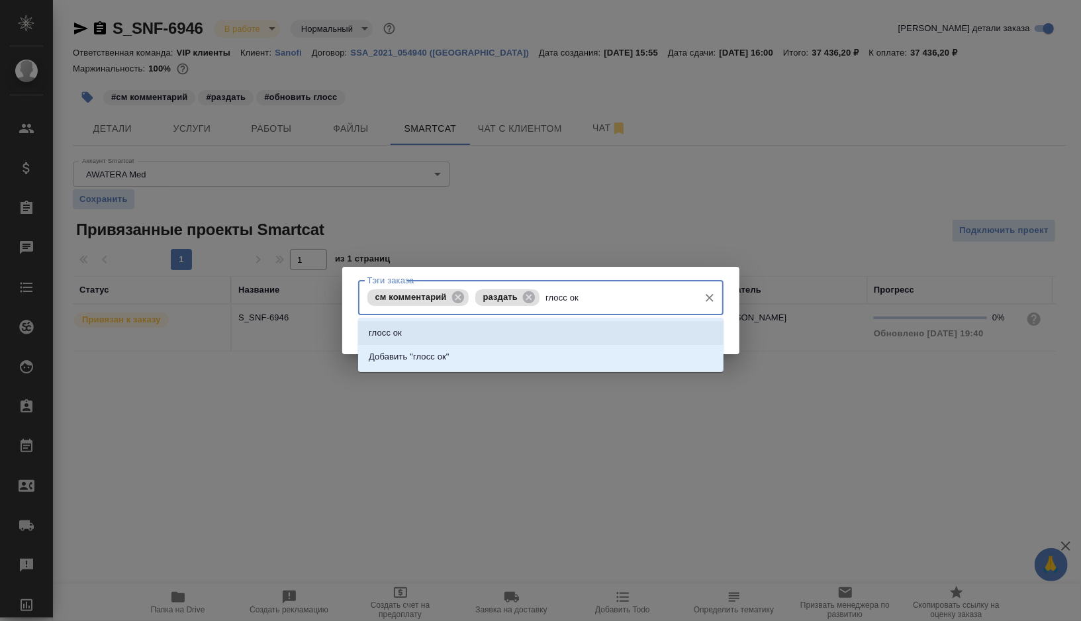
click at [469, 336] on li "глосс ок" at bounding box center [540, 333] width 365 height 24
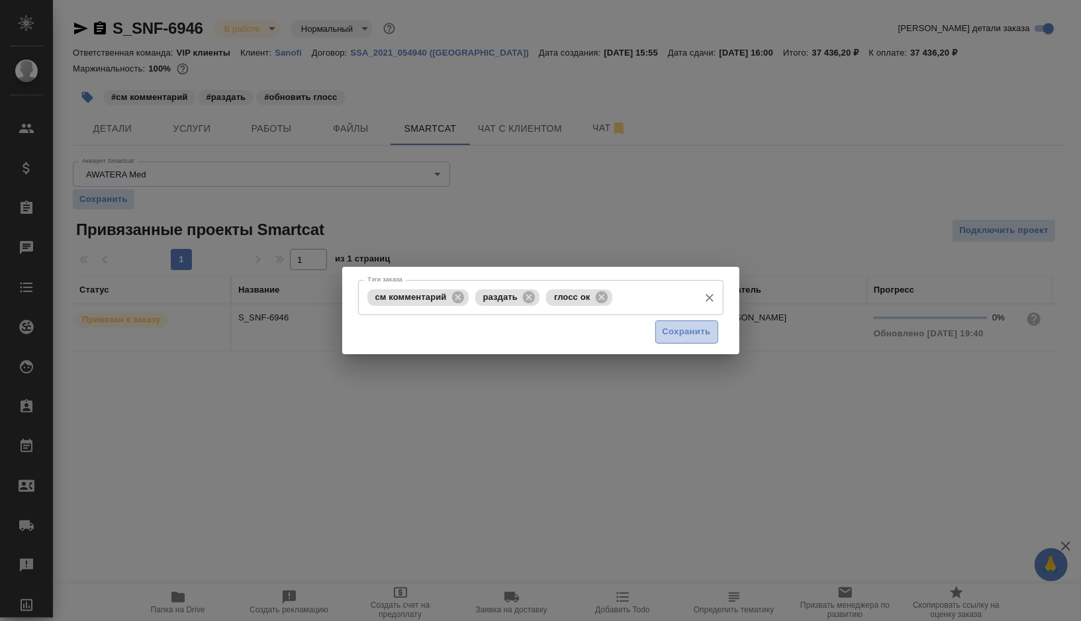
click at [679, 326] on span "Сохранить" at bounding box center [687, 331] width 48 height 15
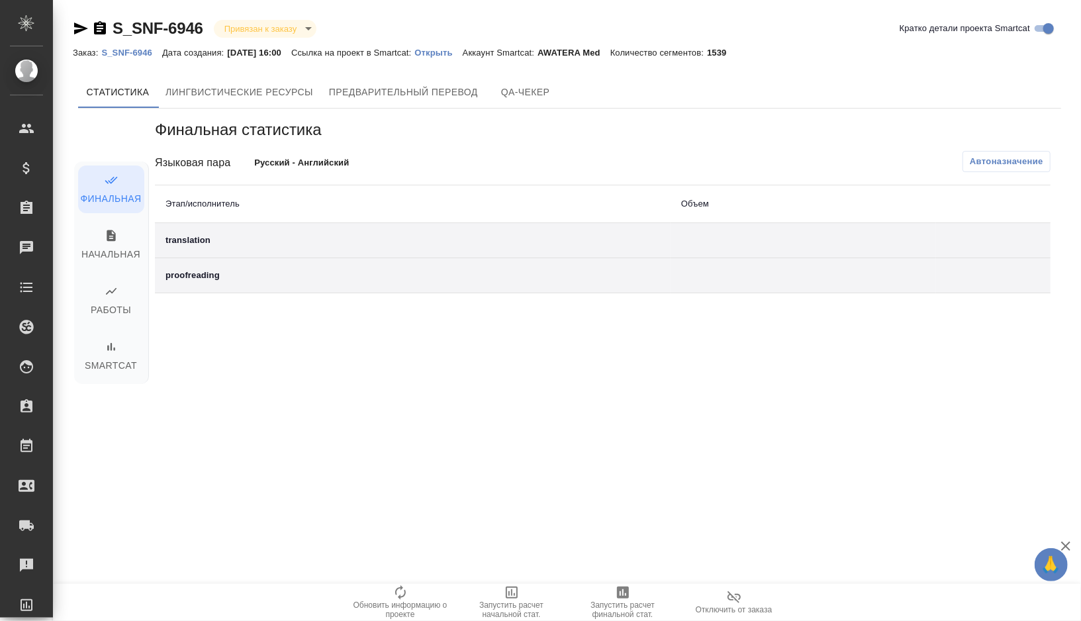
click at [438, 109] on div "Финальная статистика Языковая пара Русский - Английский Автоназначение Этап/исп…" at bounding box center [602, 295] width 917 height 373
click at [439, 97] on span "Предварительный перевод" at bounding box center [403, 92] width 149 height 17
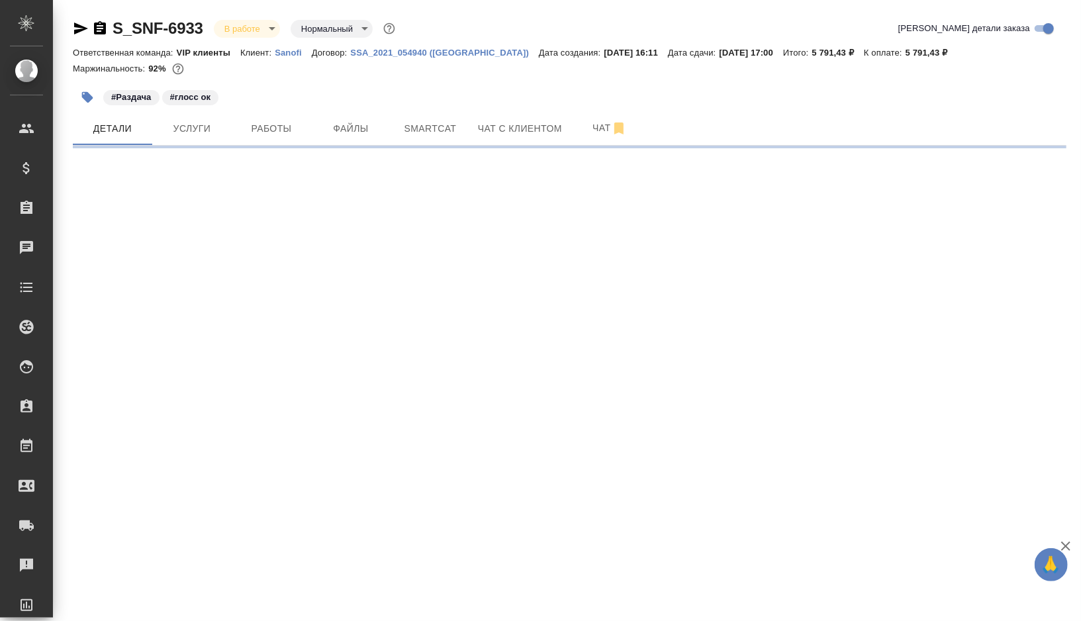
select select "RU"
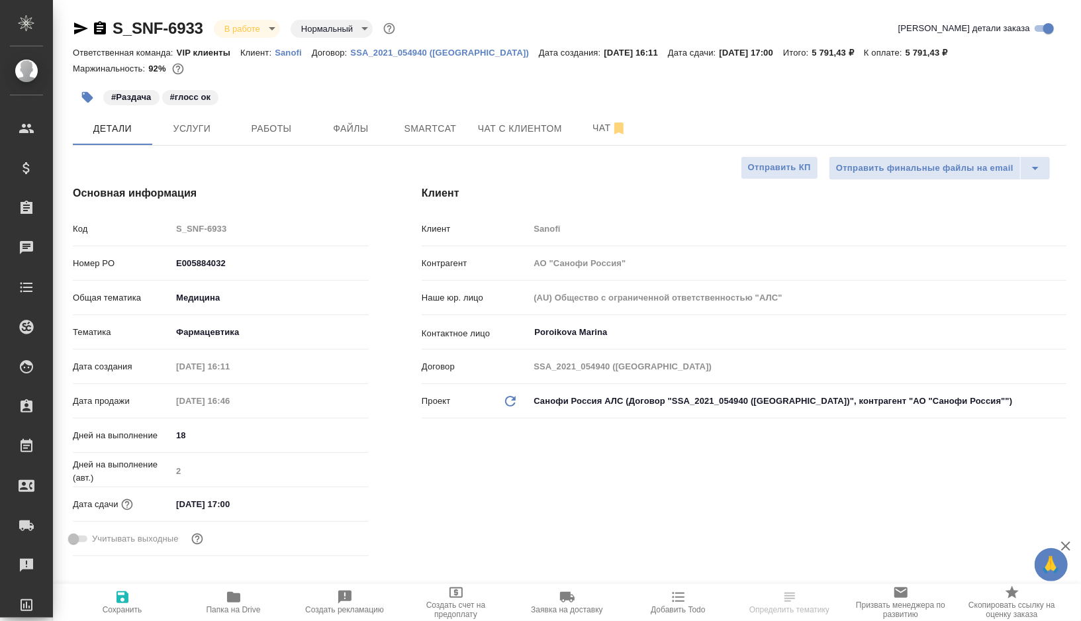
type textarea "x"
click at [273, 131] on span "Работы" at bounding box center [272, 128] width 64 height 17
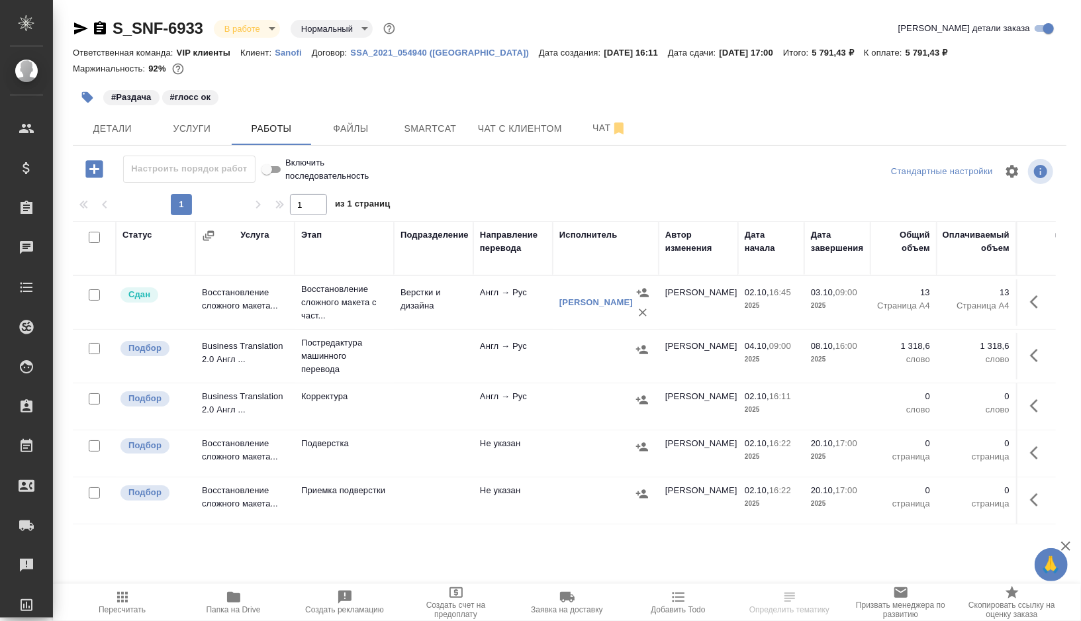
click at [446, 357] on td at bounding box center [433, 356] width 79 height 46
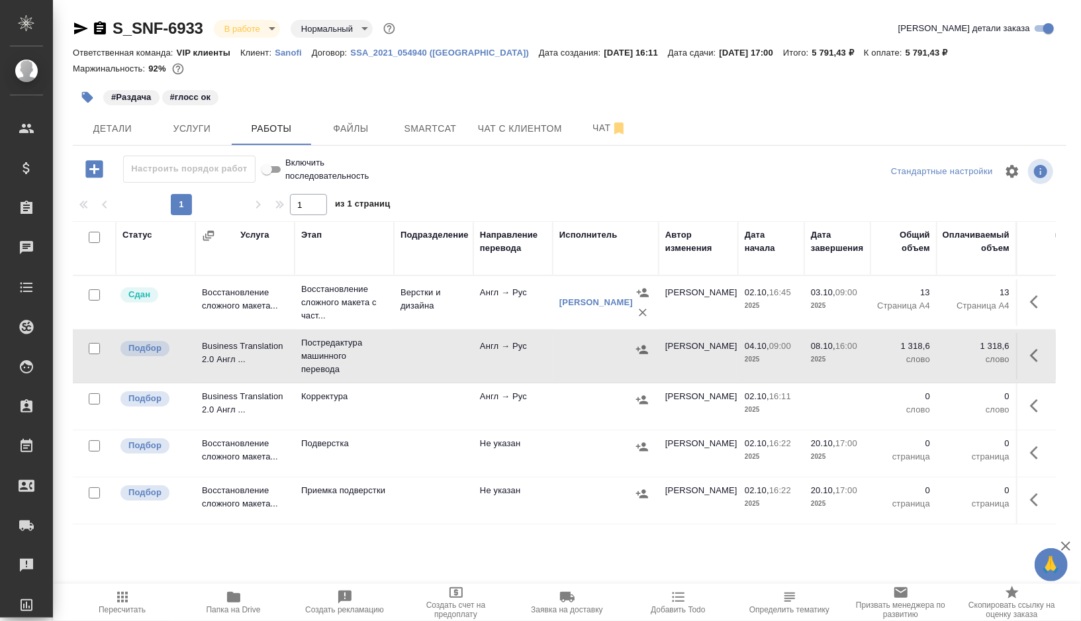
click at [431, 349] on td at bounding box center [433, 356] width 79 height 46
click at [231, 607] on span "Папка на Drive" at bounding box center [234, 609] width 54 height 9
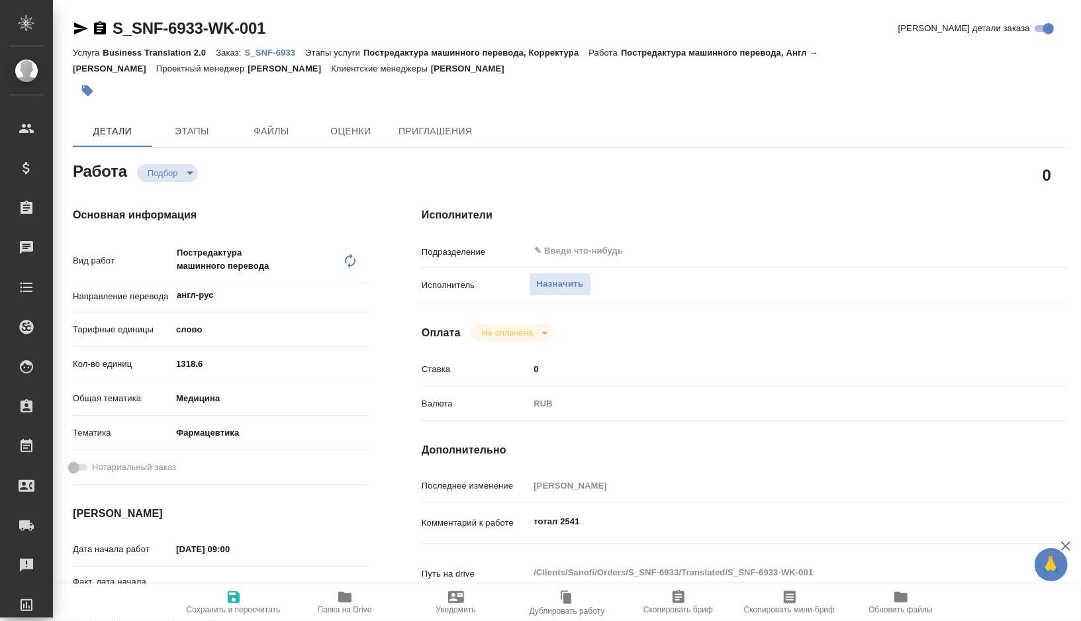
type textarea "x"
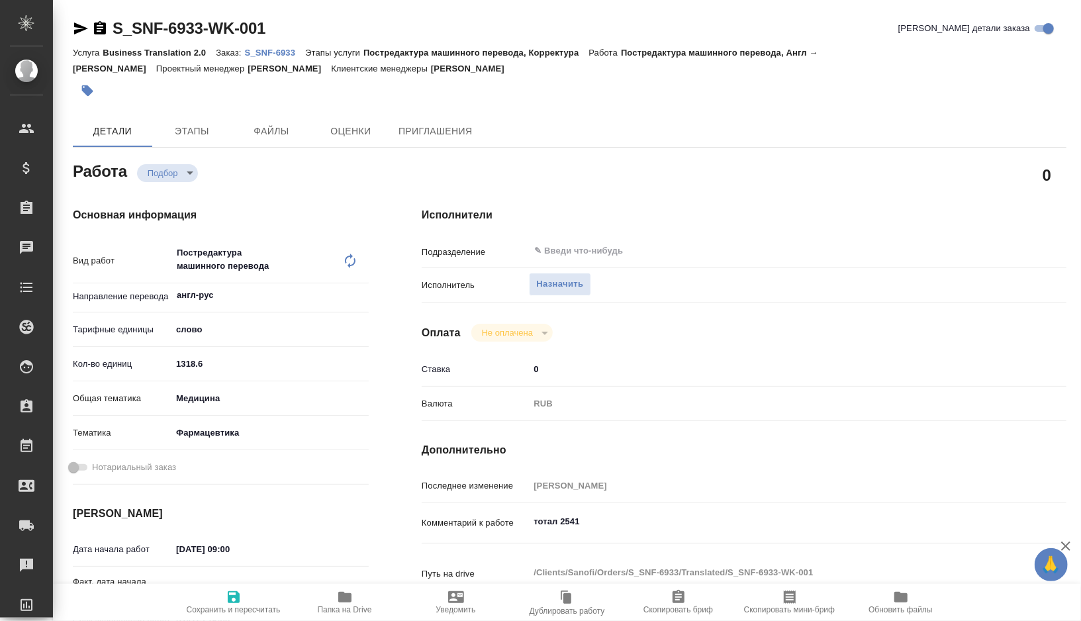
type textarea "x"
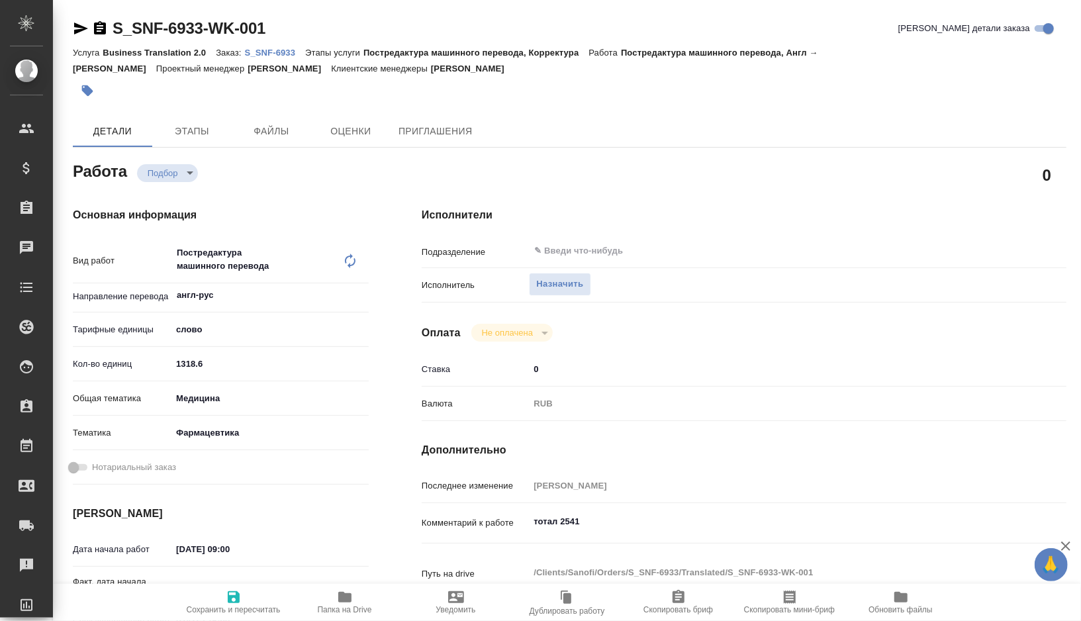
type textarea "x"
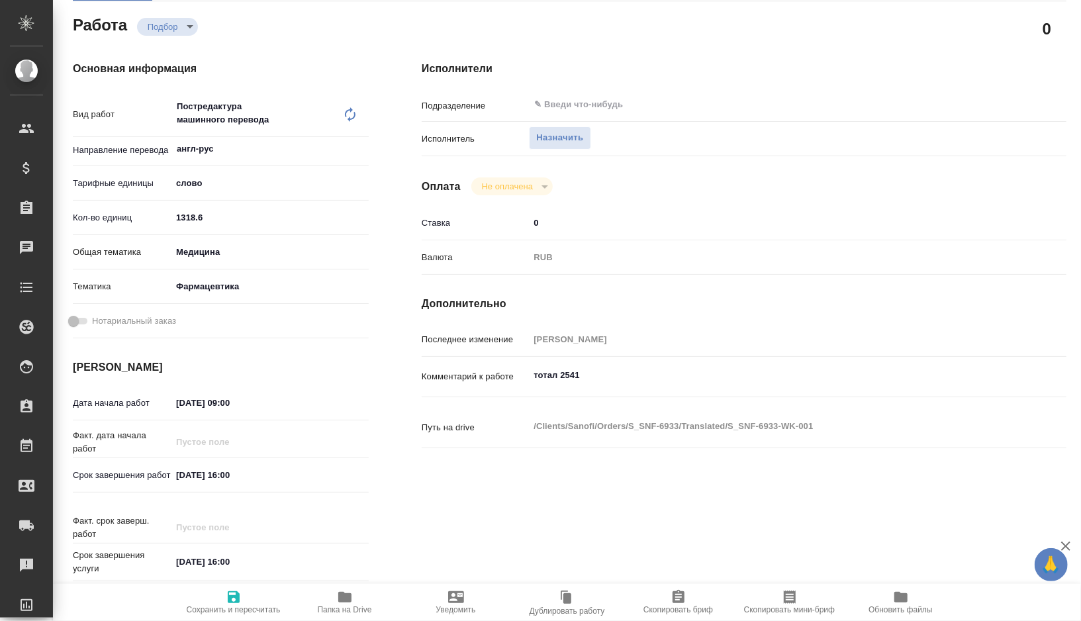
type textarea "x"
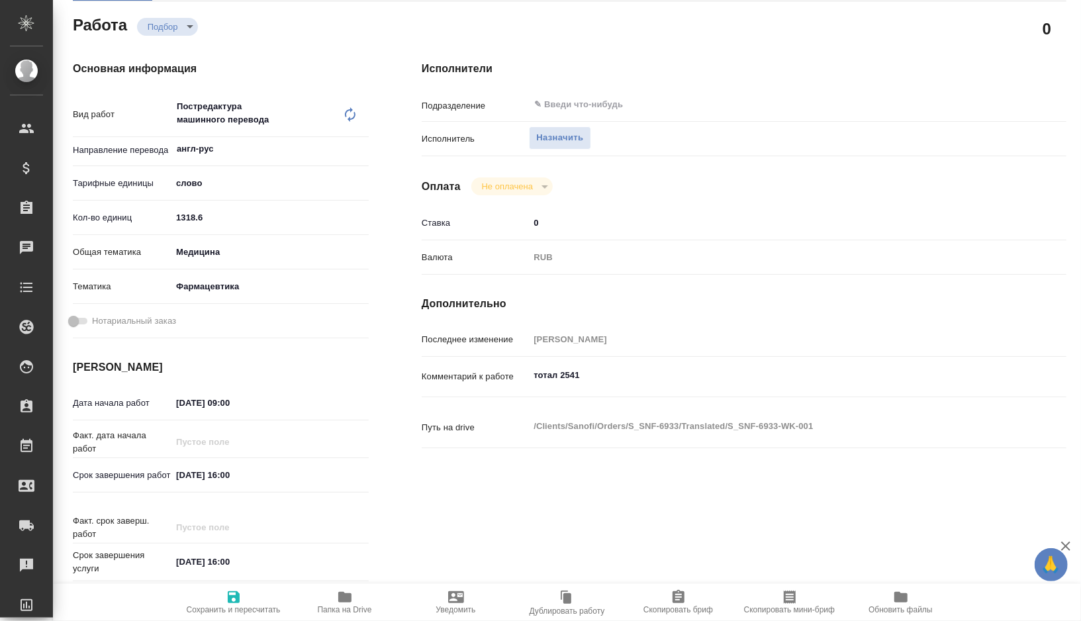
scroll to position [159, 0]
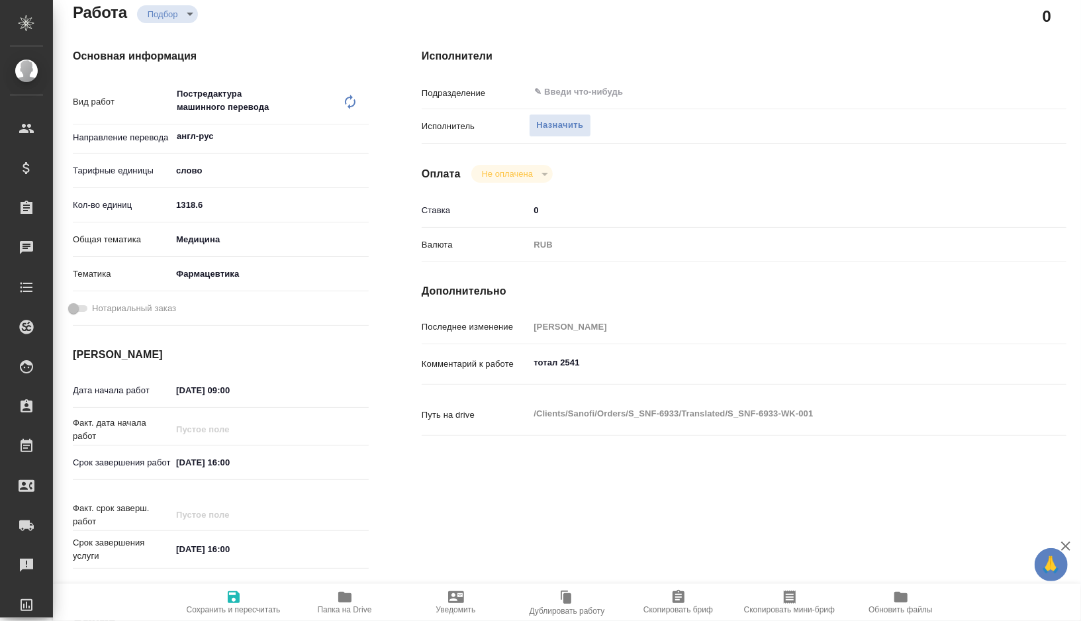
type textarea "x"
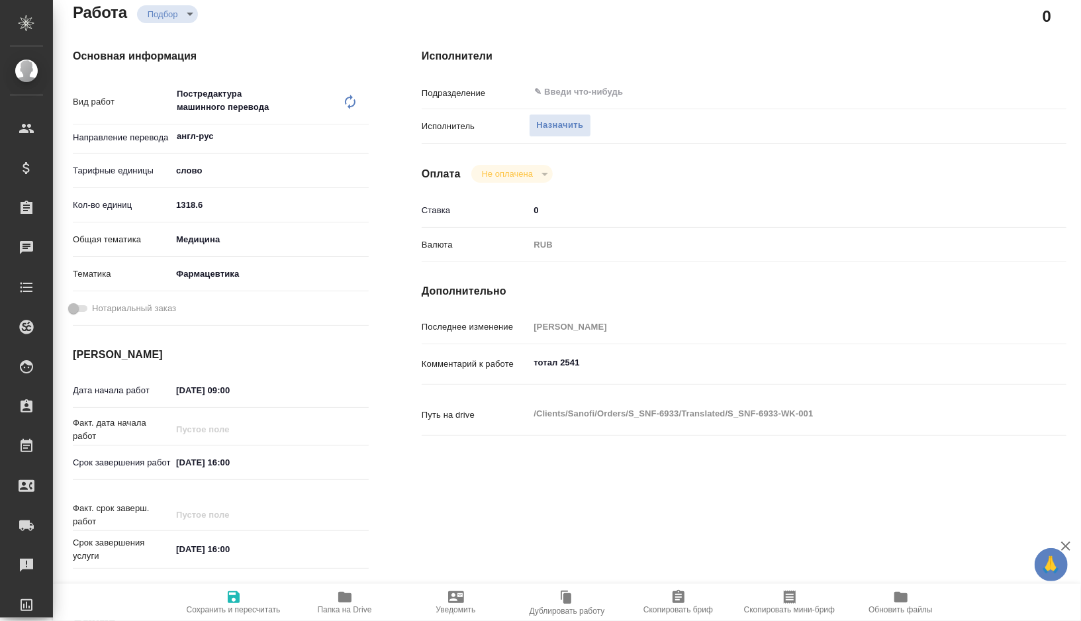
type textarea "x"
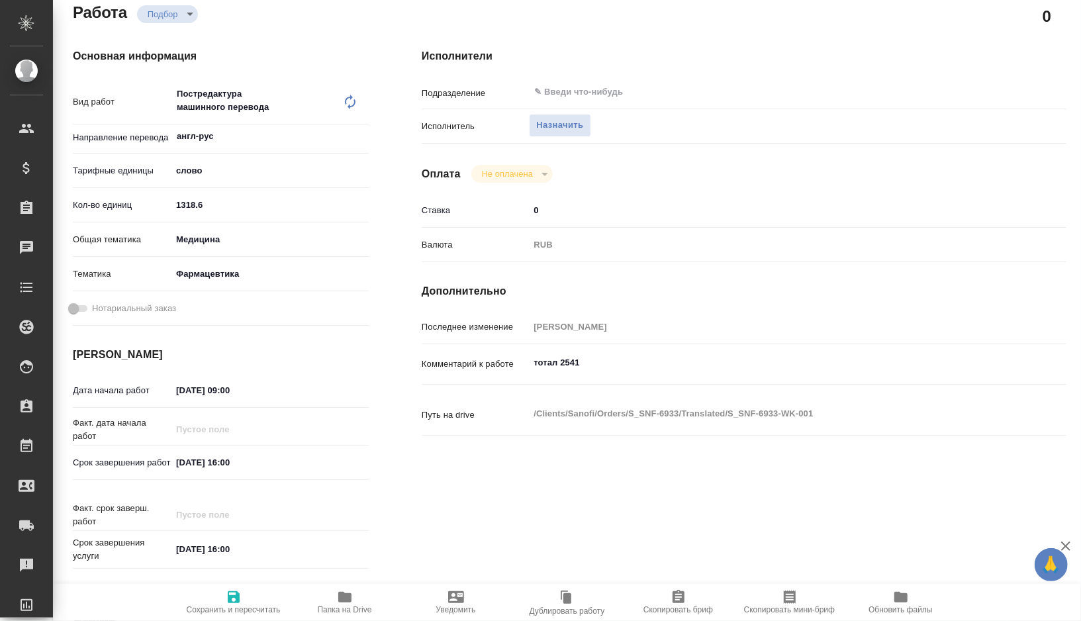
type textarea "x"
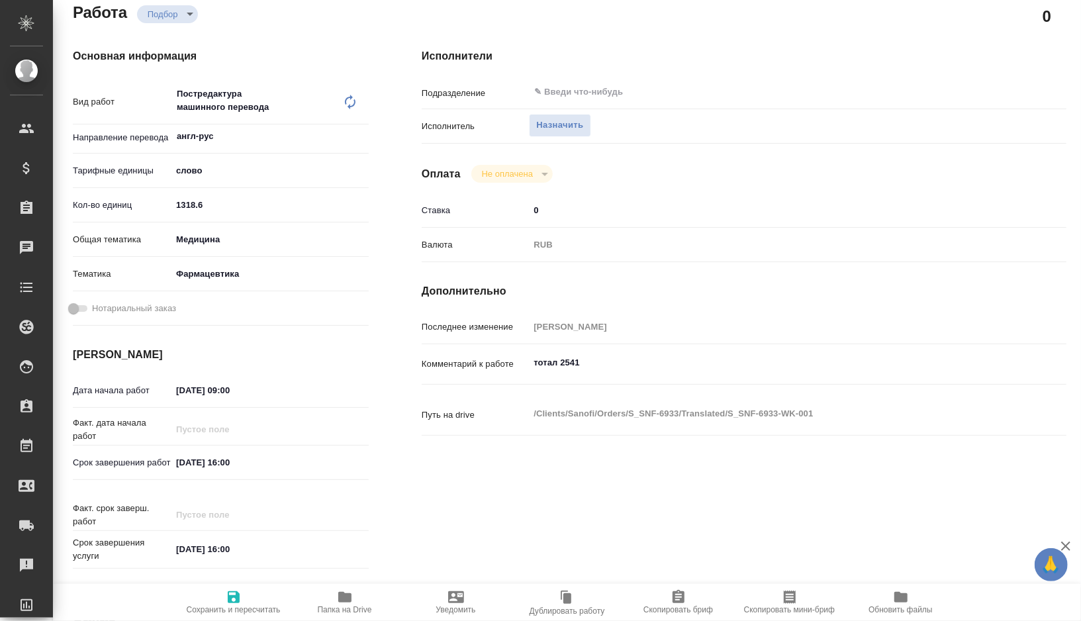
click at [185, 463] on input "08.10.2025 16:00" at bounding box center [229, 462] width 116 height 19
type textarea "x"
type input "01.02.0251 60:0_"
type textarea "x"
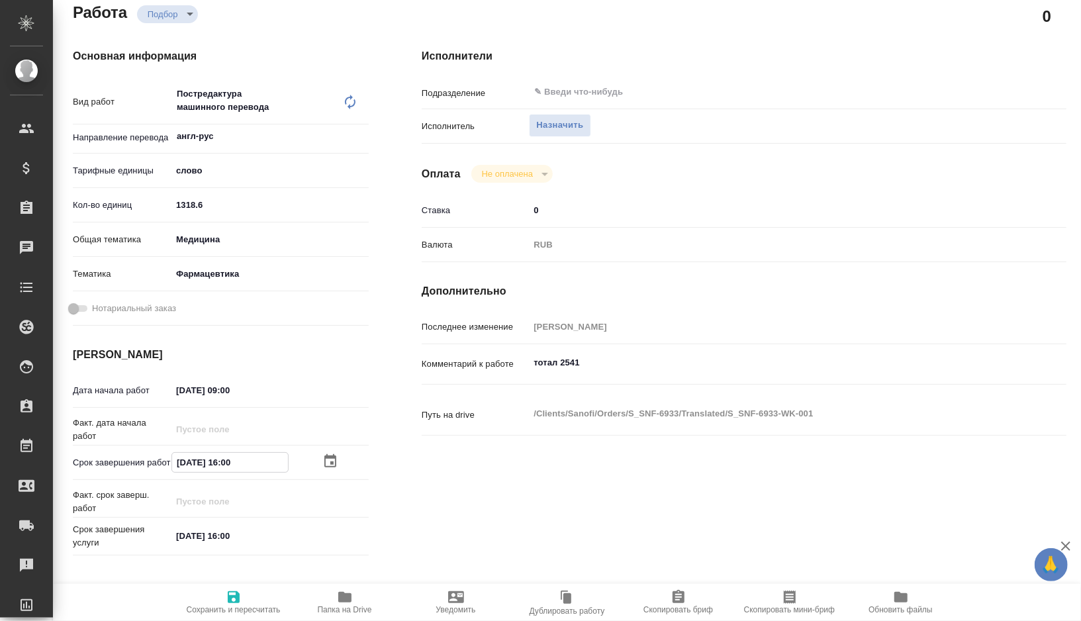
type textarea "x"
type input "10.20.2516 00:__"
type textarea "x"
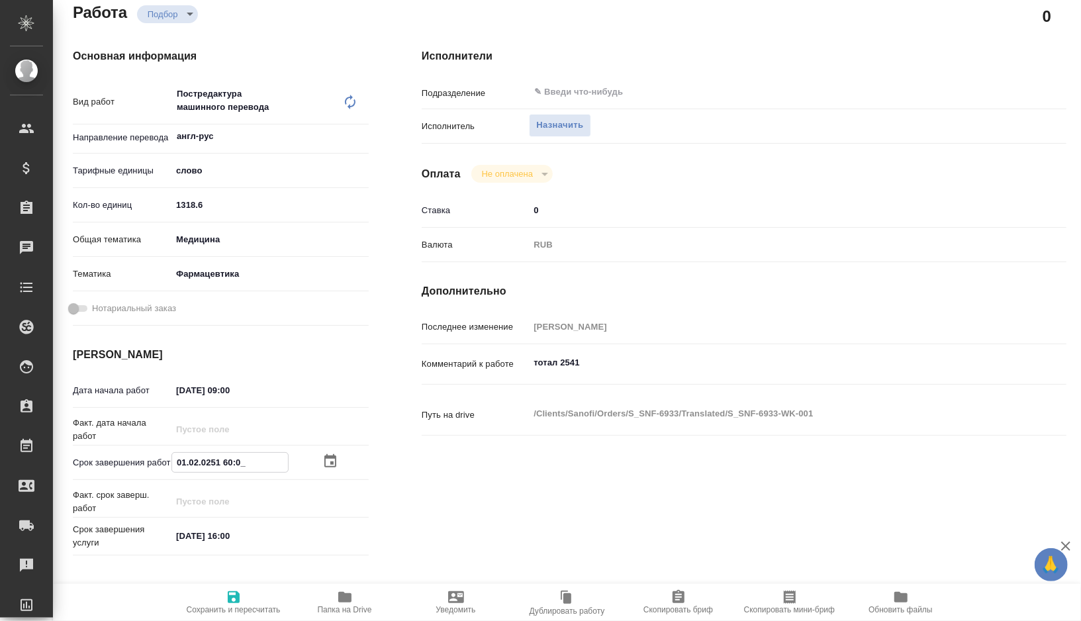
type textarea "x"
type input "11.02.0251 60:0_"
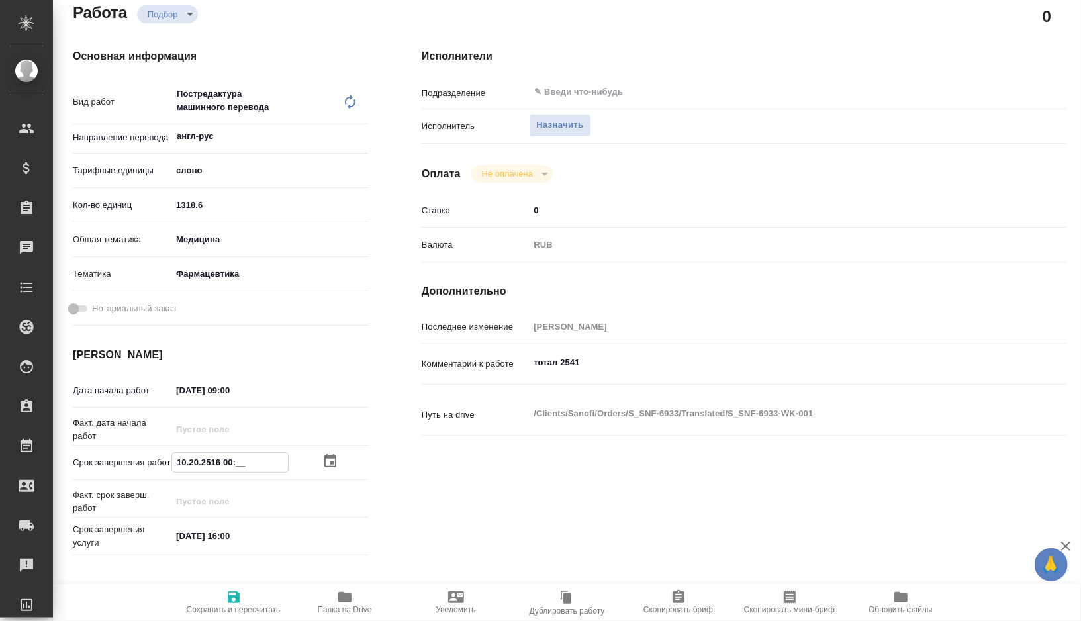
type textarea "x"
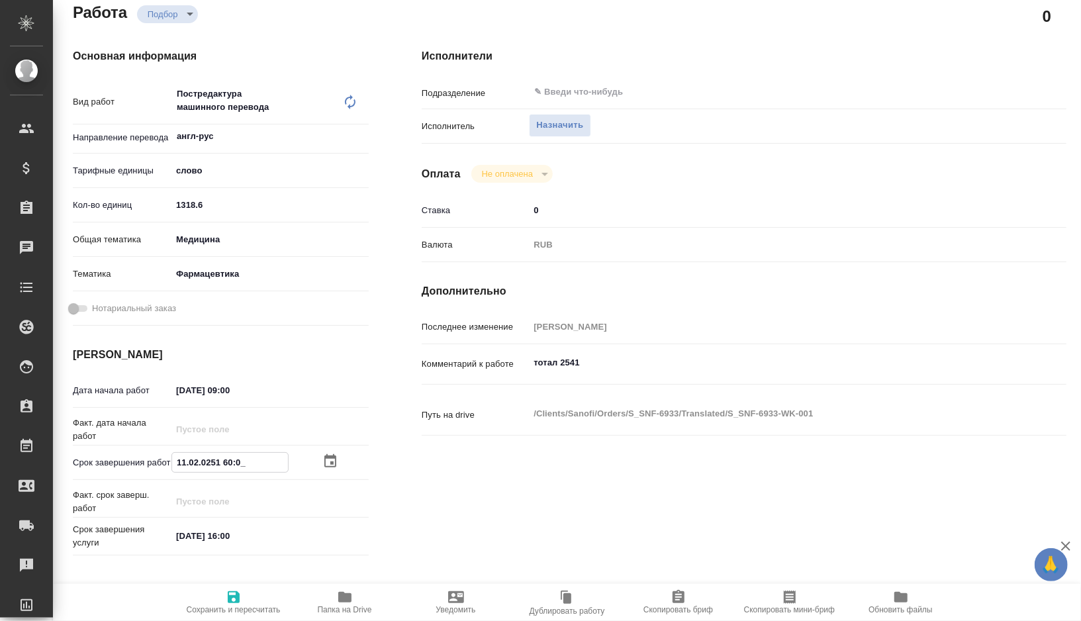
type input "10.10.2025 16:00"
type textarea "x"
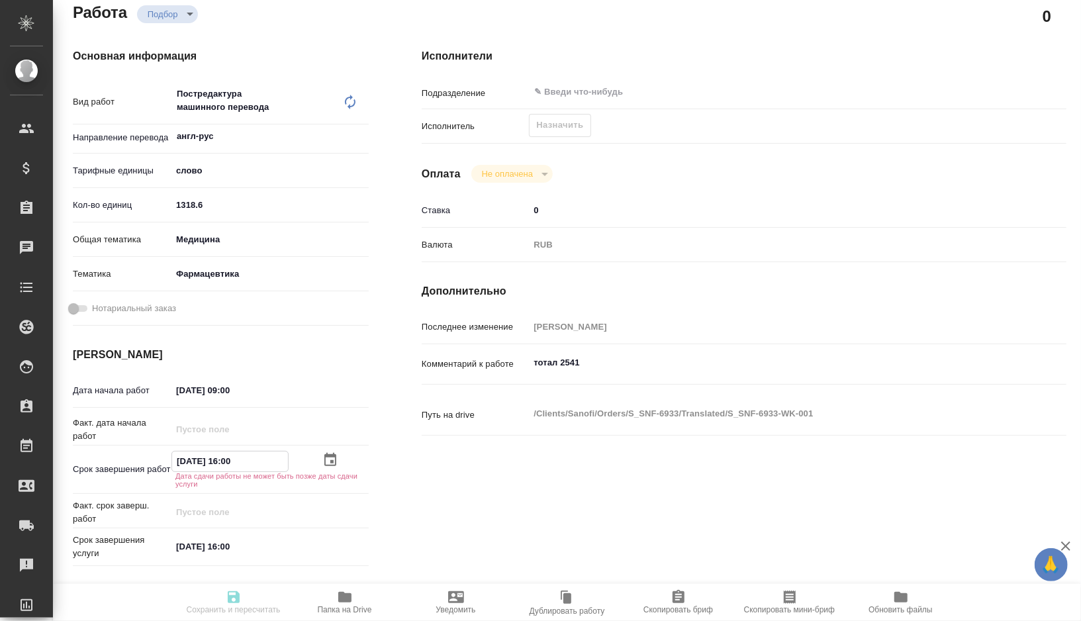
click at [230, 460] on input "10.10.2025 16:00" at bounding box center [230, 460] width 116 height 19
type textarea "x"
type input "10.10.2025 10:0_"
type textarea "x"
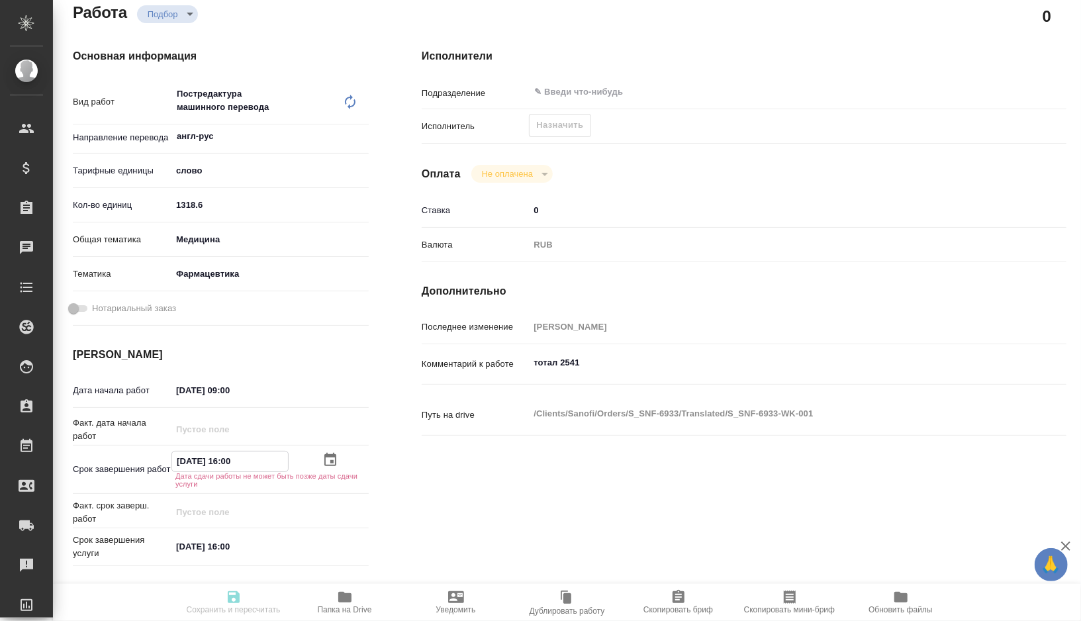
type textarea "x"
type input "10.10.2025 11:00"
type textarea "x"
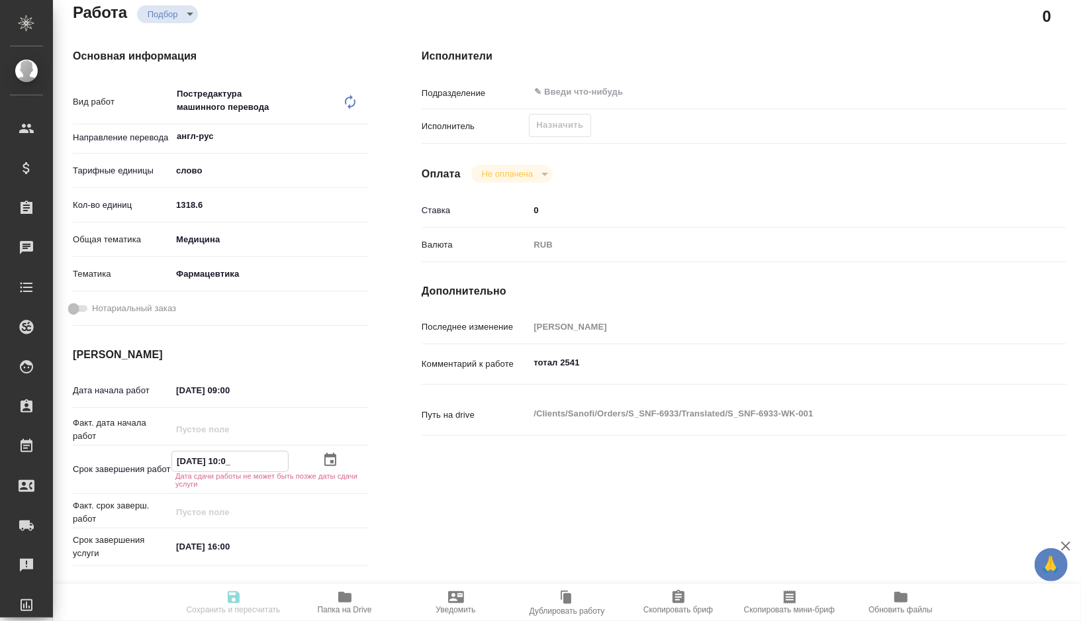
type textarea "x"
type input "10.10.2025 10:0_"
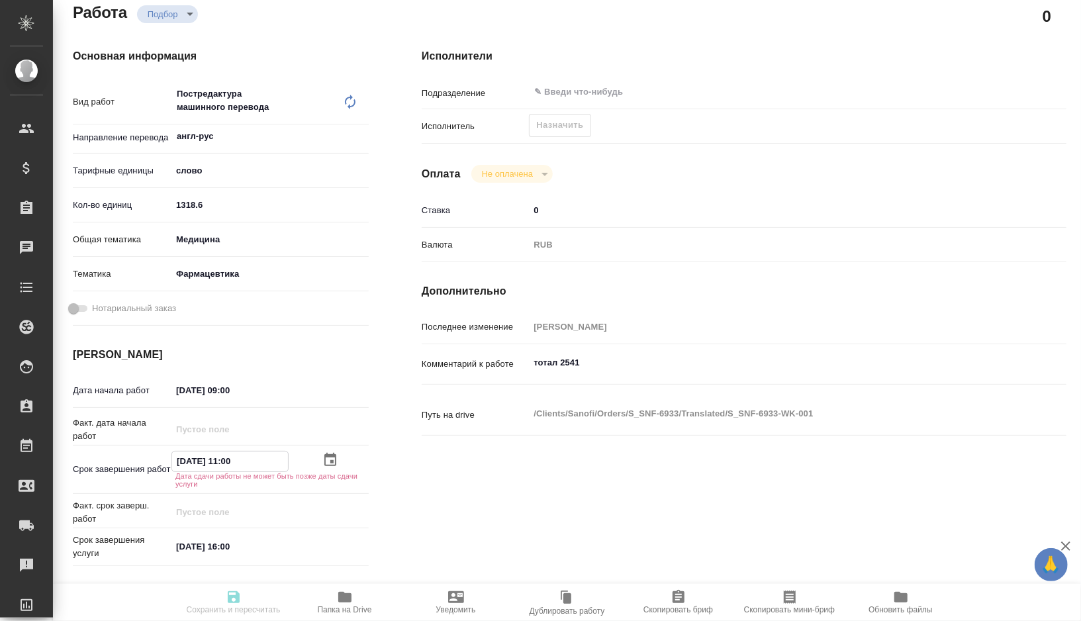
type textarea "x"
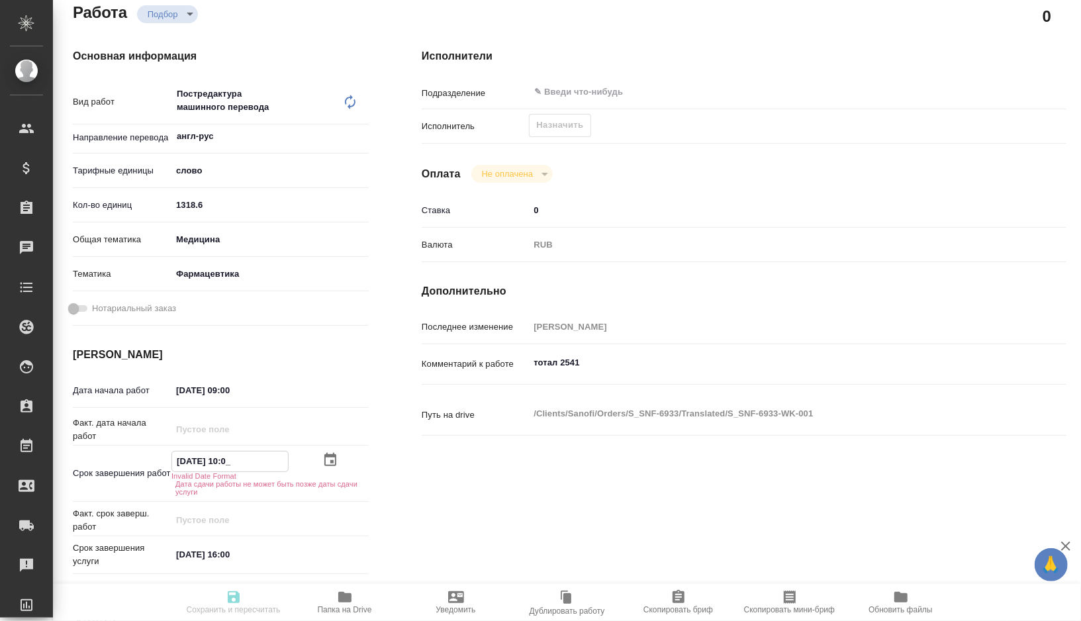
type input "10.10.2025 10:00"
type textarea "x"
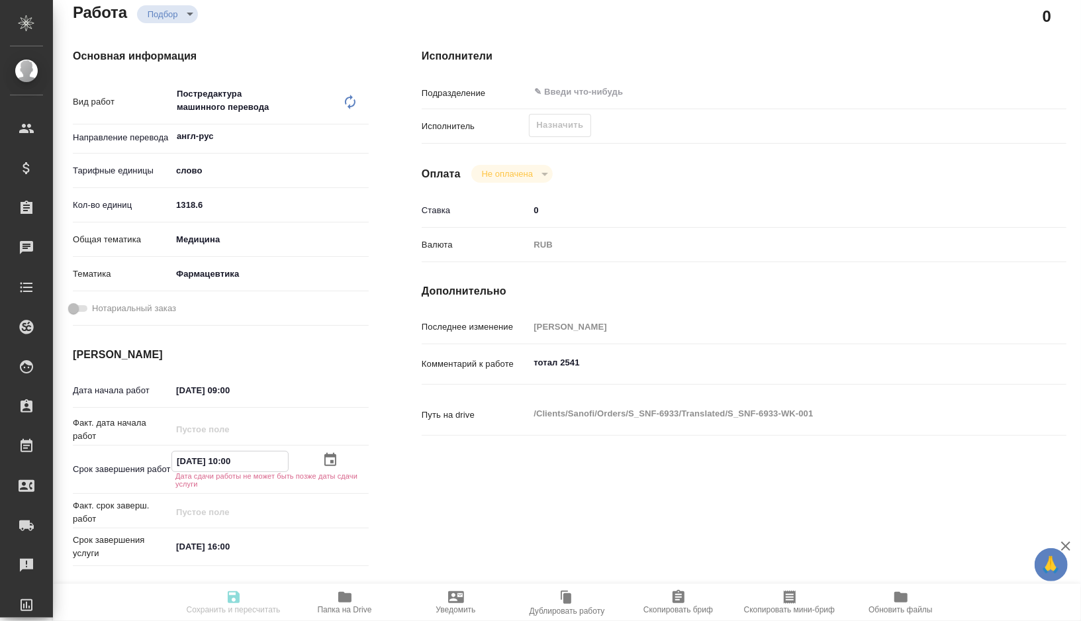
drag, startPoint x: 224, startPoint y: 460, endPoint x: 130, endPoint y: 460, distance: 94.0
click at [130, 460] on div "Срок завершения работ 10.10.2025 10:00 Дата сдачи работы не может быть позже да…" at bounding box center [221, 469] width 296 height 36
type input "10.10.2025 10:00"
drag, startPoint x: 258, startPoint y: 544, endPoint x: 145, endPoint y: 544, distance: 113.2
click at [145, 544] on div "Срок завершения услуги 08.10.2025 16:00" at bounding box center [221, 545] width 296 height 26
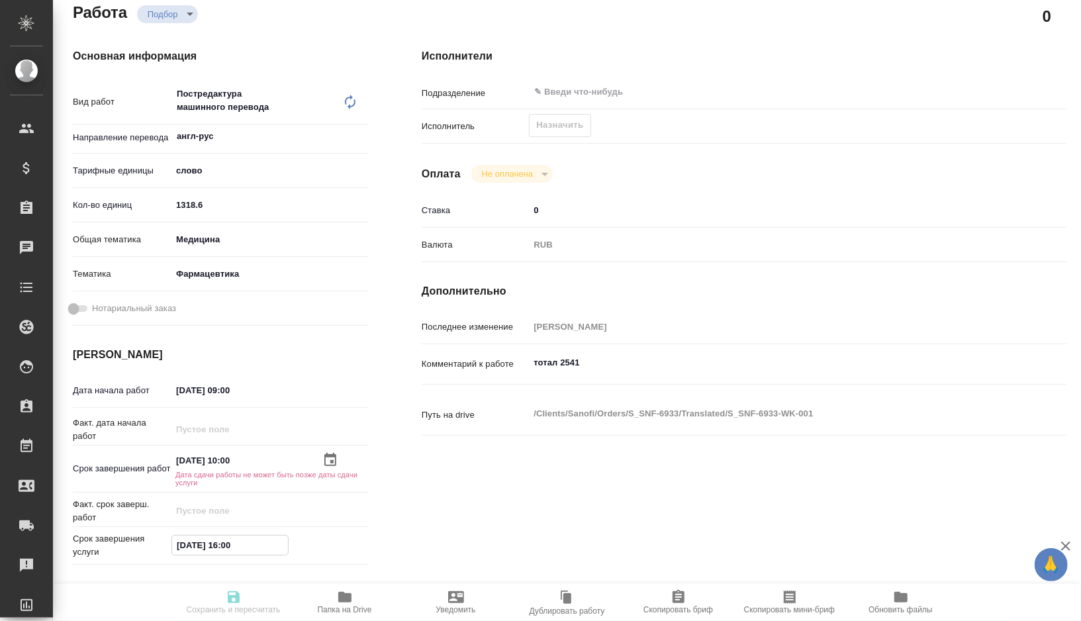
paste input "10.10.2025 10"
type textarea "x"
type input "10.10.2025 10:00"
type textarea "x"
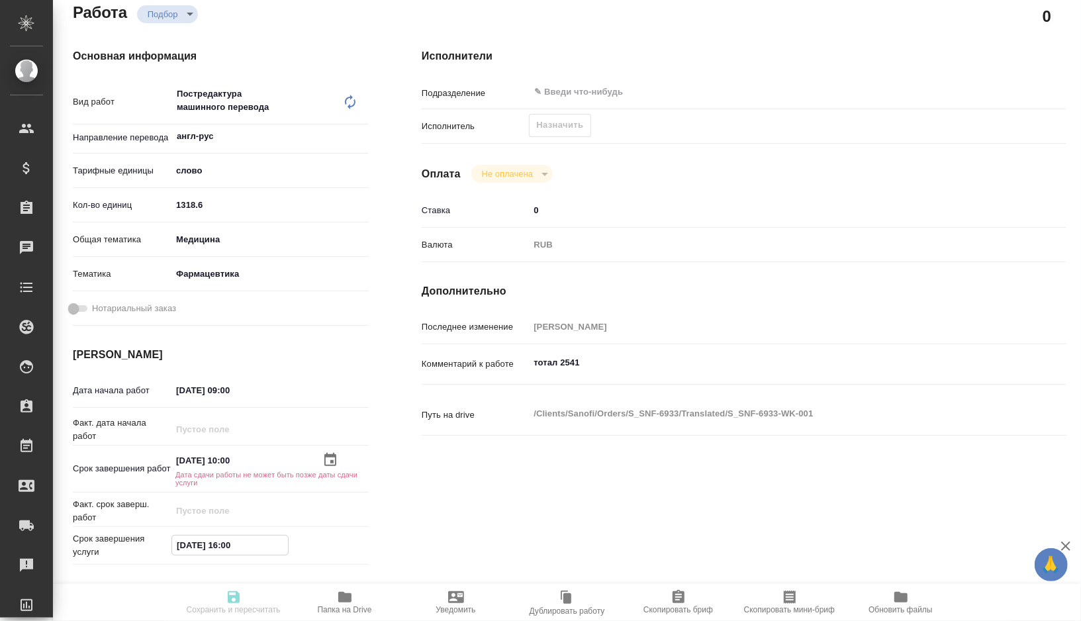
type textarea "x"
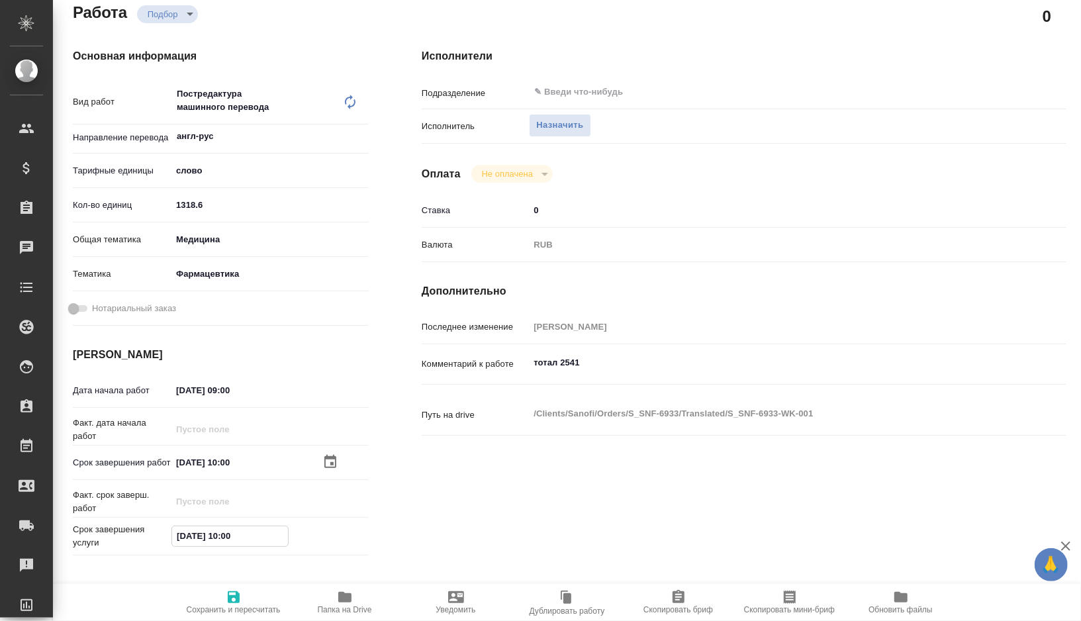
type input "10.10.2025 10:00"
click at [205, 605] on span "Сохранить и пересчитать" at bounding box center [234, 609] width 94 height 9
type textarea "x"
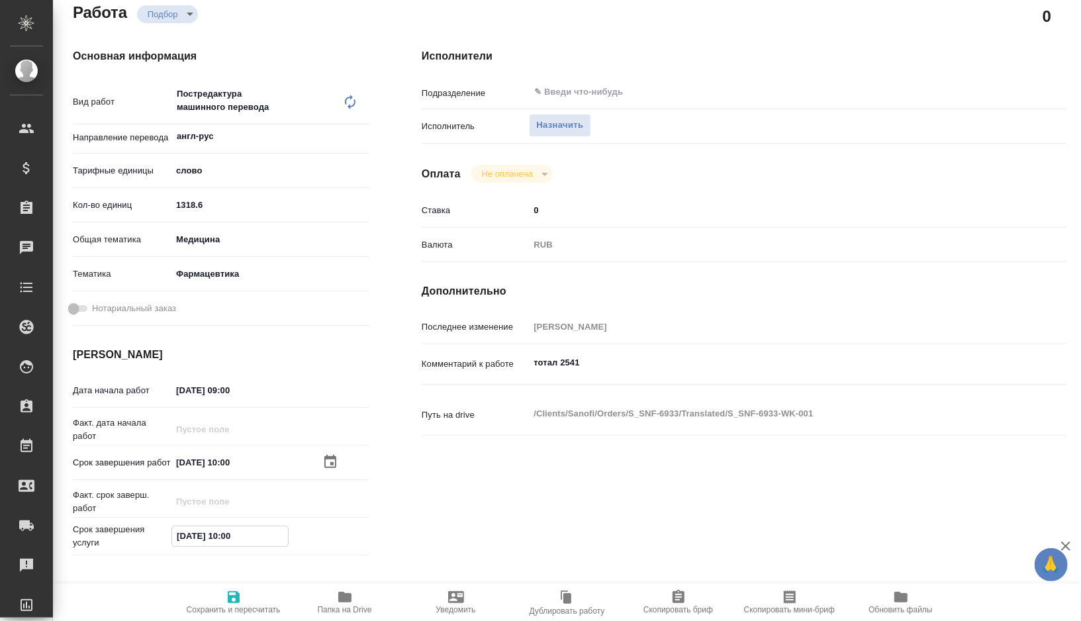
type textarea "x"
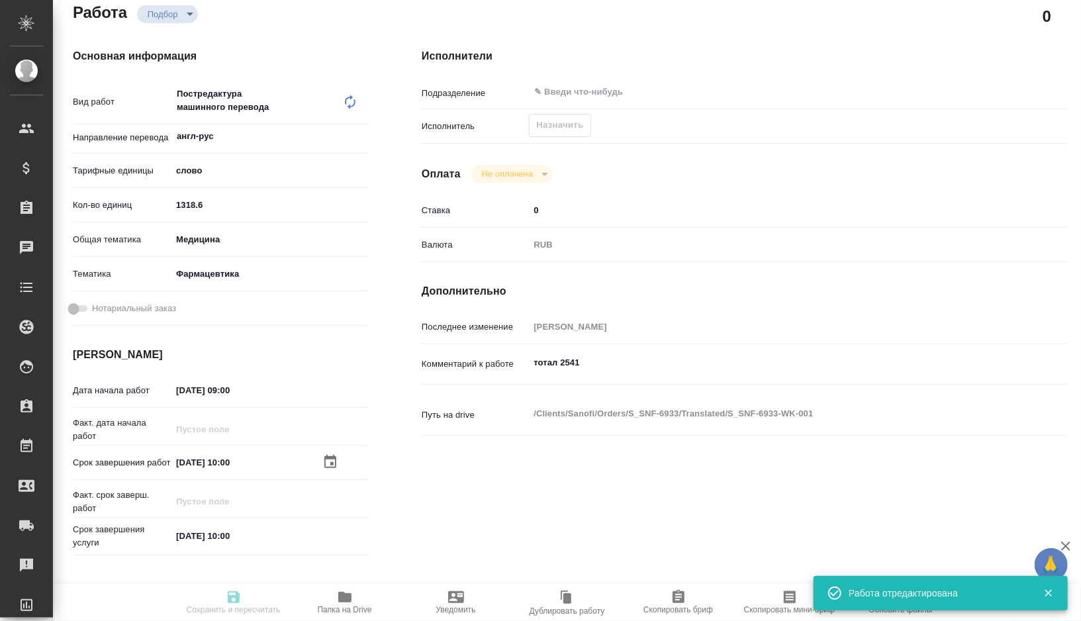
type input "recruiting"
type textarea "Постредактура машинного перевода"
type textarea "x"
type input "англ-рус"
type input "5a8b1489cc6b4906c91bfd90"
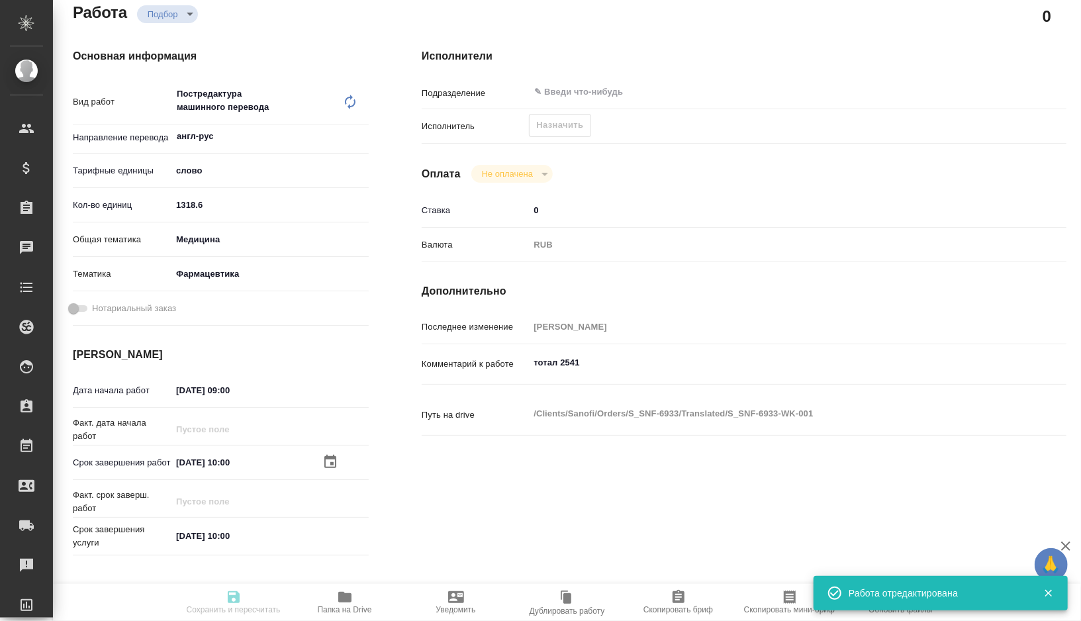
type input "1318.6"
type input "med"
type input "6149832f2b7be24903fd7a82"
type input "04.10.2025 09:00"
type input "10.10.2025 10:00"
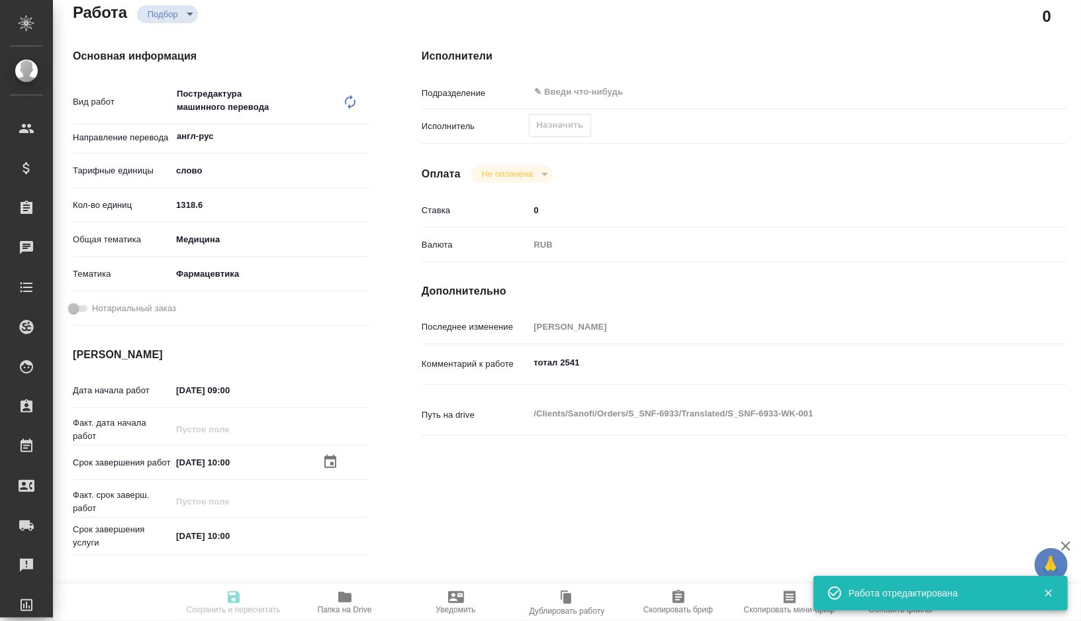
type input "10.10.2025 10:00"
type input "notPayed"
type input "0"
type input "RUB"
type input "[PERSON_NAME]"
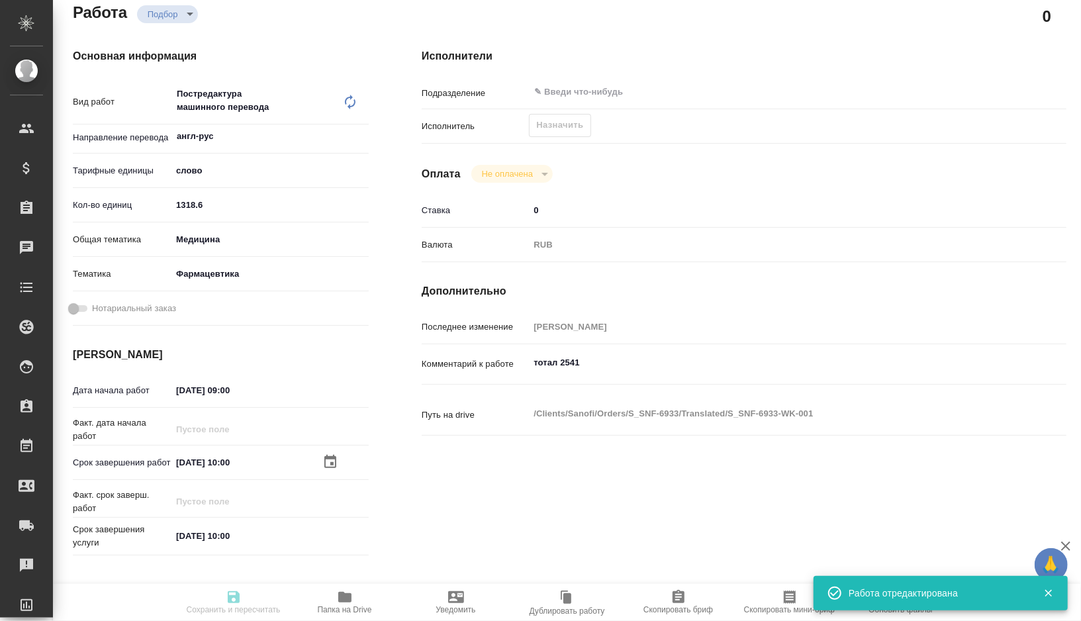
type textarea "тотал 2541"
type textarea "x"
type textarea "/Clients/Sanofi/Orders/S_SNF-6933/Translated/S_SNF-6933-WK-001"
type textarea "x"
type input "S_SNF-6933"
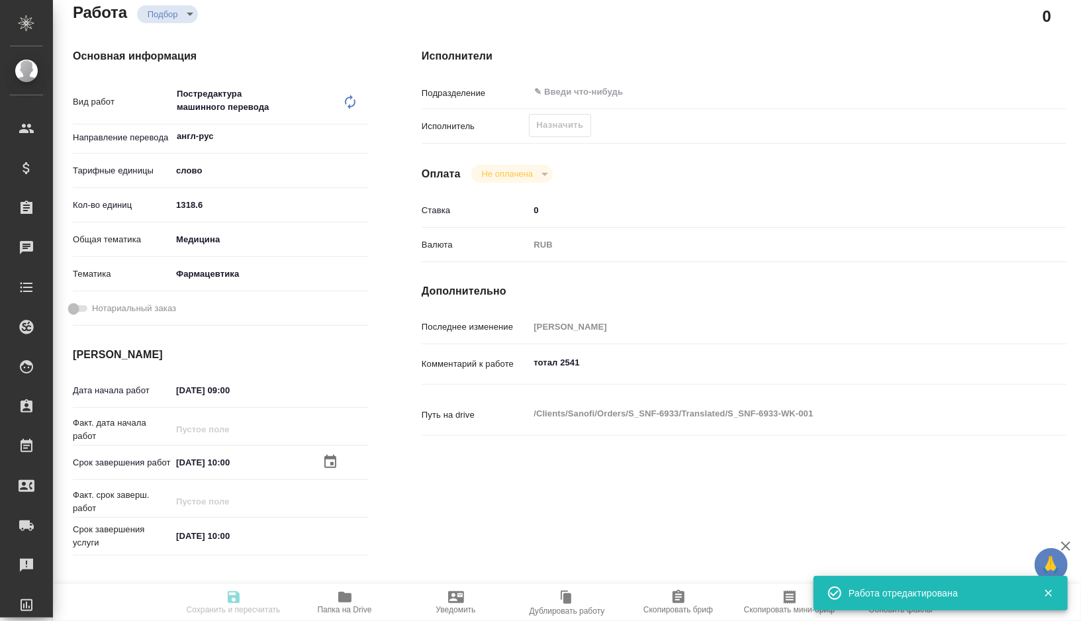
type input "E005884032"
type input "Business Translation 2.0"
type input "Постредактура машинного перевода, Корректура"
type input "Сайдашева Диляра"
type input "Арсеньева Вера"
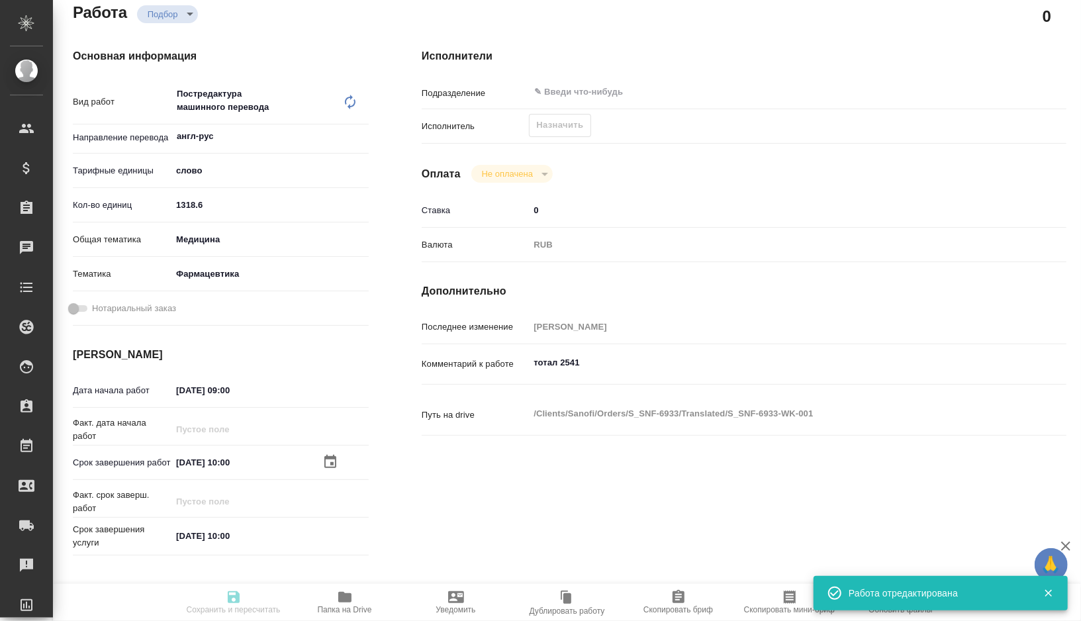
type input "/Clients/Sanofi/Orders/S_SNF-6933"
type textarea "x"
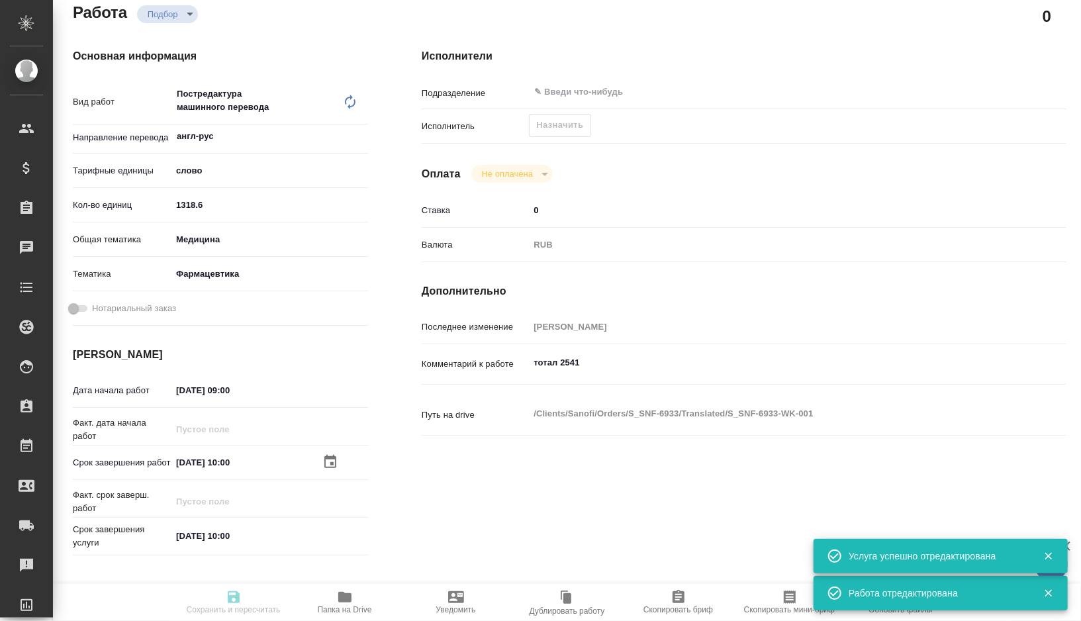
type textarea "x"
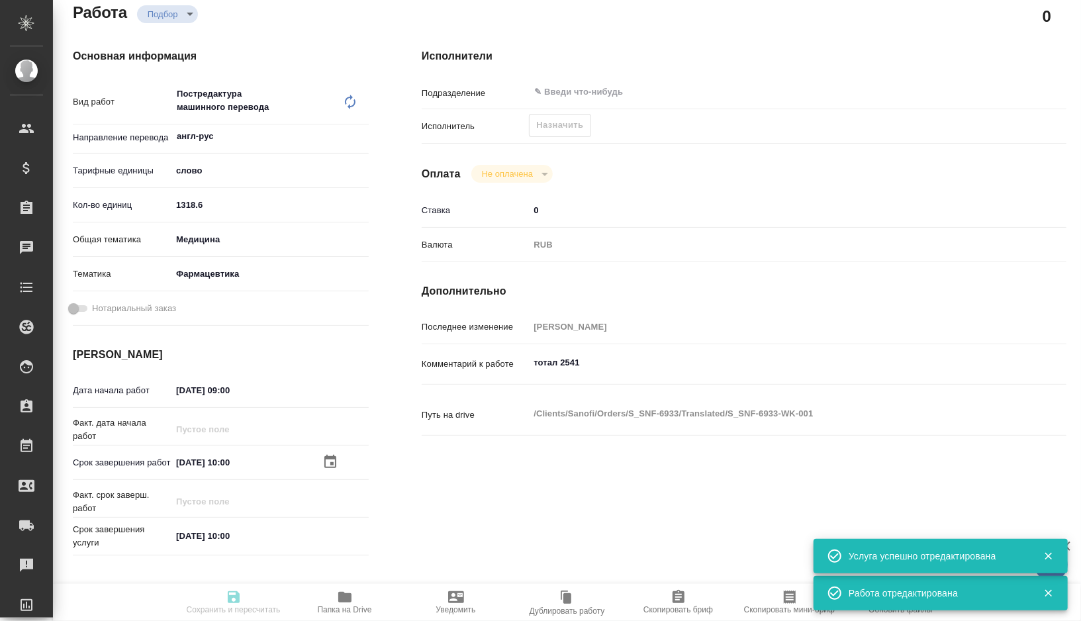
type textarea "x"
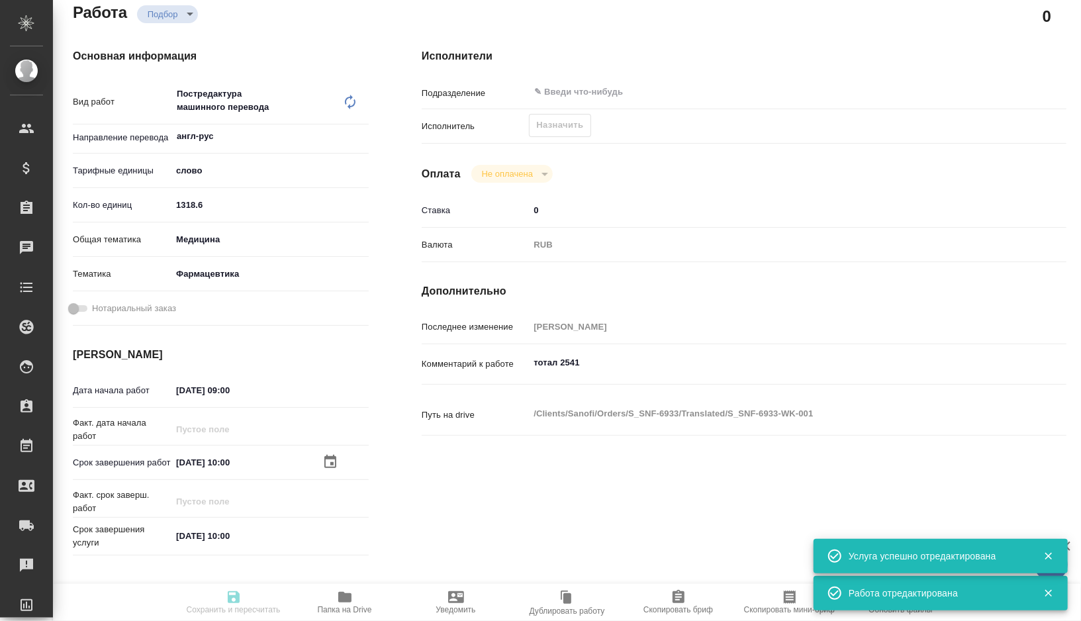
type textarea "x"
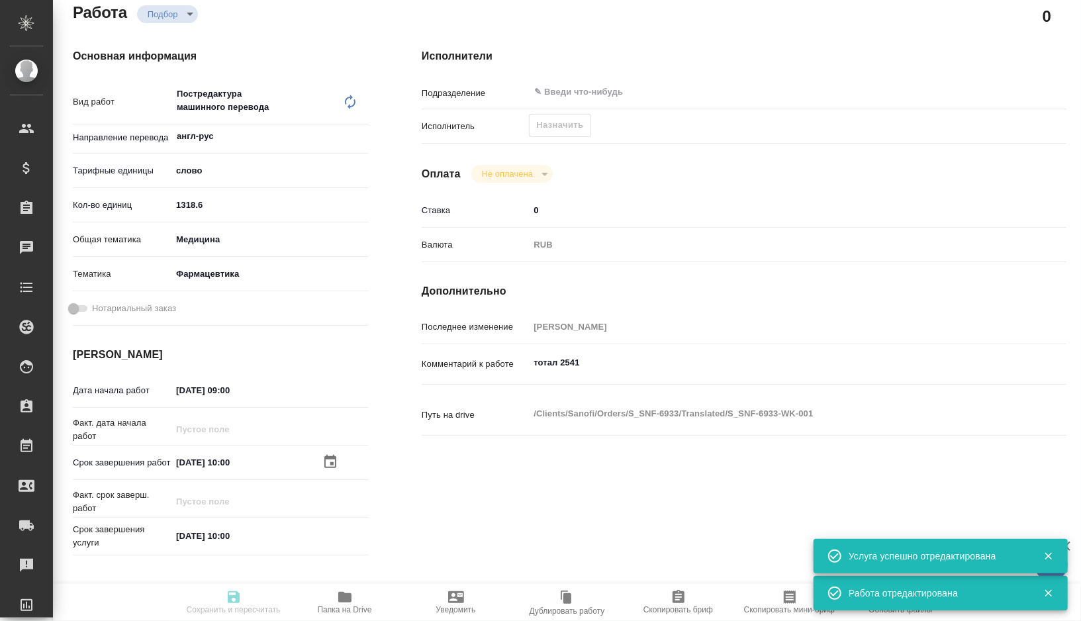
type textarea "x"
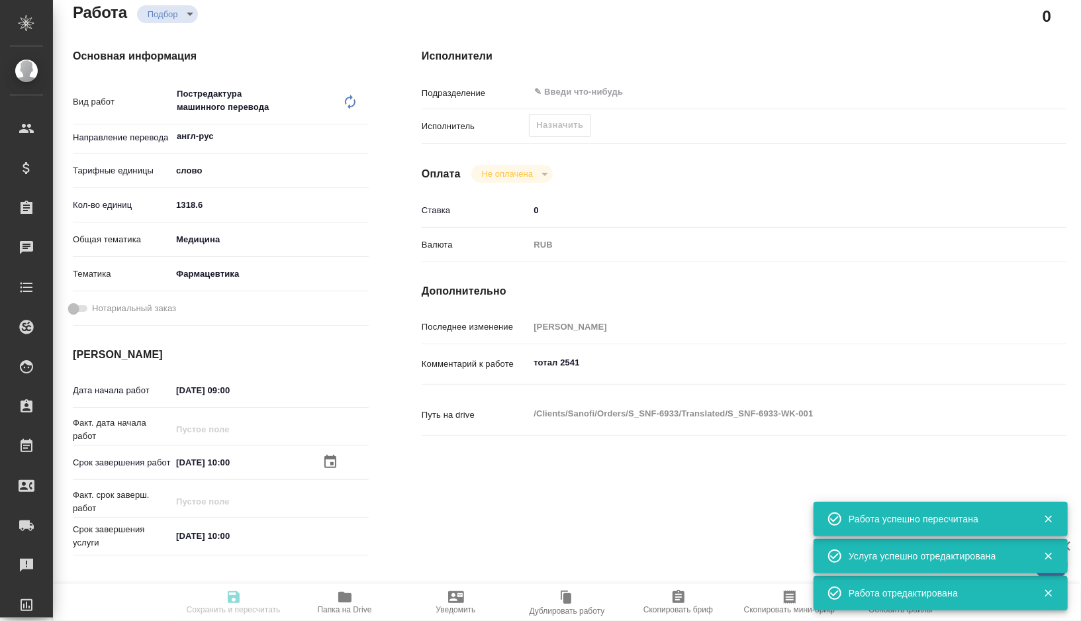
type textarea "x"
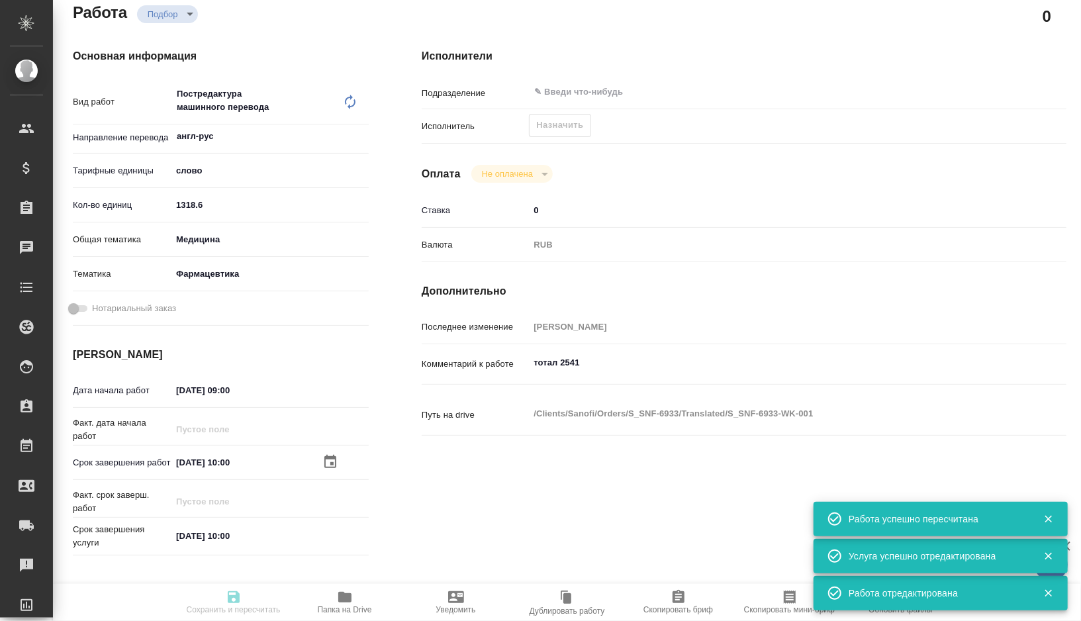
type input "recruiting"
type textarea "Постредактура машинного перевода"
type textarea "x"
type input "англ-рус"
type input "5a8b1489cc6b4906c91bfd90"
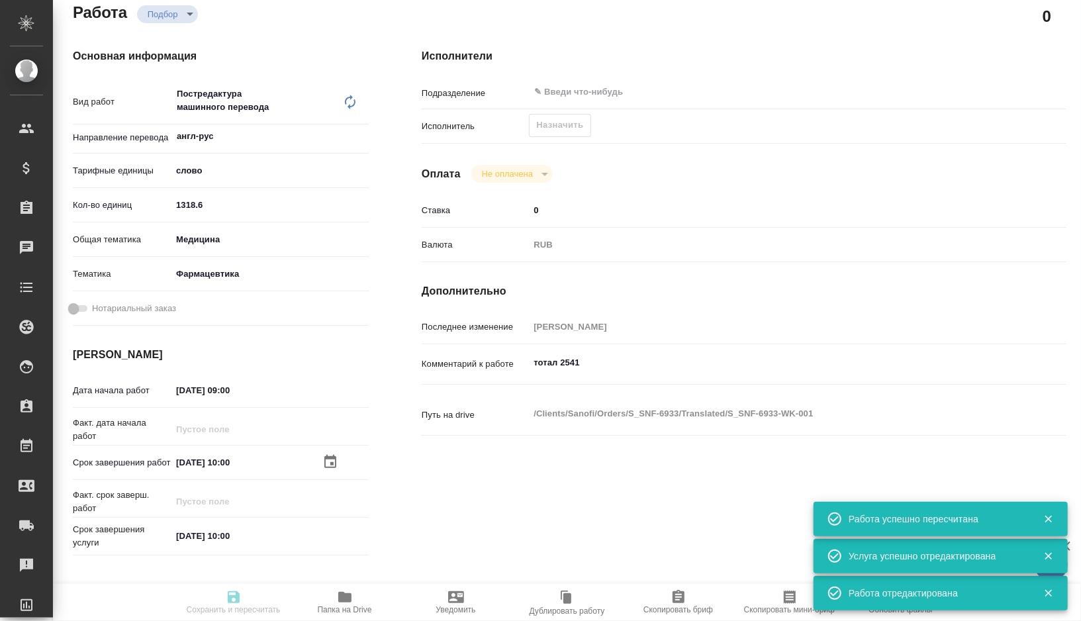
type input "1318.6"
type input "med"
type input "6149832f2b7be24903fd7a82"
type input "04.10.2025 09:00"
type input "10.10.2025 10:00"
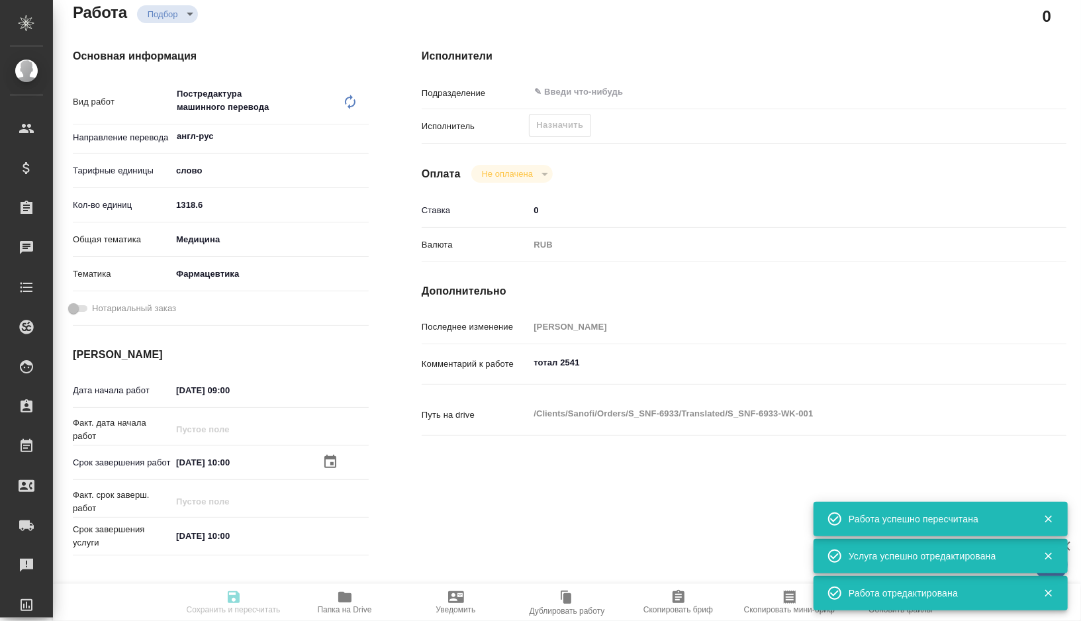
type input "10.10.2025 10:00"
type input "notPayed"
type input "0"
type input "RUB"
type input "[PERSON_NAME]"
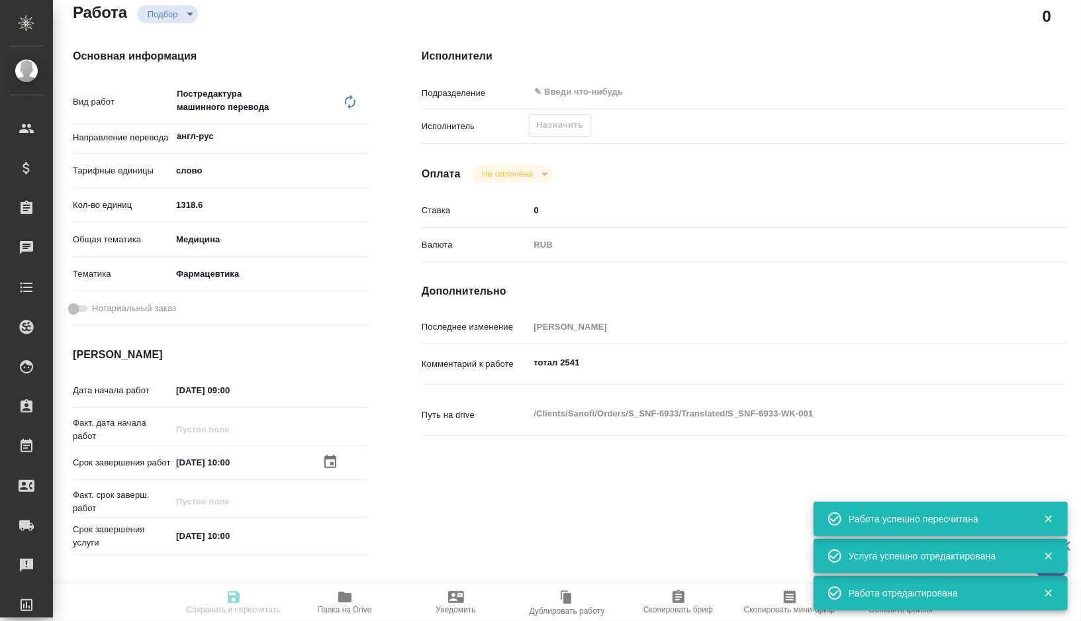
type textarea "тотал 2541"
type textarea "x"
type textarea "/Clients/Sanofi/Orders/S_SNF-6933/Translated/S_SNF-6933-WK-001"
type textarea "x"
type input "S_SNF-6933"
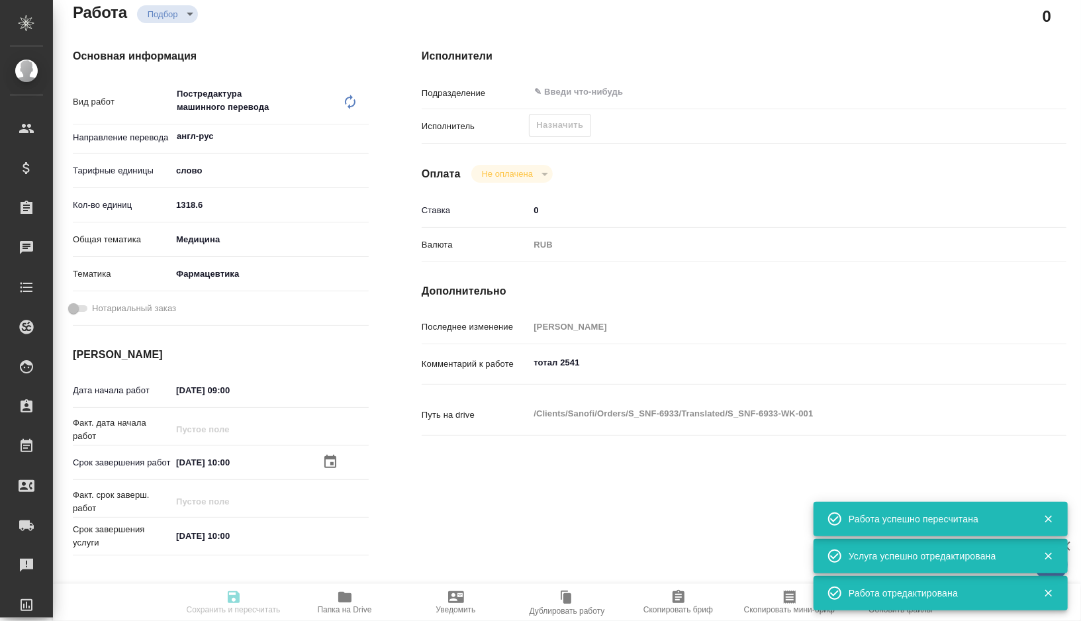
type input "E005884032"
type input "Business Translation 2.0"
type input "Постредактура машинного перевода, Корректура"
type input "Сайдашева Диляра"
type input "Арсеньева Вера"
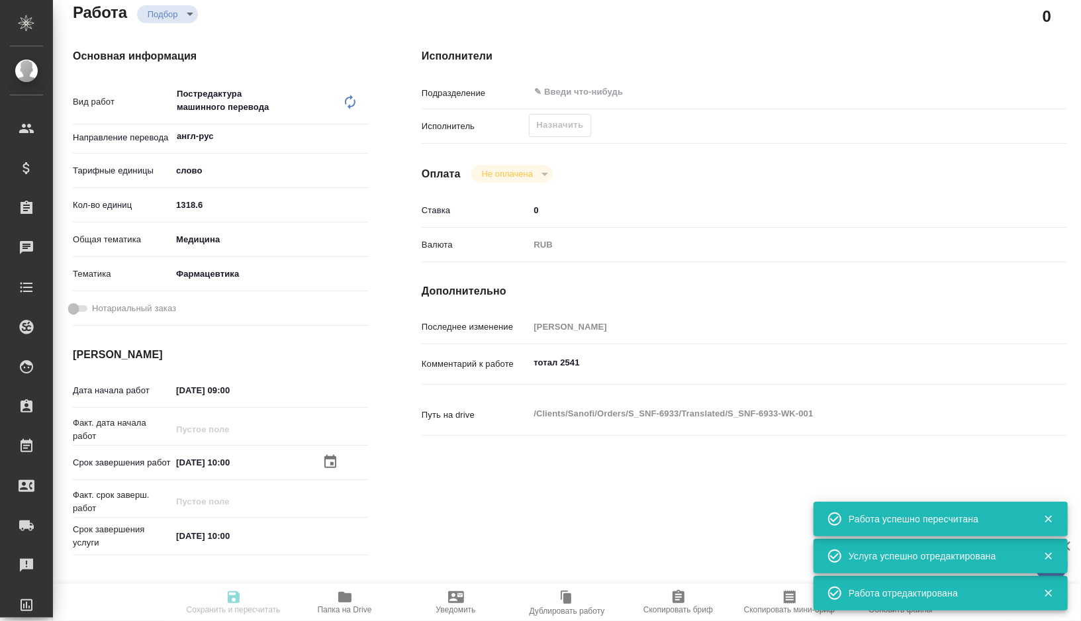
type input "/Clients/Sanofi/Orders/S_SNF-6933"
type textarea "x"
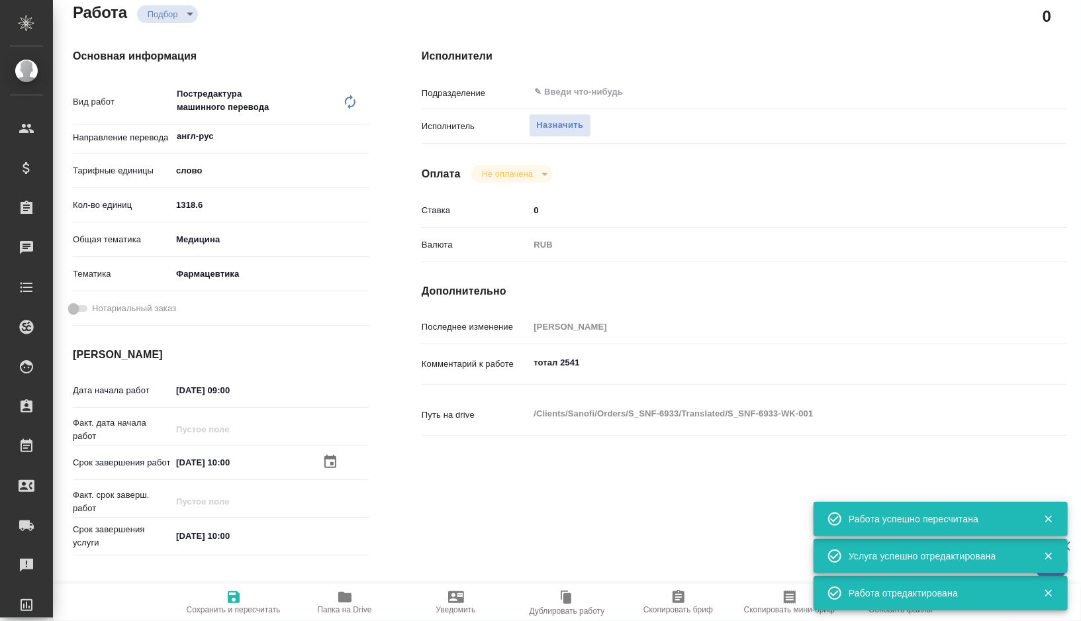
type textarea "x"
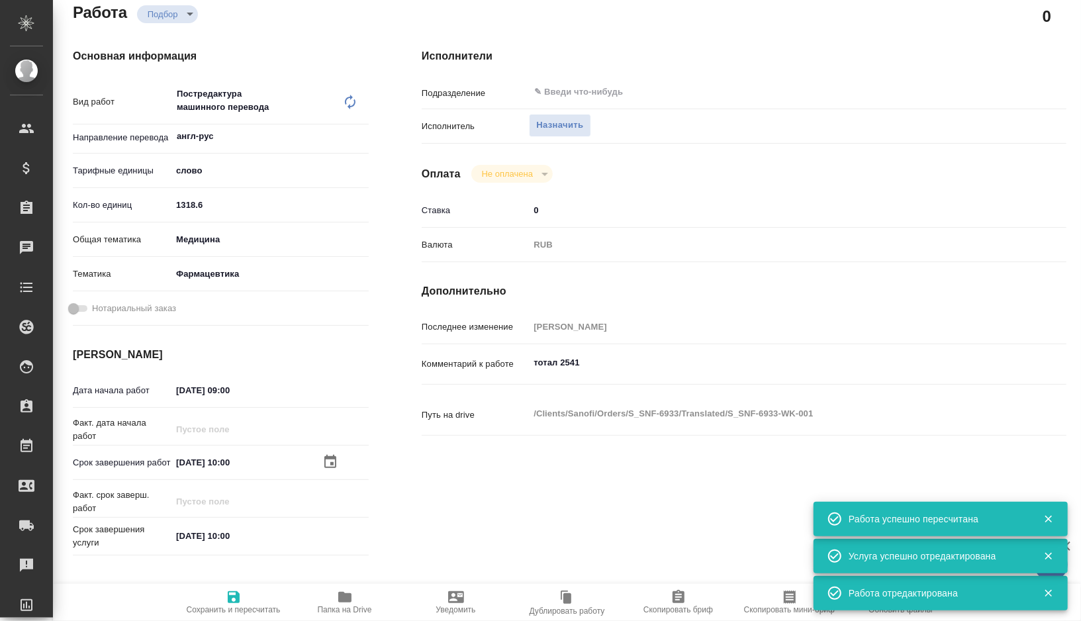
type textarea "x"
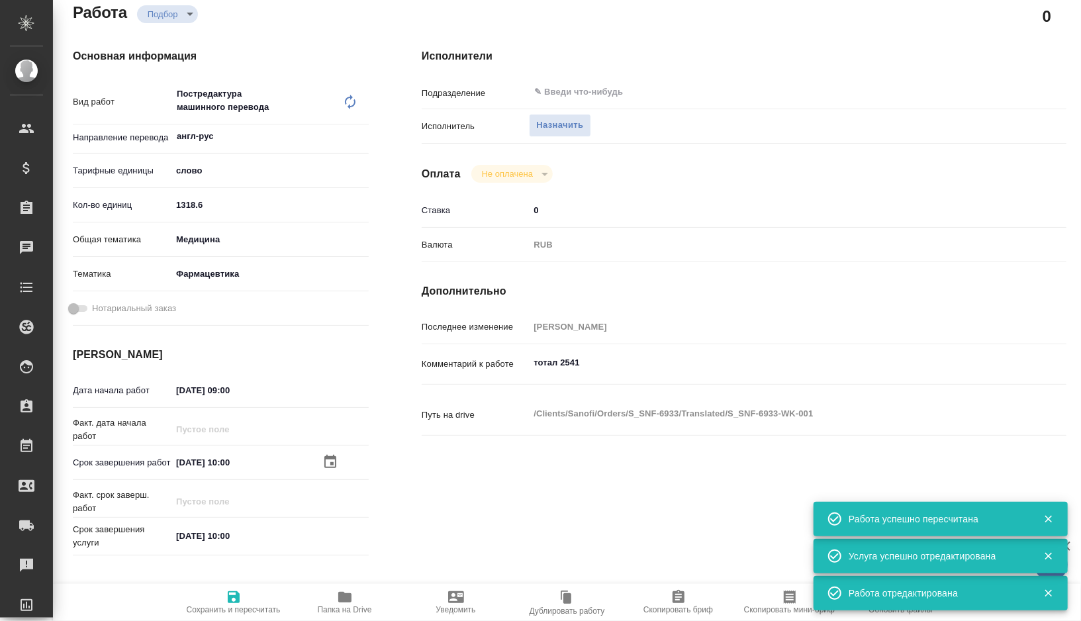
type textarea "x"
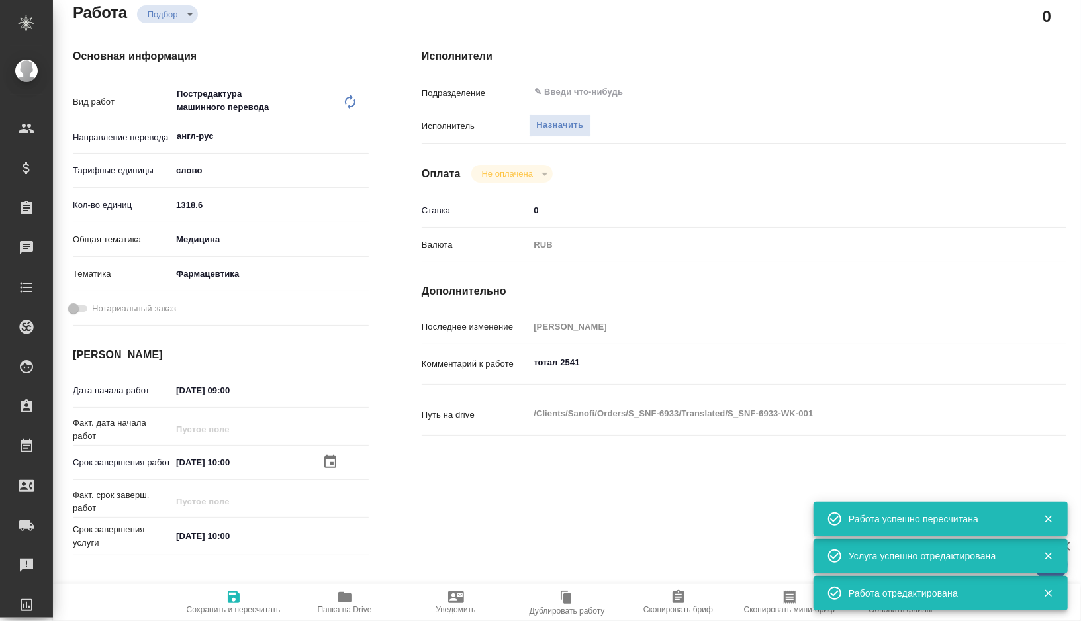
type textarea "x"
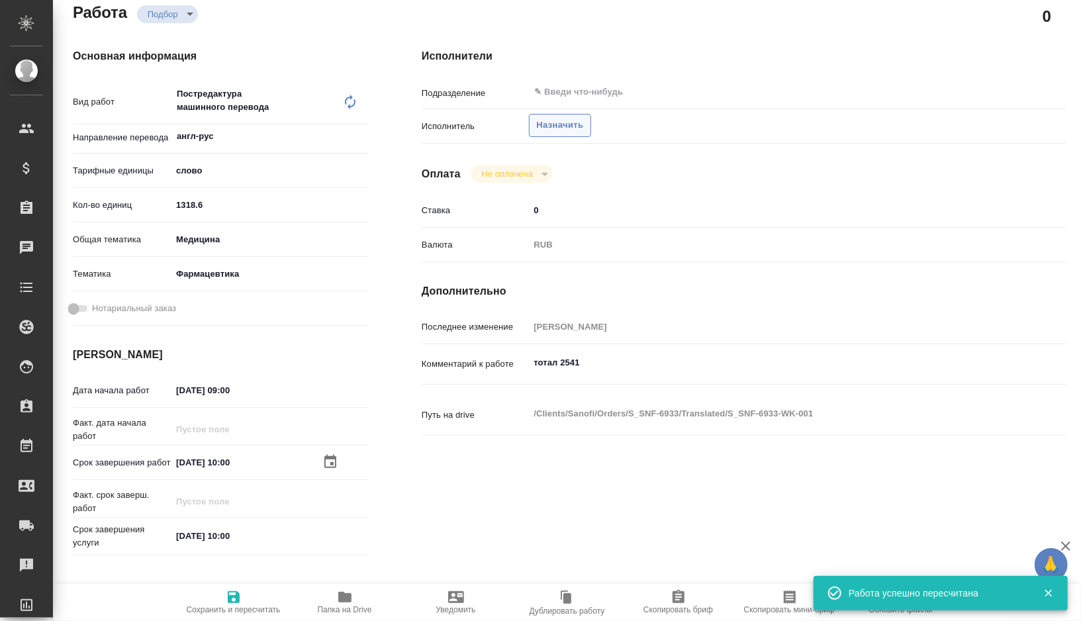
click at [544, 129] on span "Назначить" at bounding box center [559, 125] width 47 height 15
type textarea "x"
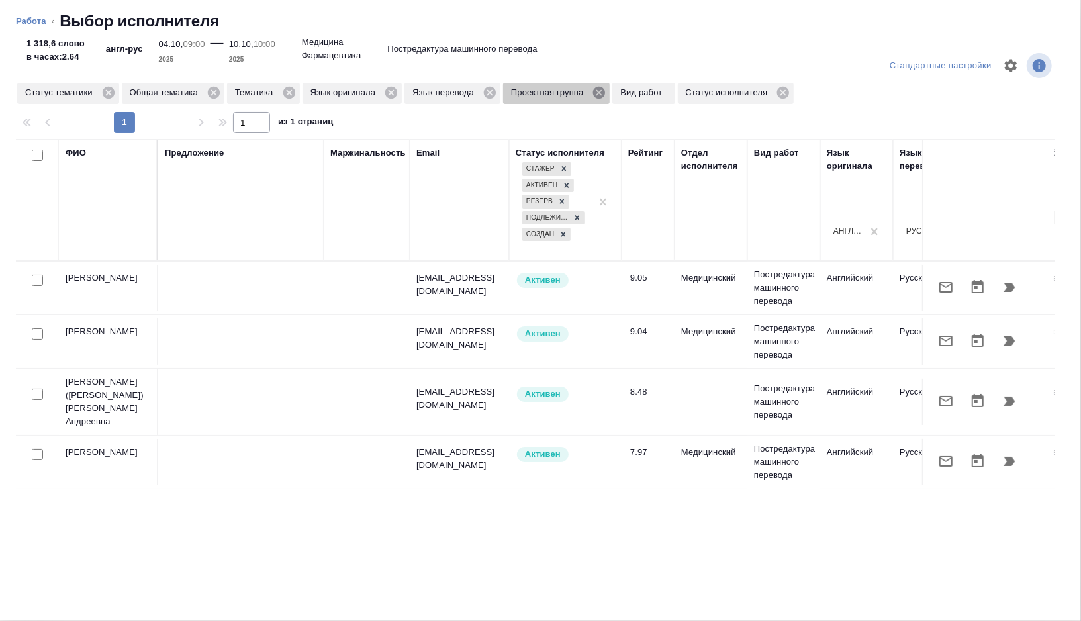
click at [605, 92] on icon at bounding box center [599, 93] width 12 height 12
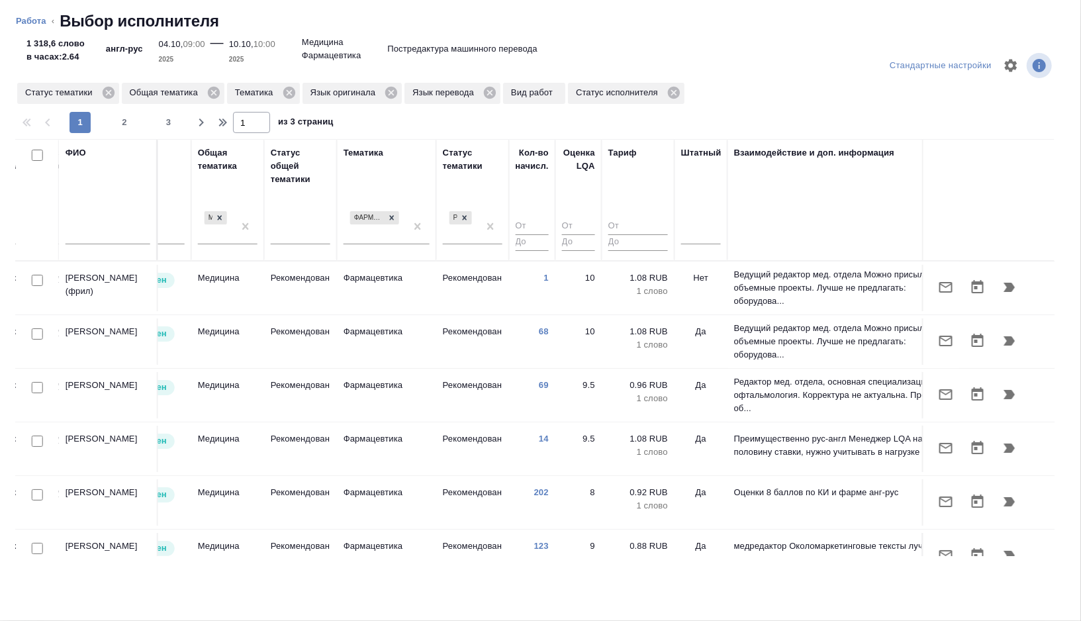
scroll to position [0, 884]
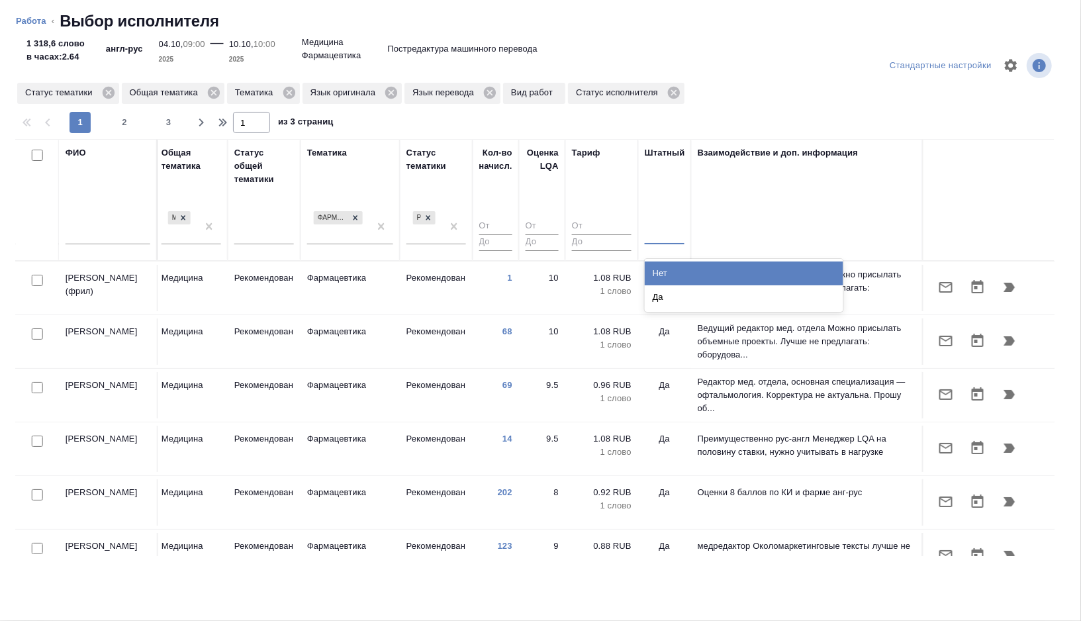
click at [679, 226] on div at bounding box center [665, 231] width 40 height 19
click at [667, 274] on div "Нет" at bounding box center [744, 273] width 199 height 24
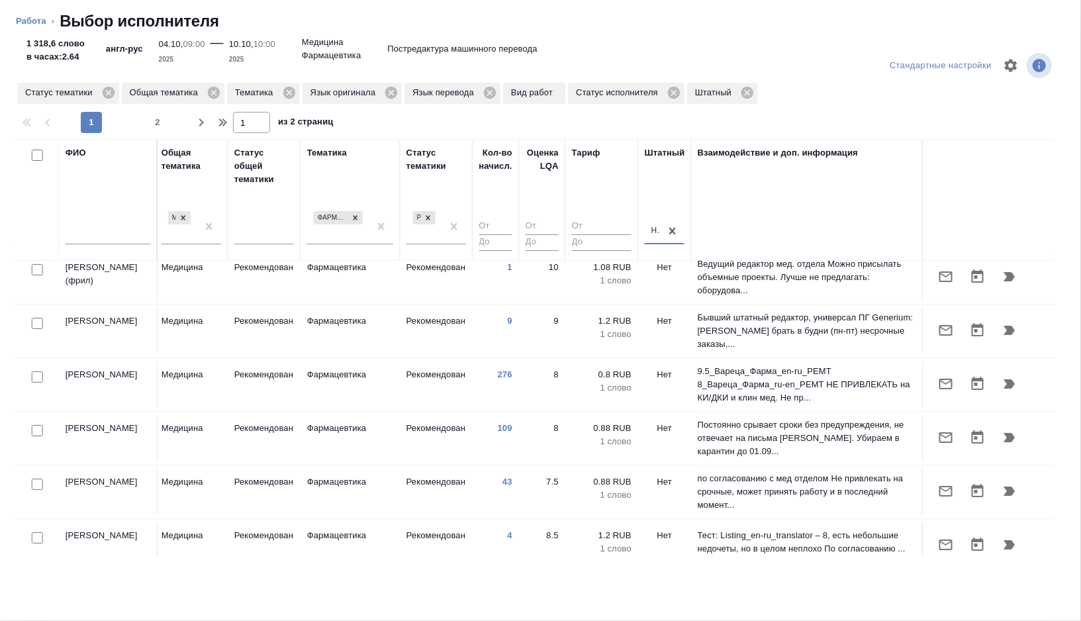
scroll to position [12, 884]
click at [111, 232] on input "text" at bounding box center [108, 236] width 85 height 17
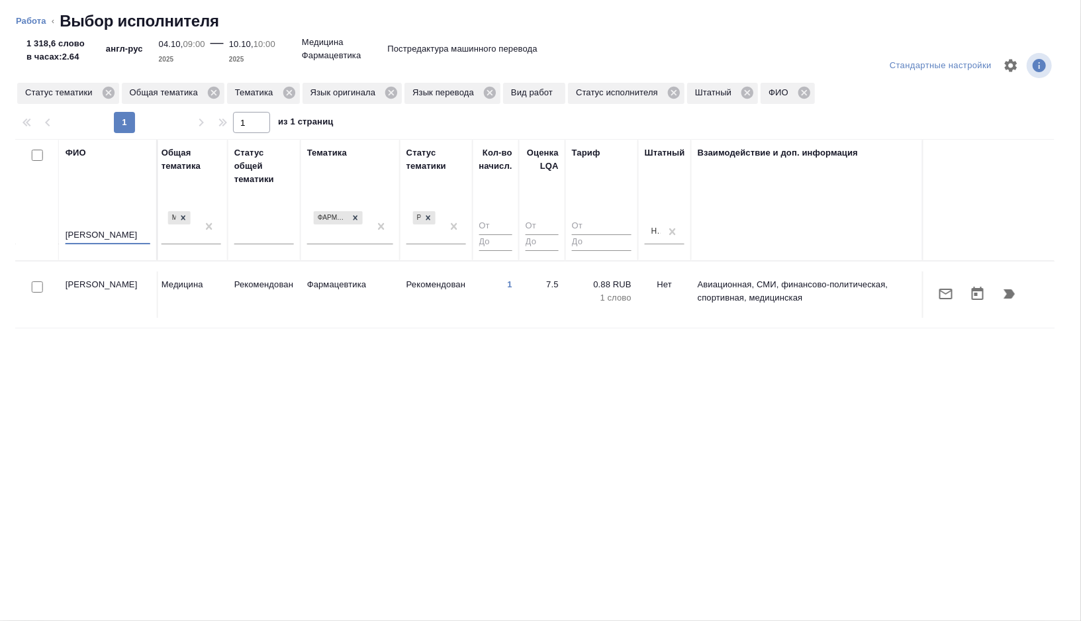
scroll to position [0, 884]
click at [958, 285] on button "button" at bounding box center [946, 294] width 32 height 32
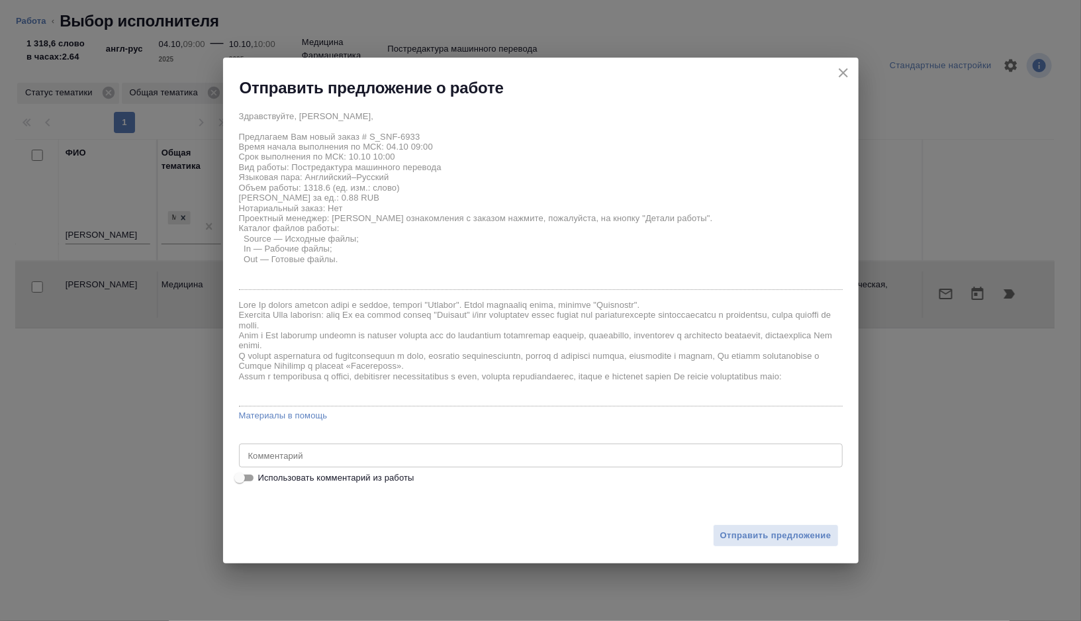
click at [316, 479] on span "Использовать комментарий из работы" at bounding box center [336, 477] width 156 height 13
click at [263, 479] on input "Использовать комментарий из работы" at bounding box center [240, 478] width 48 height 16
click at [762, 538] on span "Отправить предложение" at bounding box center [775, 535] width 111 height 15
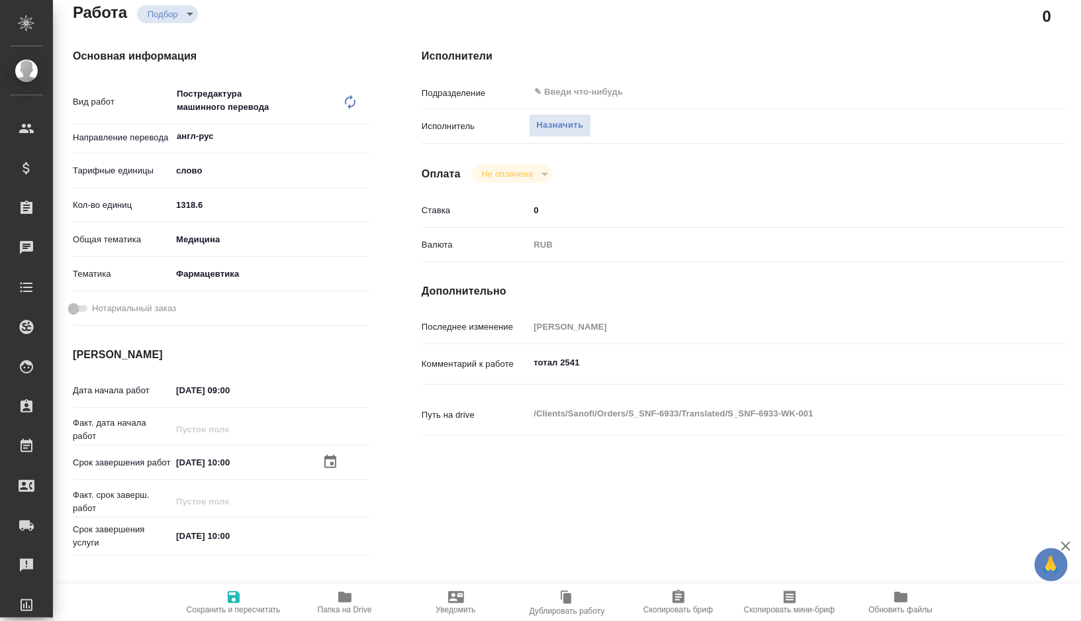
scroll to position [0, 0]
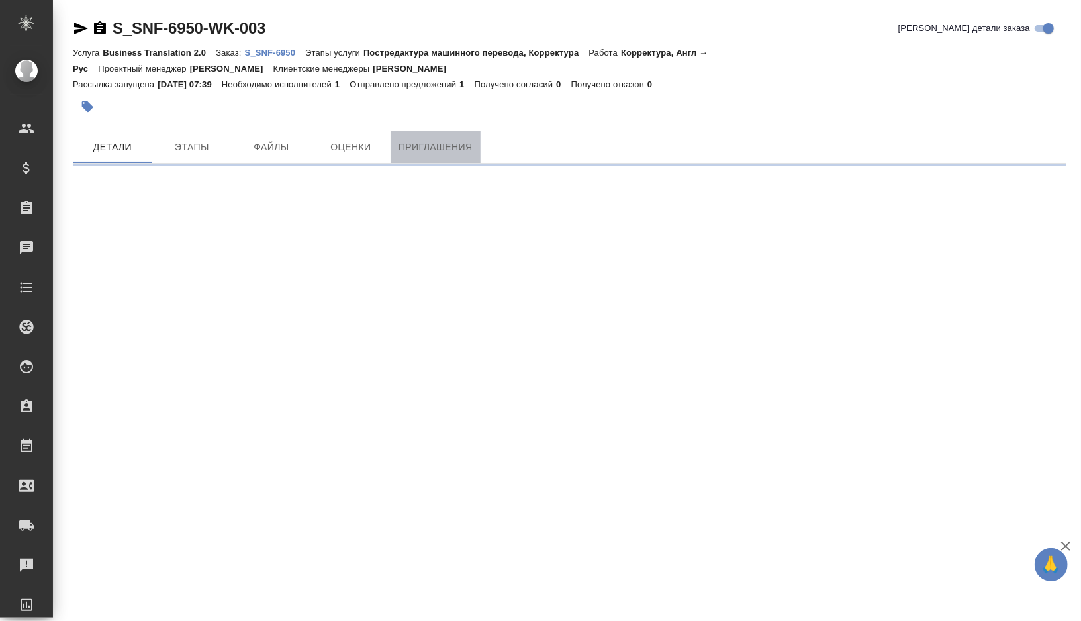
click at [448, 150] on span "Приглашения" at bounding box center [436, 147] width 74 height 17
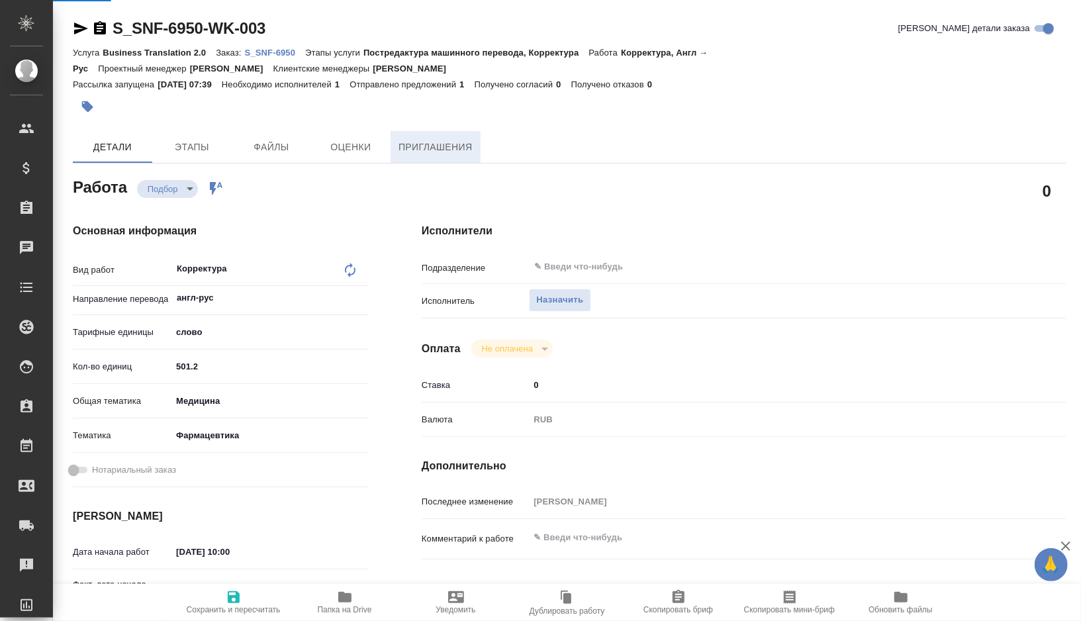
type textarea "x"
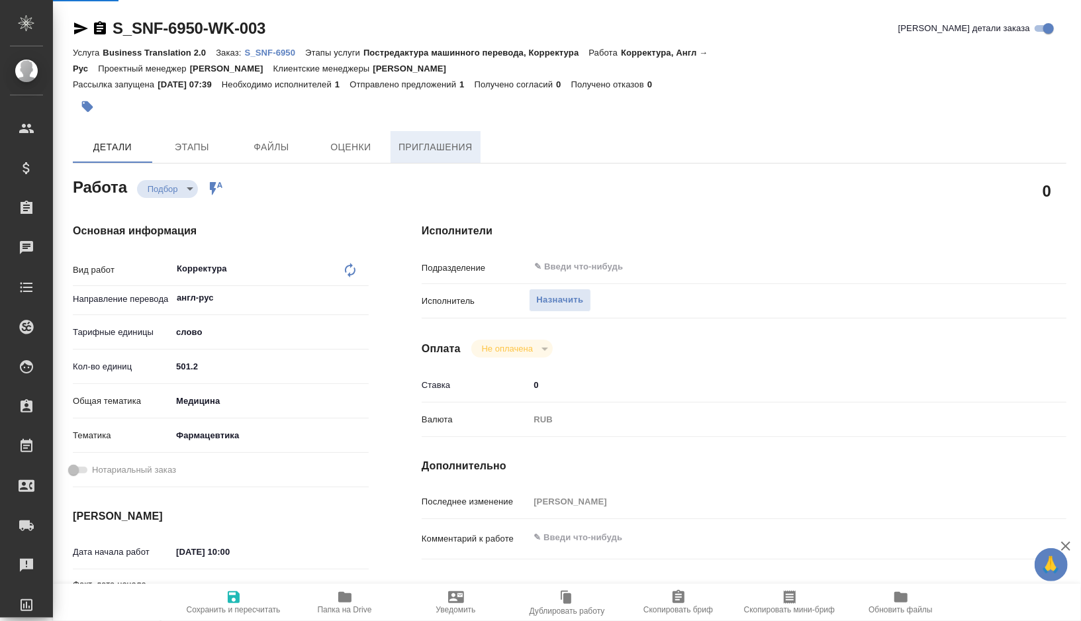
type textarea "x"
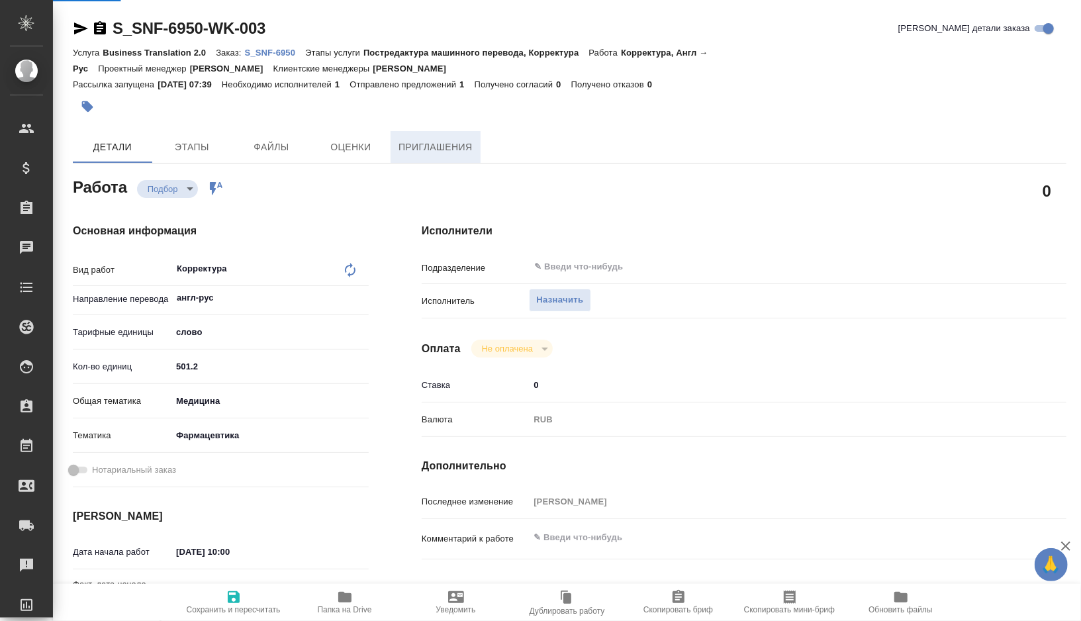
type textarea "x"
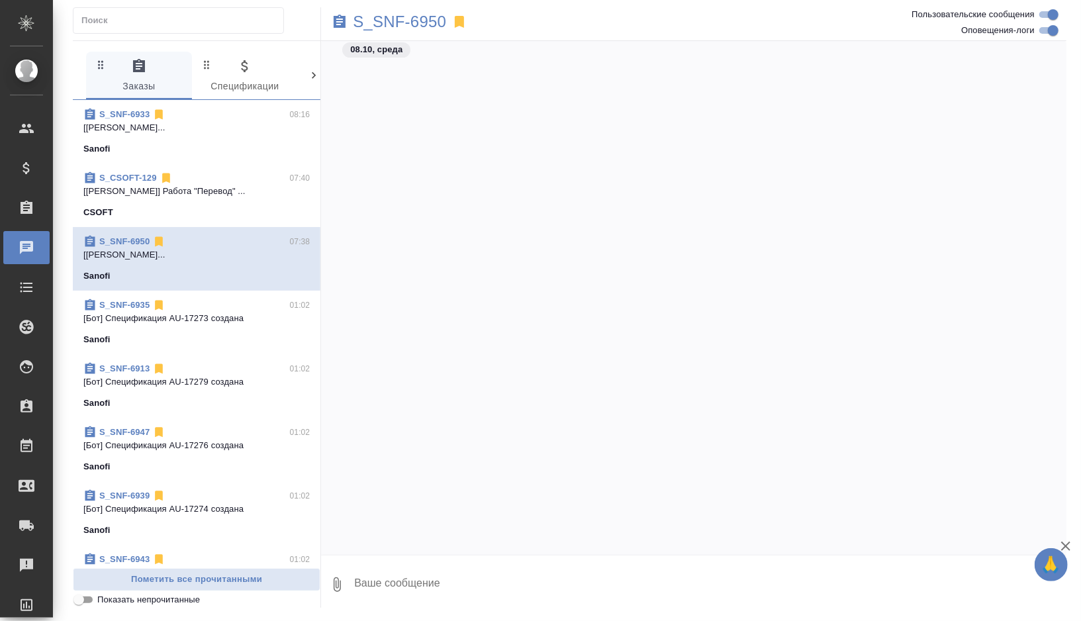
scroll to position [21102, 0]
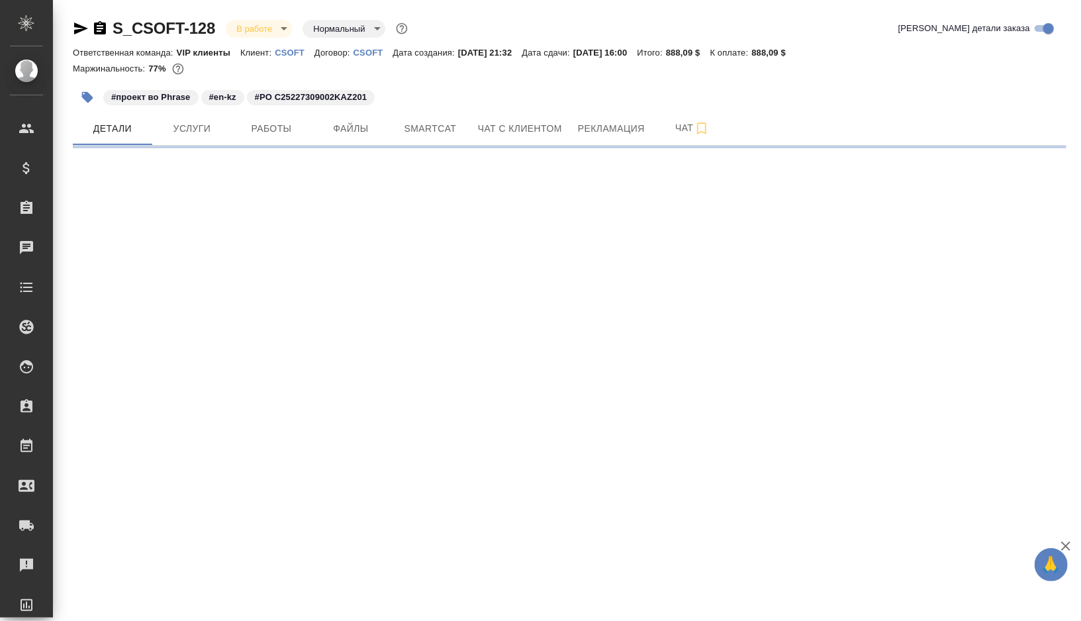
select select "RU"
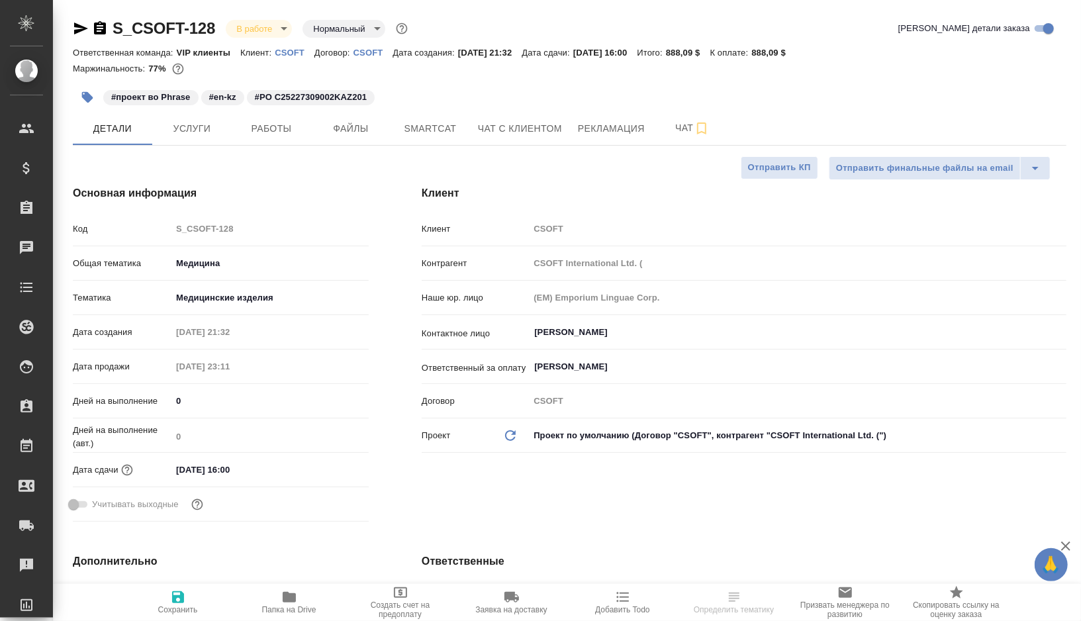
type textarea "x"
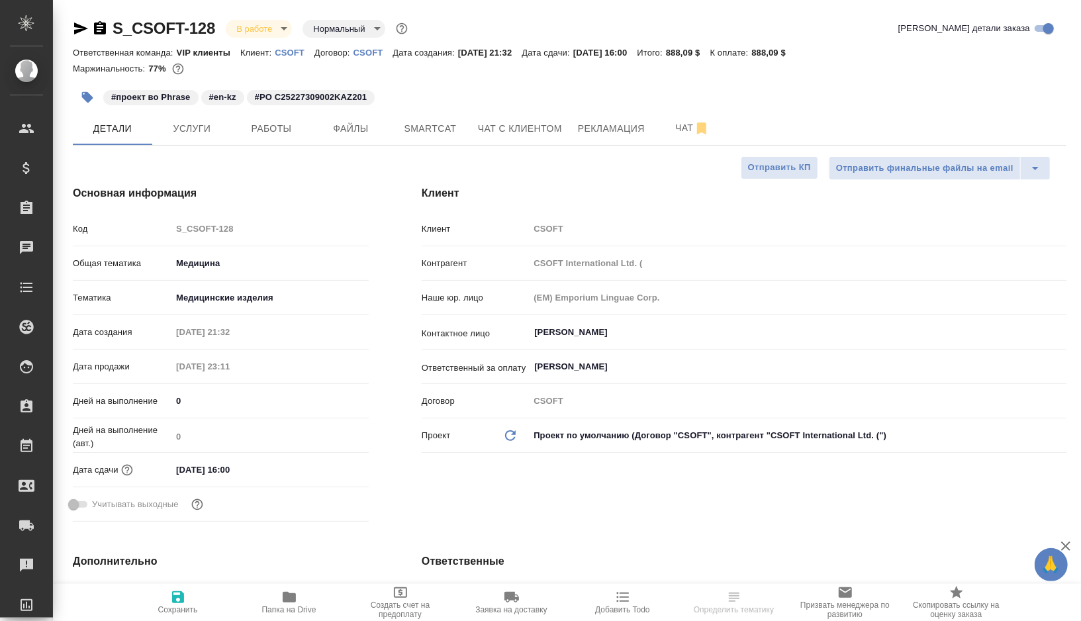
type textarea "x"
click at [294, 607] on span "Папка на Drive" at bounding box center [289, 609] width 54 height 9
type textarea "x"
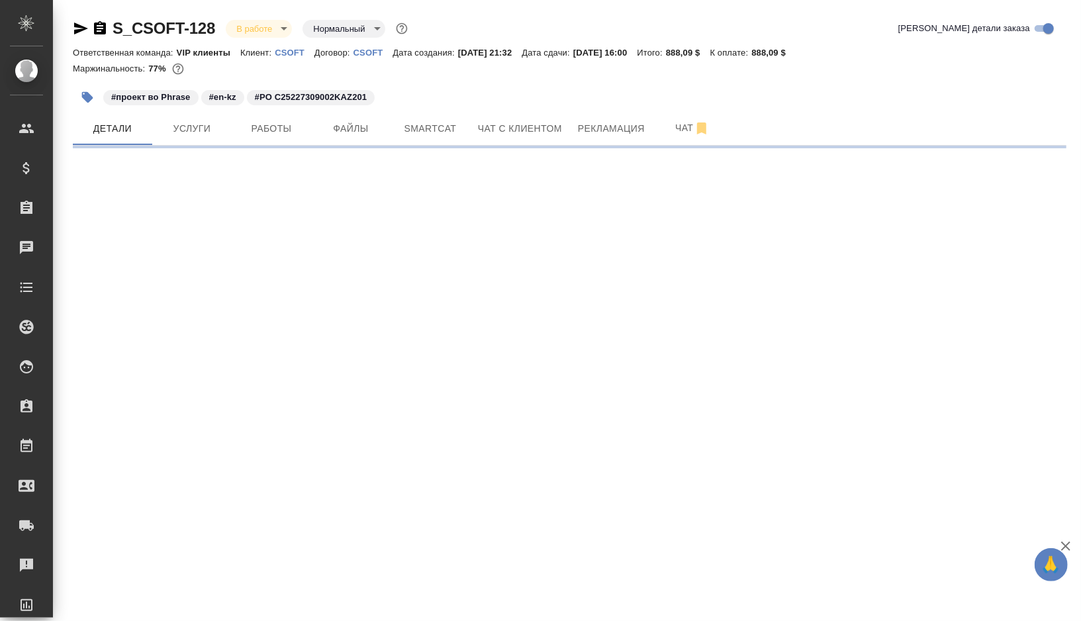
select select "RU"
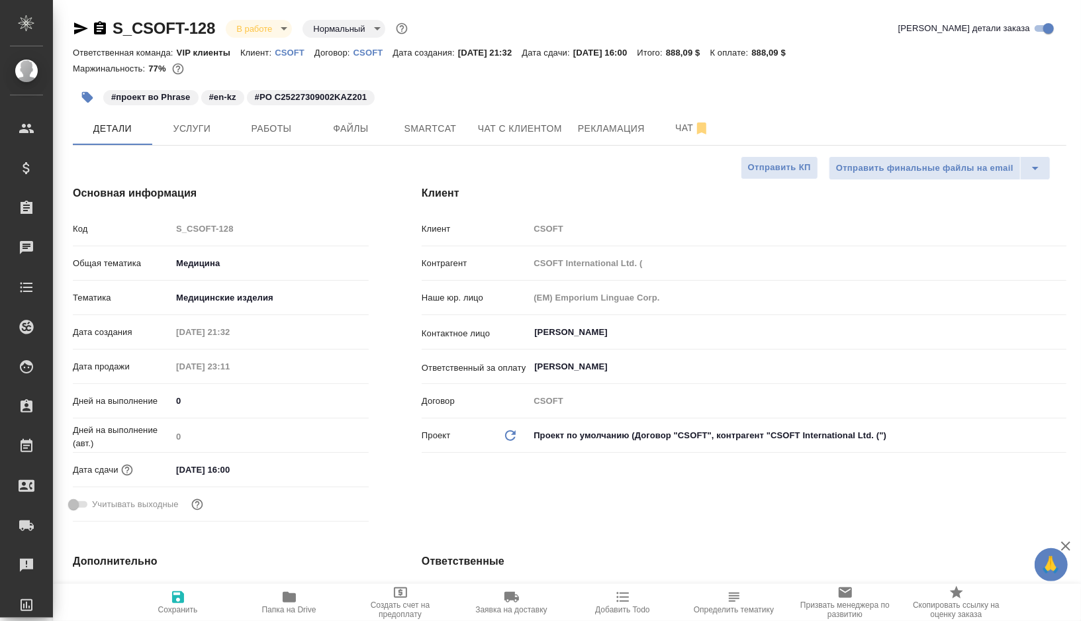
type textarea "x"
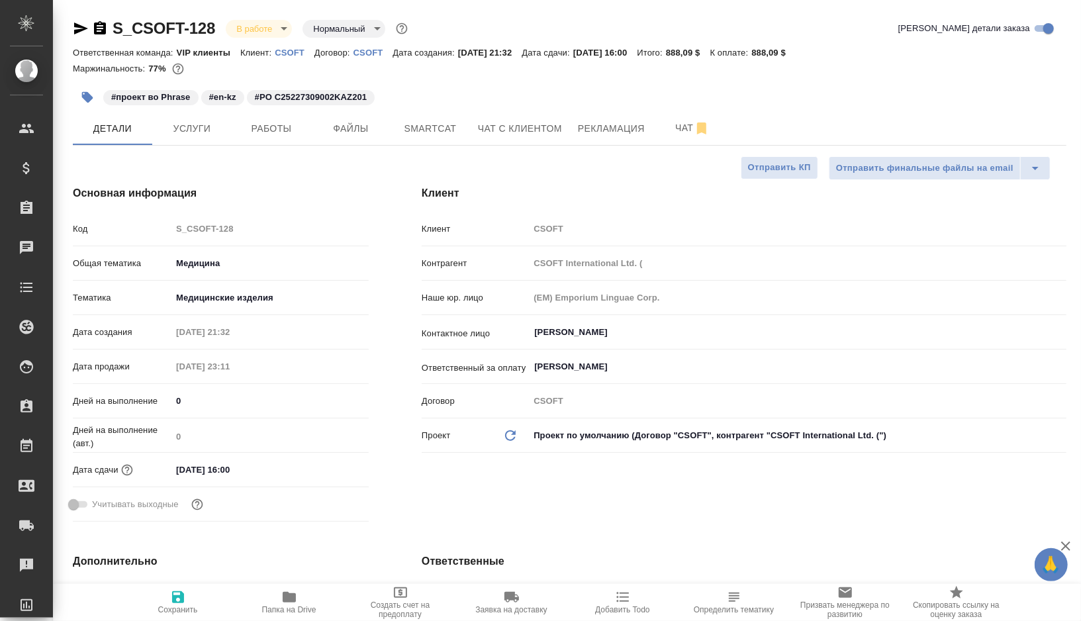
type textarea "x"
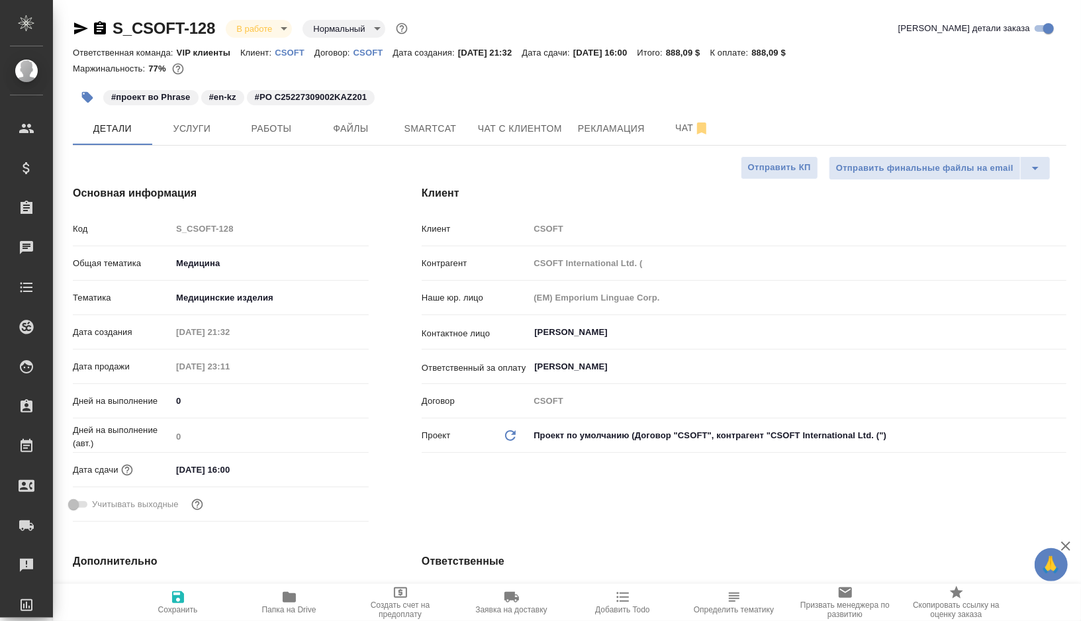
type textarea "x"
